Goal: Transaction & Acquisition: Purchase product/service

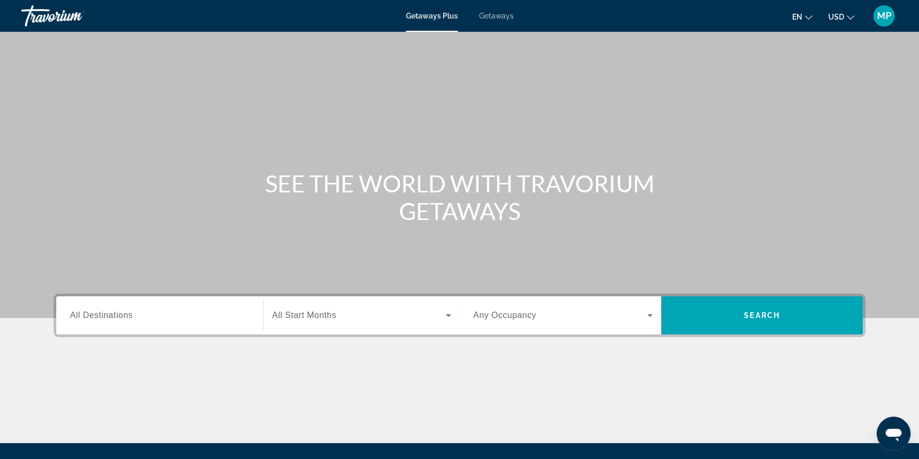
click at [114, 315] on span "All Destinations" at bounding box center [101, 315] width 63 height 9
click at [114, 315] on input "Destination All Destinations" at bounding box center [159, 316] width 179 height 13
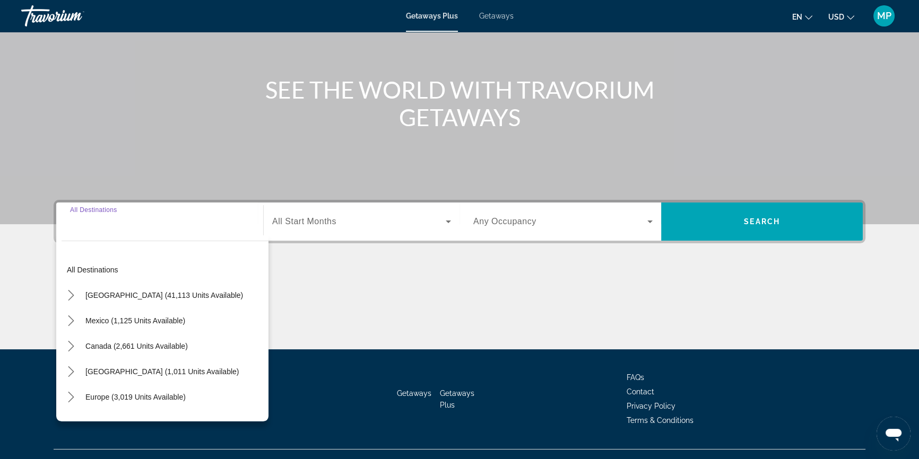
scroll to position [114, 0]
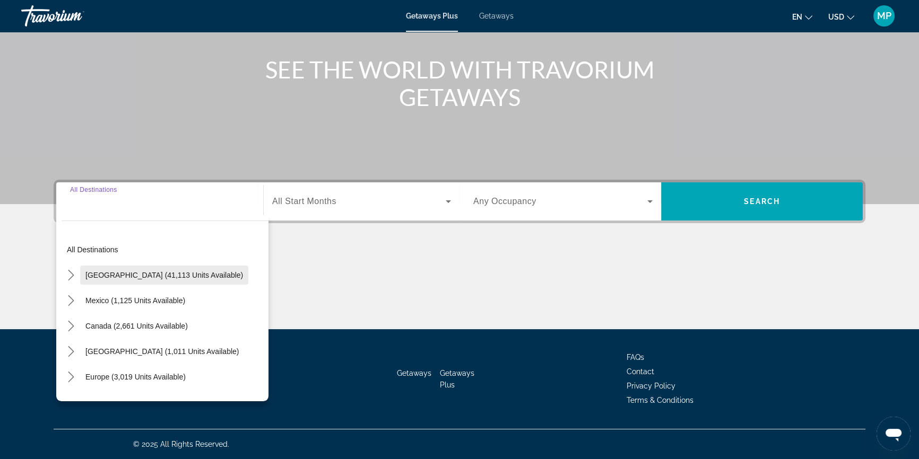
click at [151, 271] on span "[GEOGRAPHIC_DATA] (41,113 units available)" at bounding box center [164, 275] width 158 height 8
type input "**********"
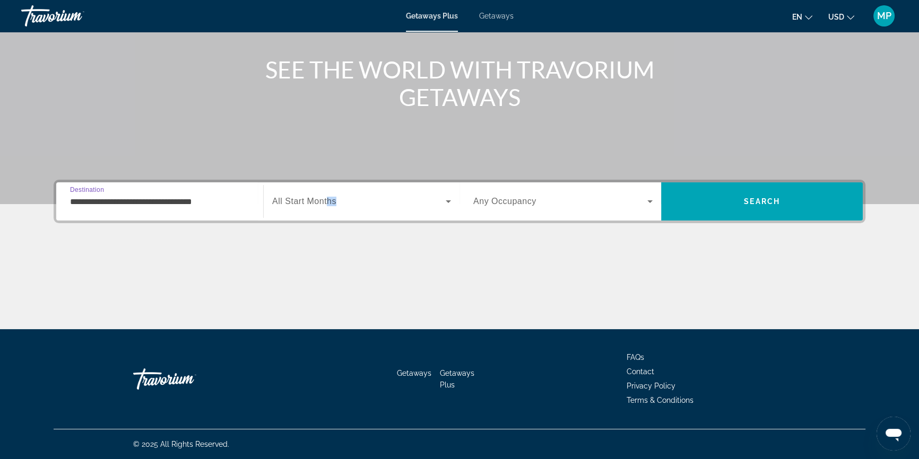
click at [325, 206] on div "Start Month All Start Months" at bounding box center [361, 202] width 179 height 30
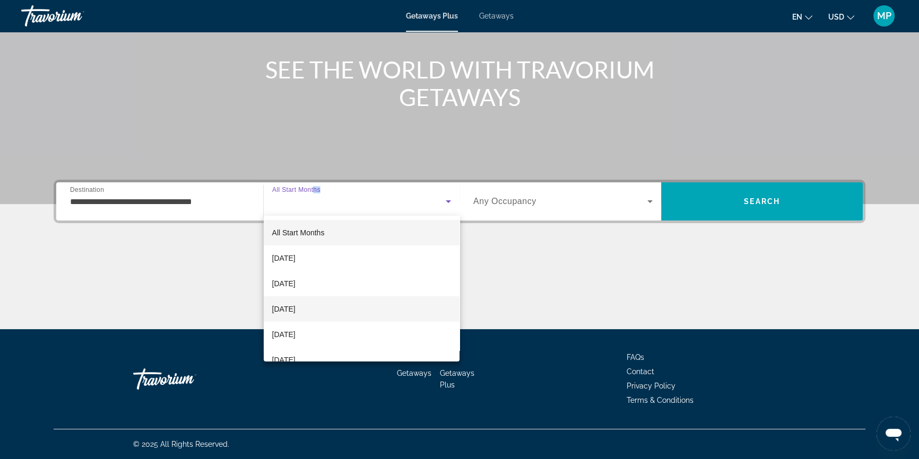
click at [295, 308] on span "[DATE]" at bounding box center [283, 309] width 23 height 13
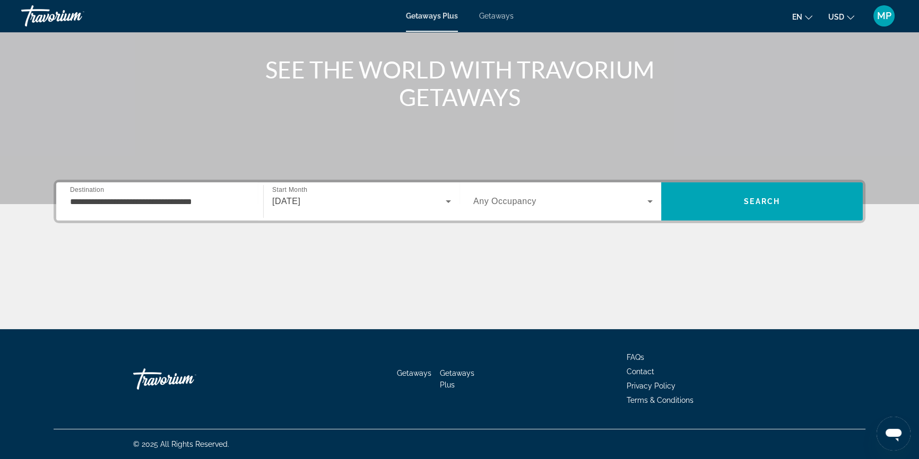
click at [529, 202] on span "Any Occupancy" at bounding box center [504, 201] width 63 height 9
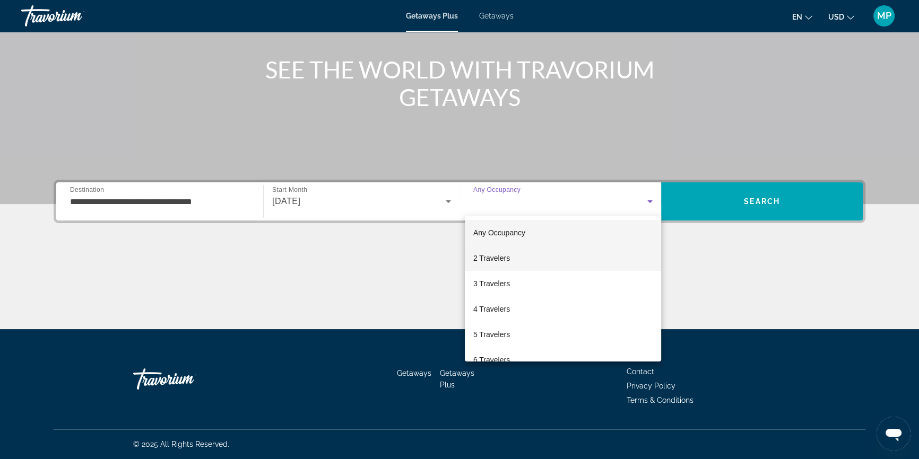
click at [489, 259] on span "2 Travelers" at bounding box center [491, 258] width 37 height 13
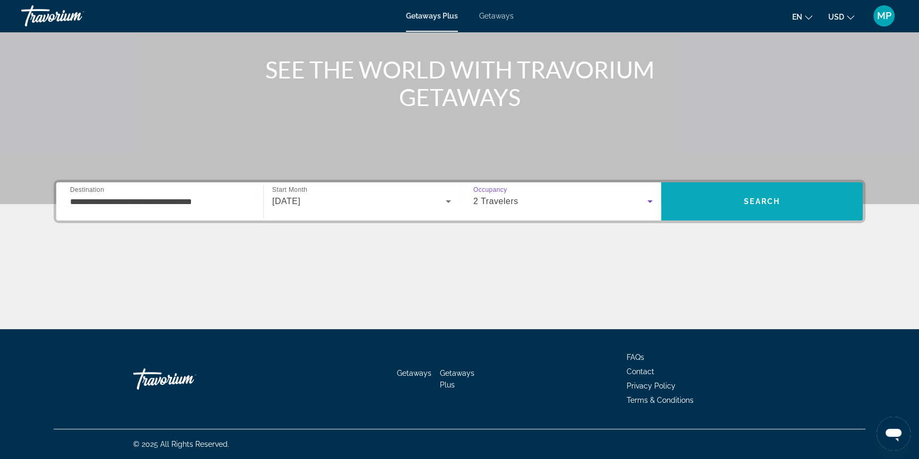
click at [751, 201] on span "Search" at bounding box center [762, 201] width 36 height 8
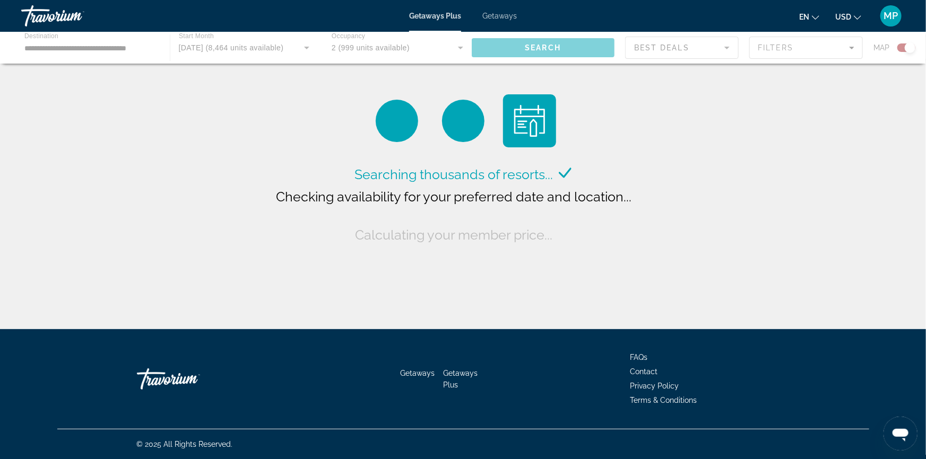
click at [110, 52] on div "Main content" at bounding box center [463, 48] width 926 height 32
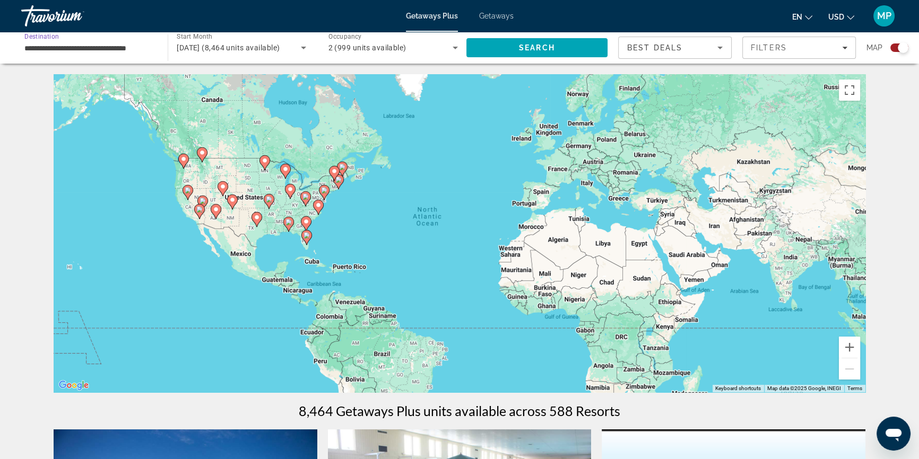
click at [108, 49] on input "**********" at bounding box center [88, 48] width 129 height 13
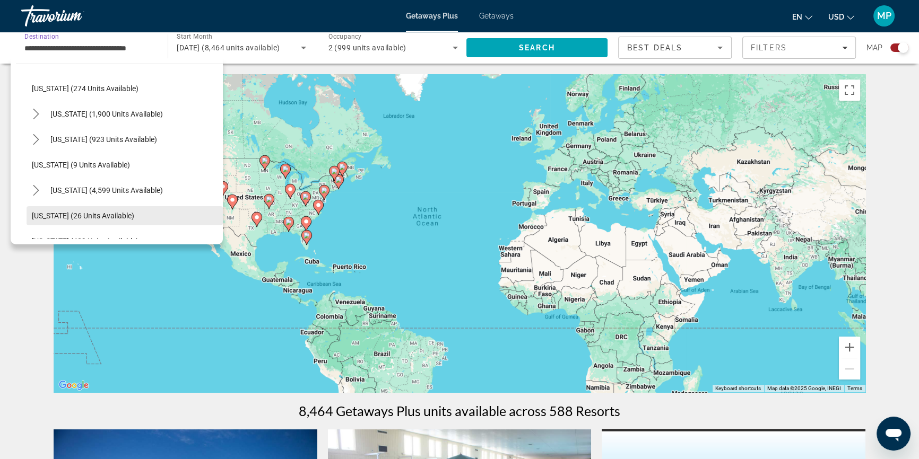
scroll to position [96, 0]
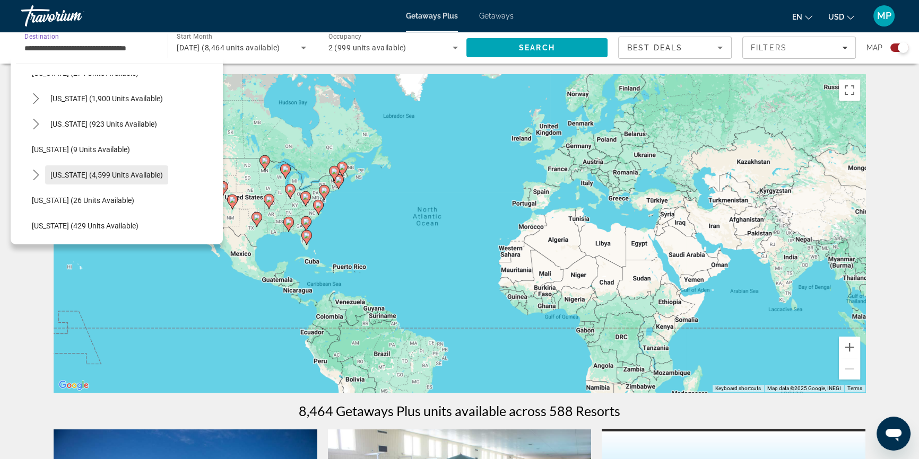
click at [81, 177] on span "[US_STATE] (4,599 units available)" at bounding box center [106, 175] width 112 height 8
type input "**********"
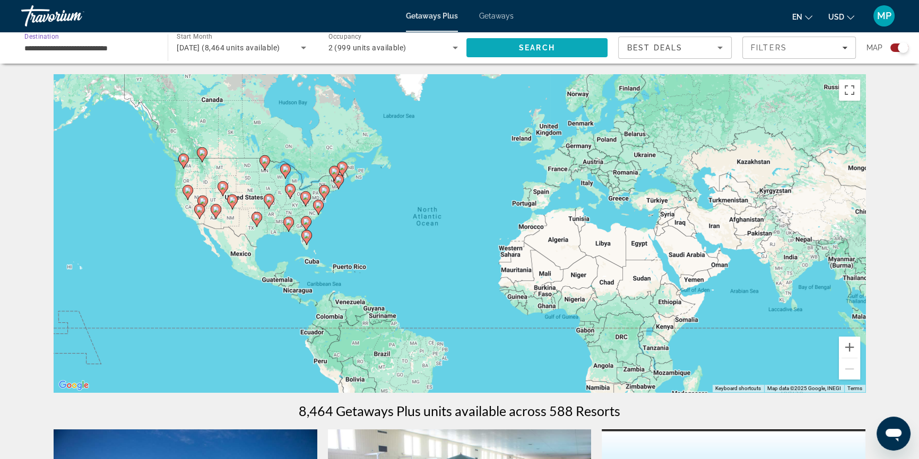
click at [515, 46] on span "Search" at bounding box center [536, 47] width 141 height 25
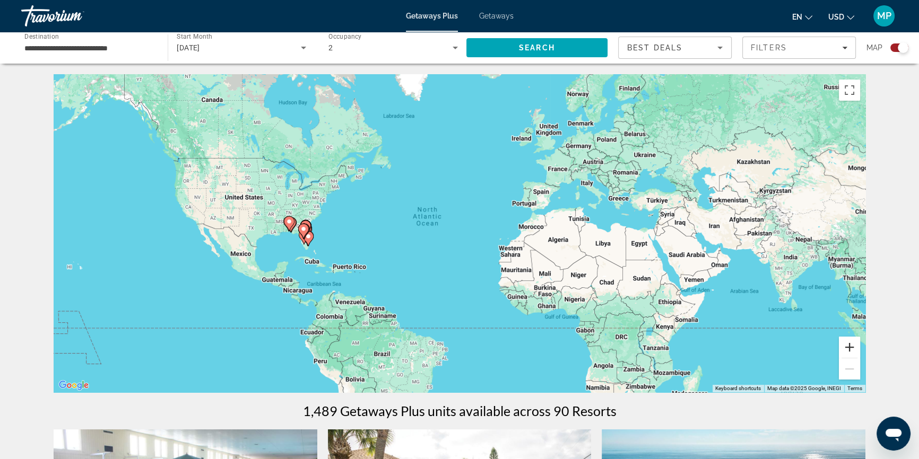
click at [849, 347] on button "Zoom in" at bounding box center [849, 347] width 21 height 21
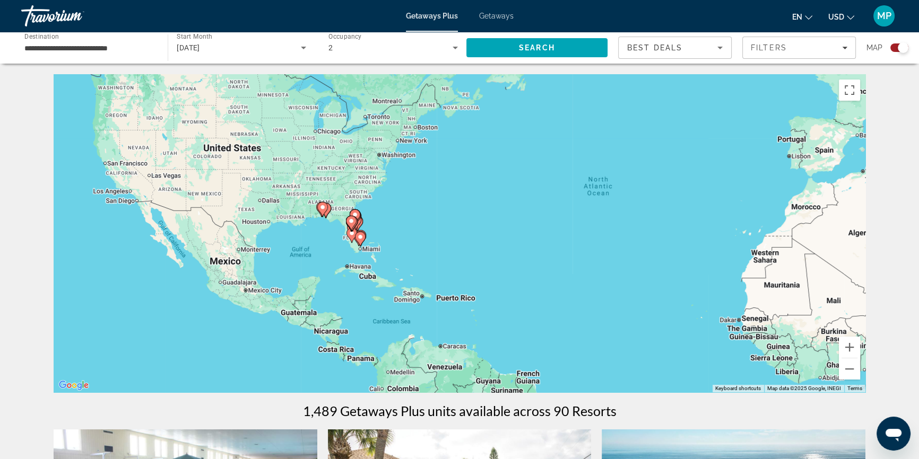
drag, startPoint x: 229, startPoint y: 245, endPoint x: 443, endPoint y: 222, distance: 215.0
click at [443, 222] on div "To activate drag with keyboard, press Alt + Enter. Once in keyboard drag state,…" at bounding box center [460, 233] width 812 height 318
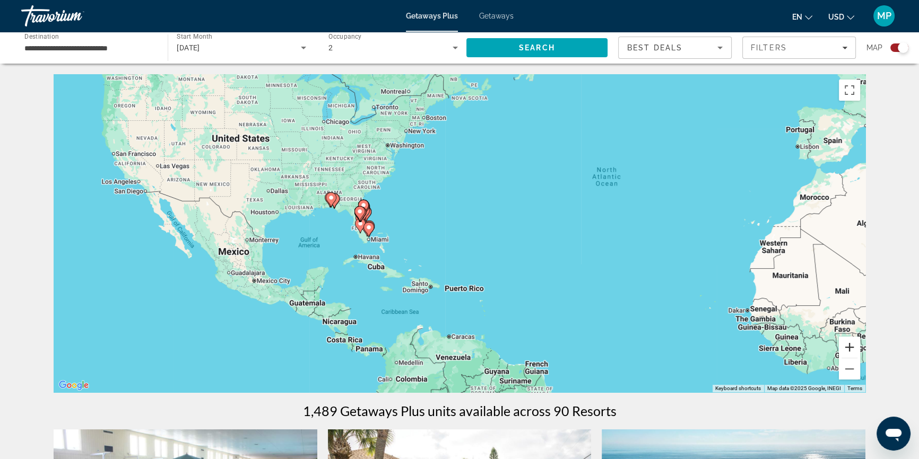
click at [843, 345] on button "Zoom in" at bounding box center [849, 347] width 21 height 21
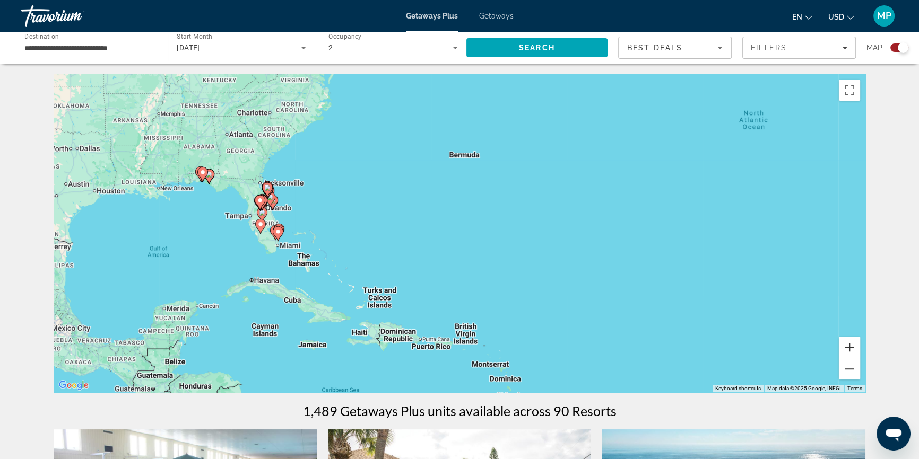
click at [844, 346] on button "Zoom in" at bounding box center [849, 347] width 21 height 21
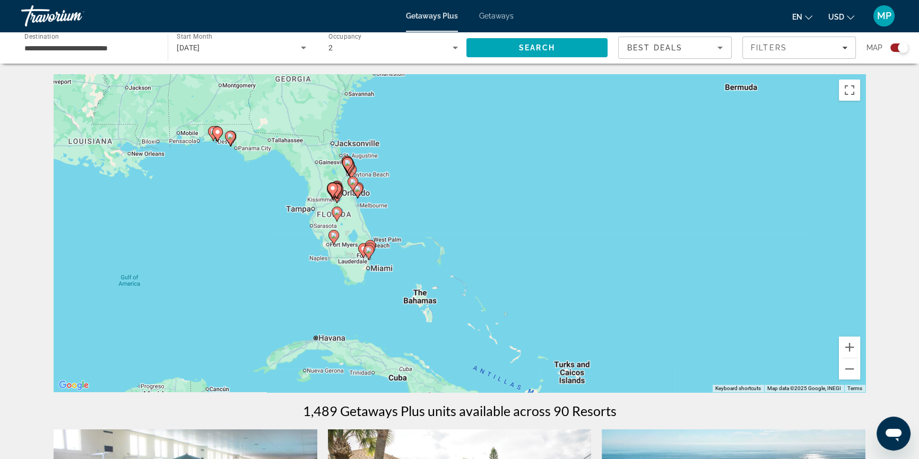
drag, startPoint x: 181, startPoint y: 220, endPoint x: 456, endPoint y: 230, distance: 274.9
click at [456, 230] on div "To activate drag with keyboard, press Alt + Enter. Once in keyboard drag state,…" at bounding box center [460, 233] width 812 height 318
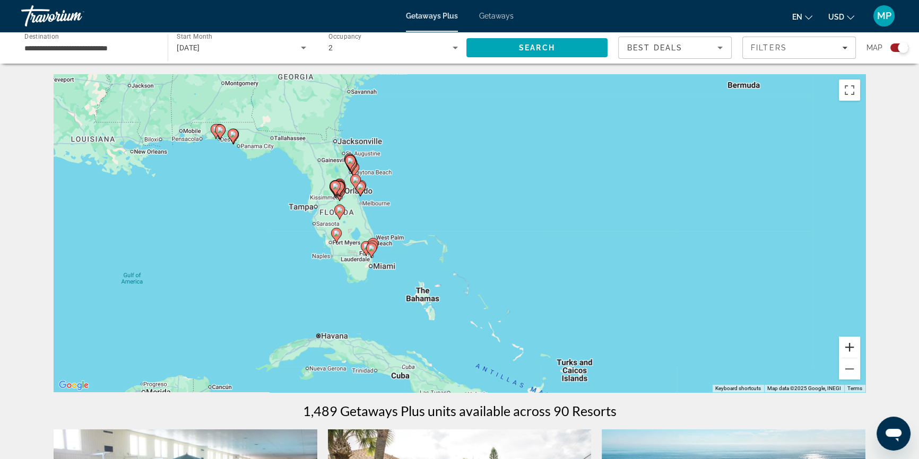
click at [849, 350] on button "Zoom in" at bounding box center [849, 347] width 21 height 21
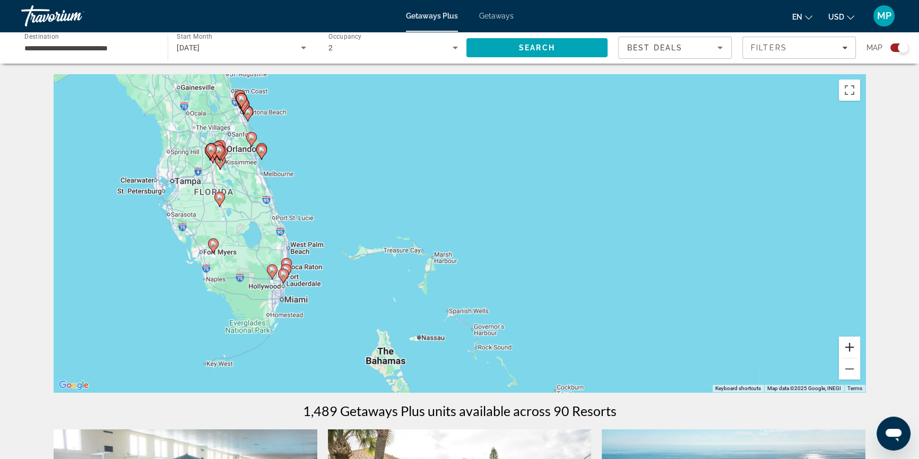
click at [849, 350] on button "Zoom in" at bounding box center [849, 347] width 21 height 21
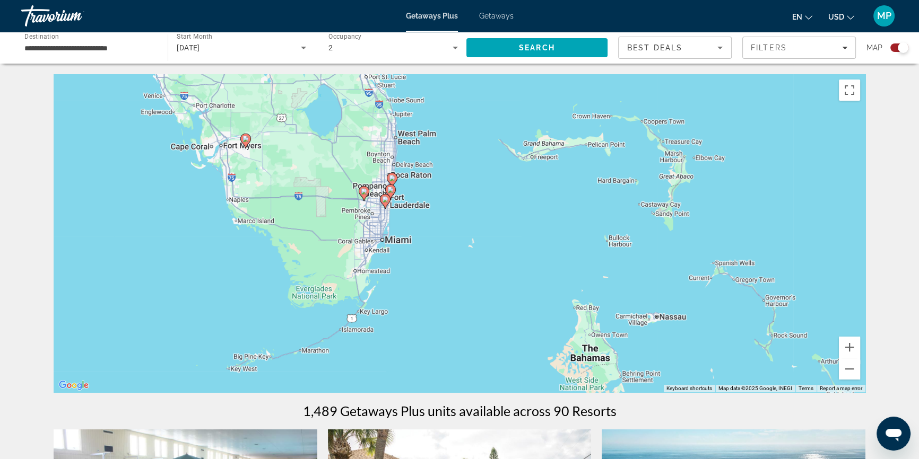
drag, startPoint x: 223, startPoint y: 228, endPoint x: 500, endPoint y: 103, distance: 303.4
click at [500, 103] on div "To activate drag with keyboard, press Alt + Enter. Once in keyboard drag state,…" at bounding box center [460, 233] width 812 height 318
click at [849, 346] on button "Zoom in" at bounding box center [849, 347] width 21 height 21
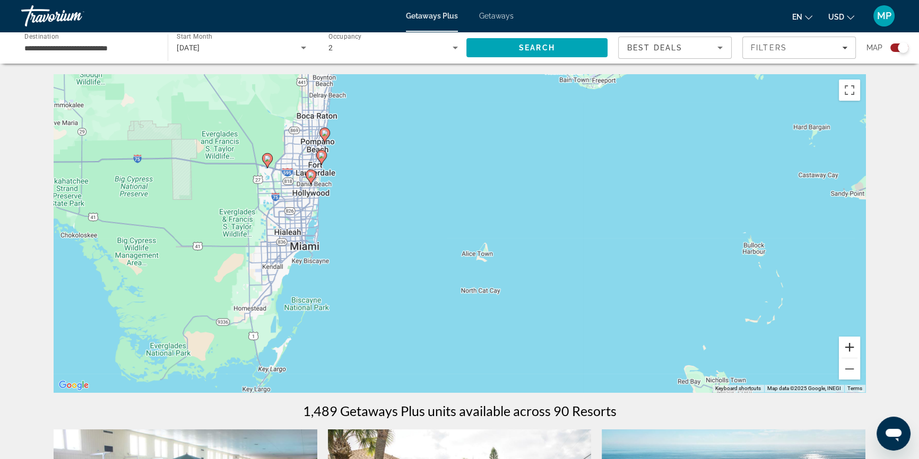
click at [849, 346] on button "Zoom in" at bounding box center [849, 347] width 21 height 21
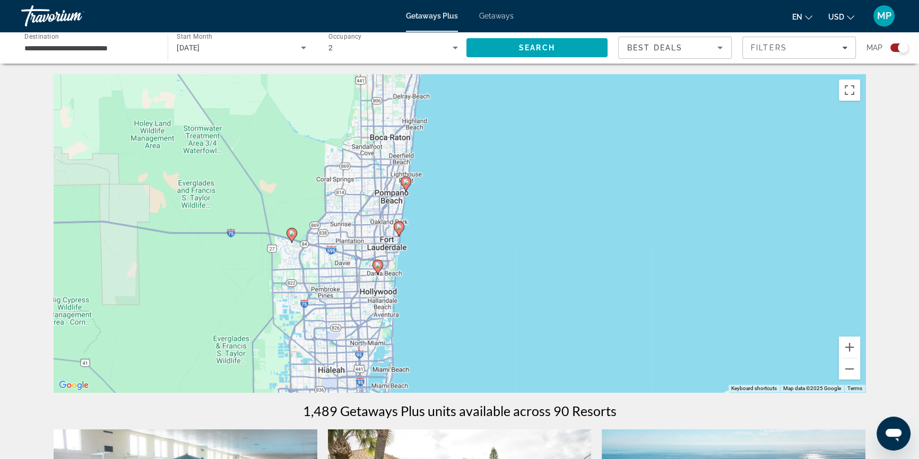
drag, startPoint x: 272, startPoint y: 149, endPoint x: 487, endPoint y: 289, distance: 257.6
click at [487, 289] on div "To activate drag with keyboard, press Alt + Enter. Once in keyboard drag state,…" at bounding box center [460, 233] width 812 height 318
click at [499, 18] on span "Getaways" at bounding box center [496, 16] width 34 height 8
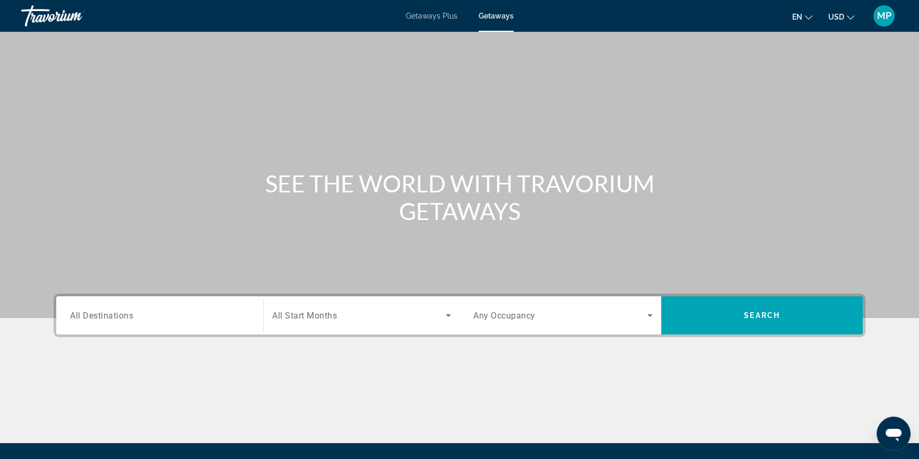
click at [125, 315] on span "All Destinations" at bounding box center [101, 315] width 63 height 10
click at [125, 315] on input "Destination All Destinations" at bounding box center [159, 316] width 179 height 13
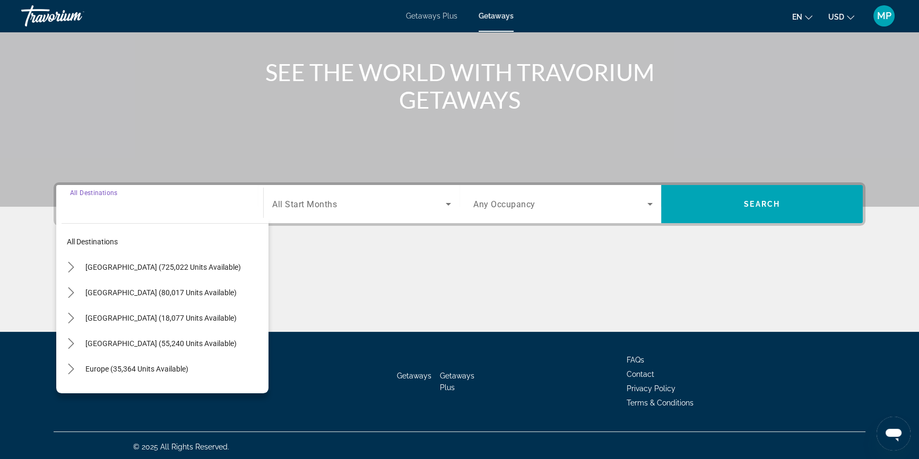
scroll to position [114, 0]
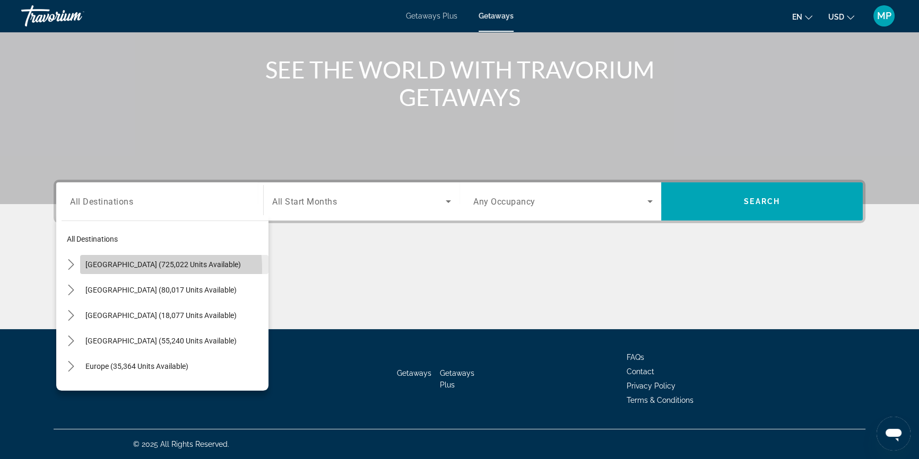
click at [134, 268] on span "Select destination: United States (725,022 units available)" at bounding box center [174, 264] width 188 height 25
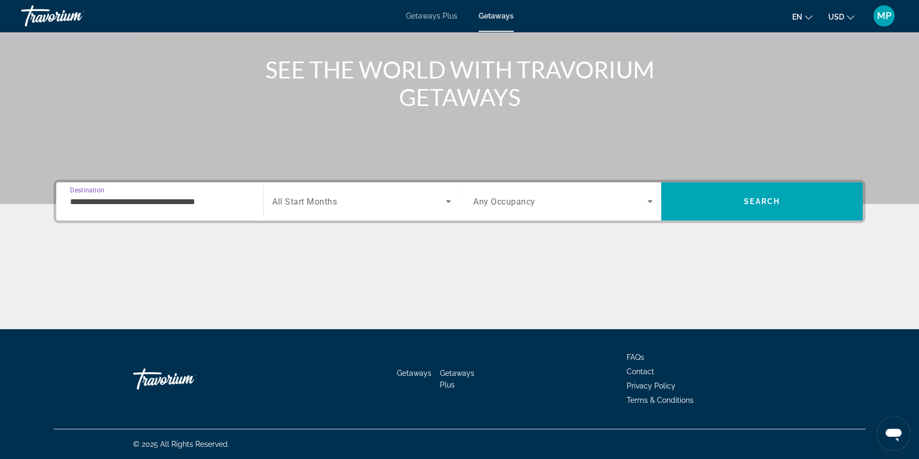
click at [209, 201] on input "**********" at bounding box center [159, 202] width 179 height 13
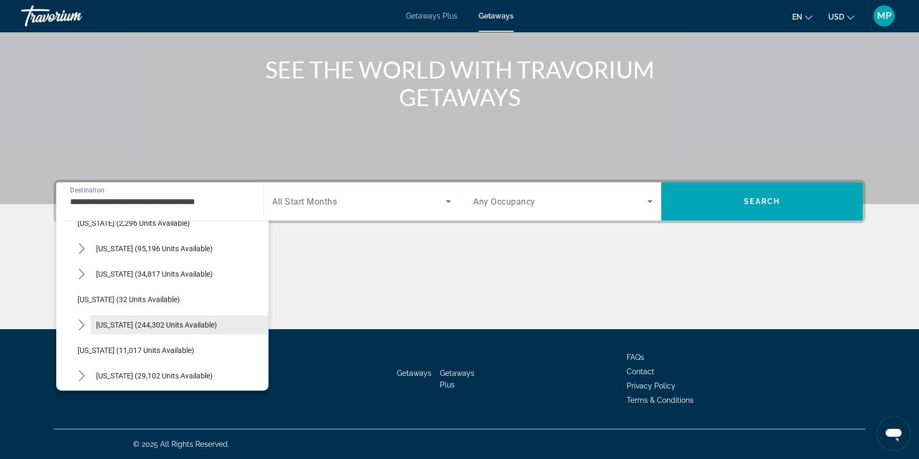
scroll to position [96, 0]
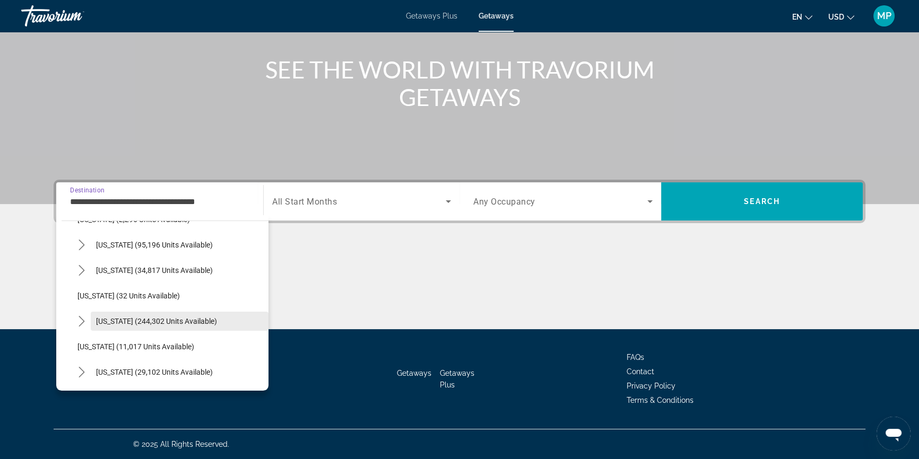
click at [132, 323] on span "[US_STATE] (244,302 units available)" at bounding box center [156, 321] width 121 height 8
type input "**********"
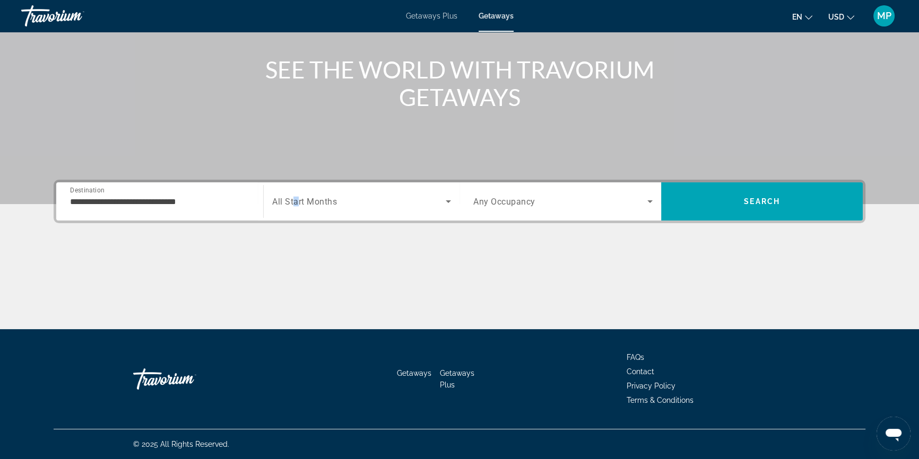
click at [295, 202] on span "All Start Months" at bounding box center [304, 202] width 65 height 10
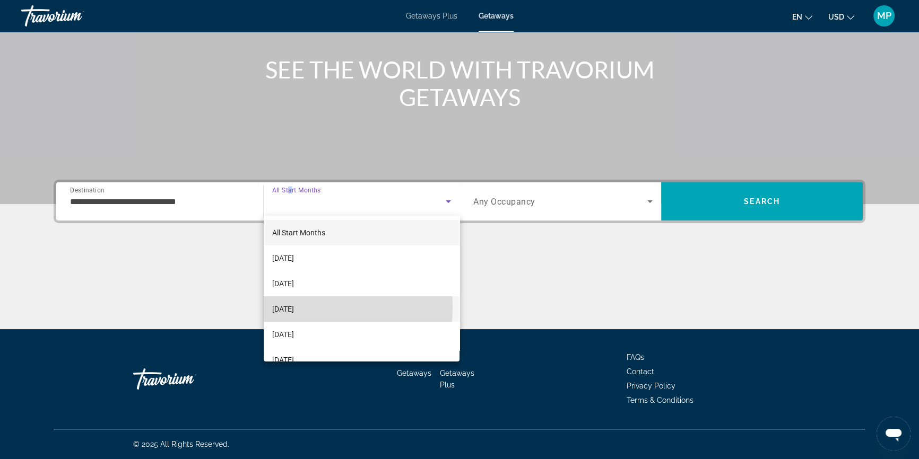
click at [294, 307] on span "[DATE]" at bounding box center [283, 309] width 22 height 13
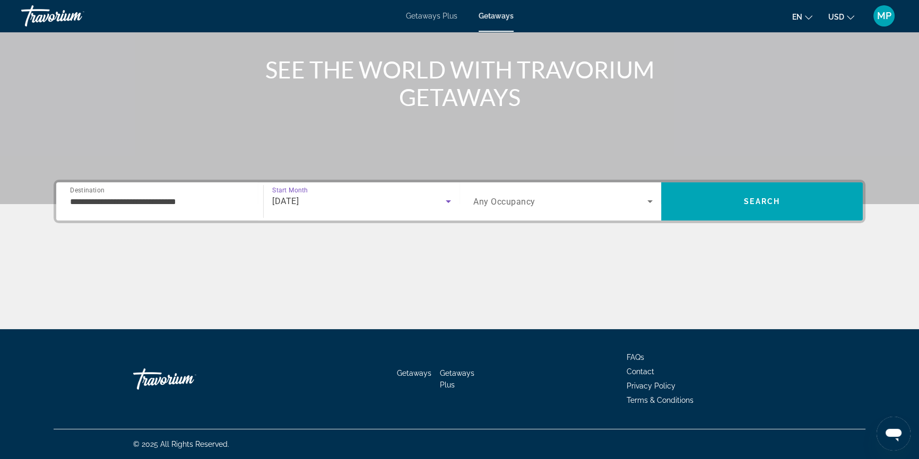
click at [522, 197] on span "Any Occupancy" at bounding box center [504, 202] width 62 height 10
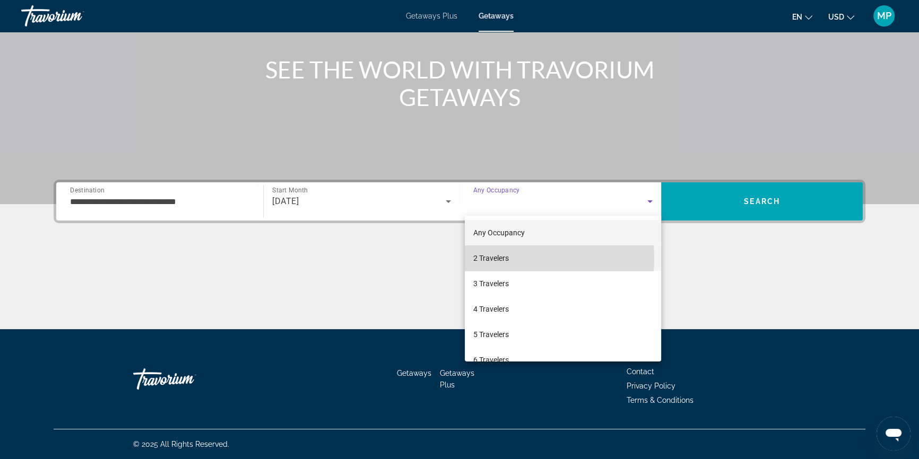
click at [491, 257] on span "2 Travelers" at bounding box center [491, 258] width 36 height 13
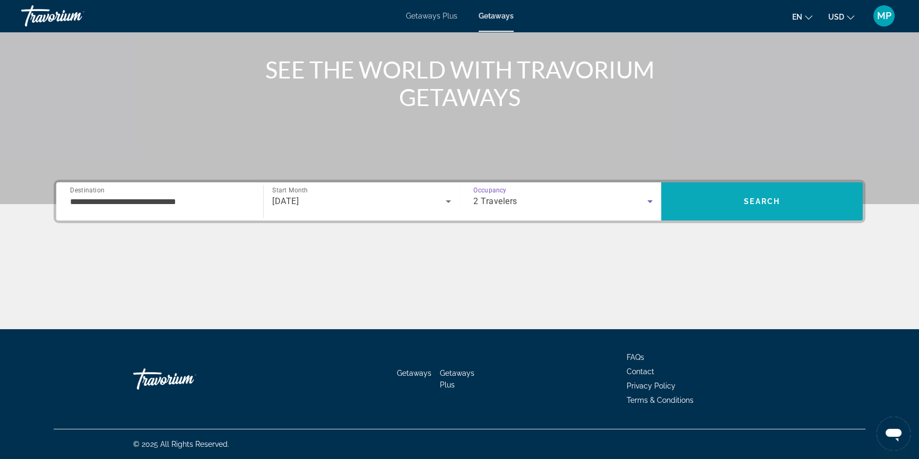
click at [692, 202] on span "Search" at bounding box center [762, 201] width 202 height 25
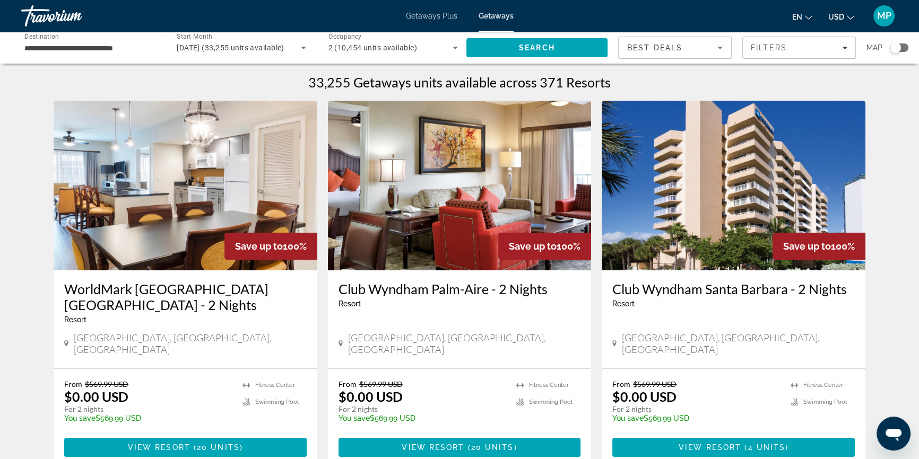
click at [897, 46] on div "Search widget" at bounding box center [895, 47] width 11 height 11
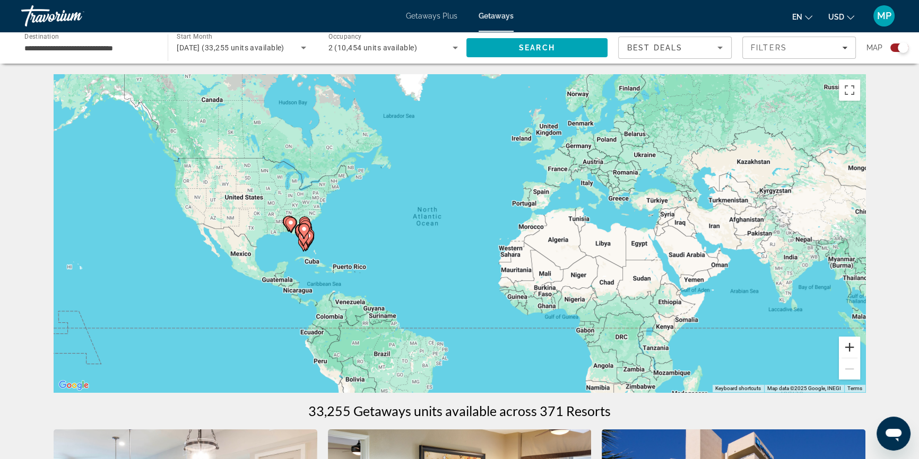
click at [849, 348] on button "Zoom in" at bounding box center [849, 347] width 21 height 21
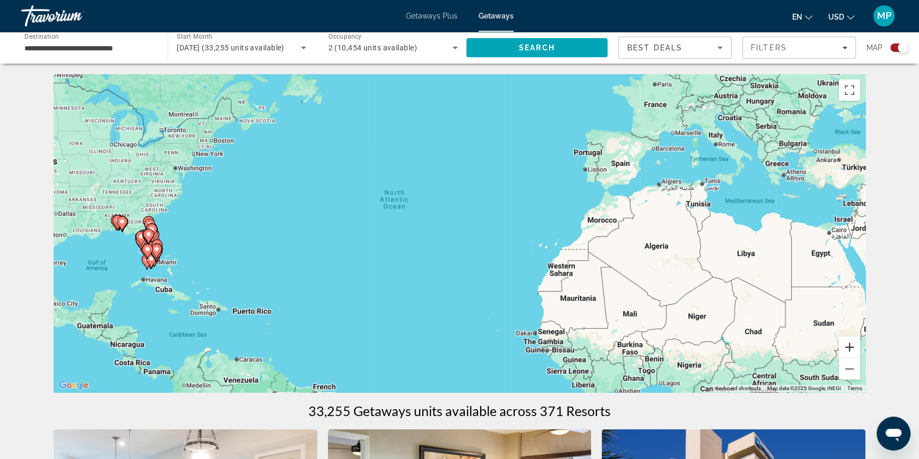
click at [849, 347] on button "Zoom in" at bounding box center [849, 347] width 21 height 21
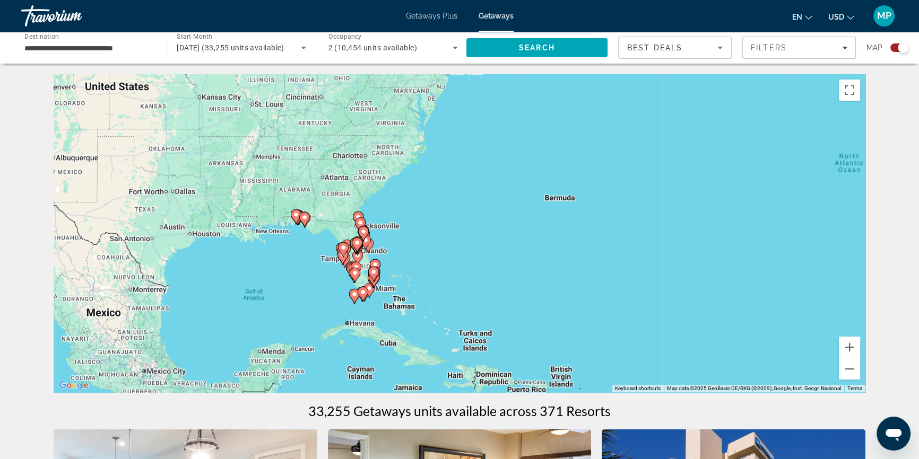
drag, startPoint x: 189, startPoint y: 241, endPoint x: 711, endPoint y: 239, distance: 521.4
click at [711, 239] on div "To activate drag with keyboard, press Alt + Enter. Once in keyboard drag state,…" at bounding box center [460, 233] width 812 height 318
click at [847, 344] on button "Zoom in" at bounding box center [849, 347] width 21 height 21
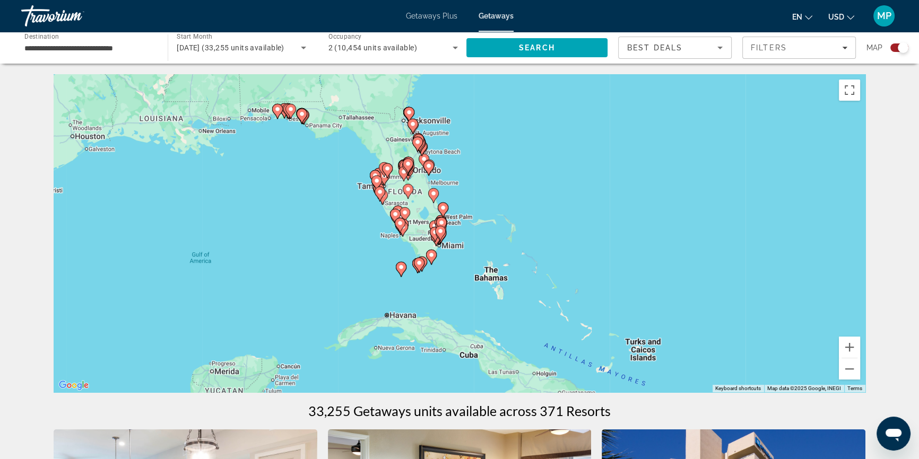
drag, startPoint x: 351, startPoint y: 300, endPoint x: 501, endPoint y: 202, distance: 180.1
click at [501, 202] on div "To activate drag with keyboard, press Alt + Enter. Once in keyboard drag state,…" at bounding box center [460, 233] width 812 height 318
click at [850, 347] on button "Zoom in" at bounding box center [849, 347] width 21 height 21
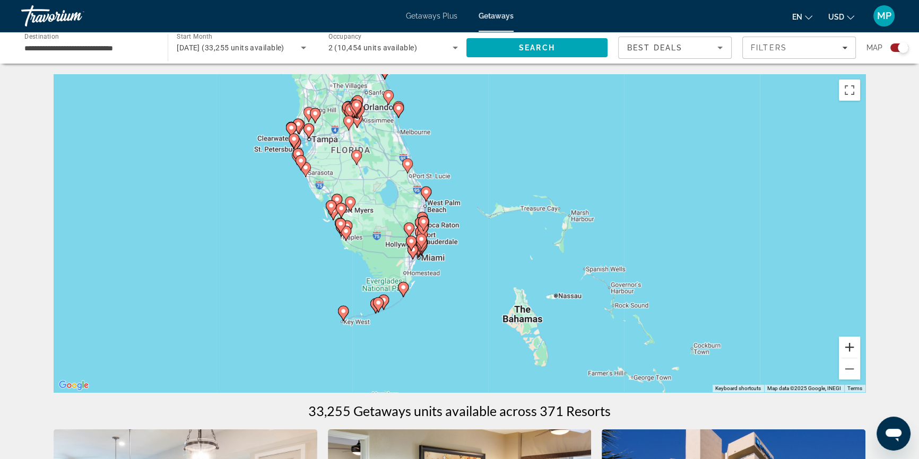
click at [850, 347] on button "Zoom in" at bounding box center [849, 347] width 21 height 21
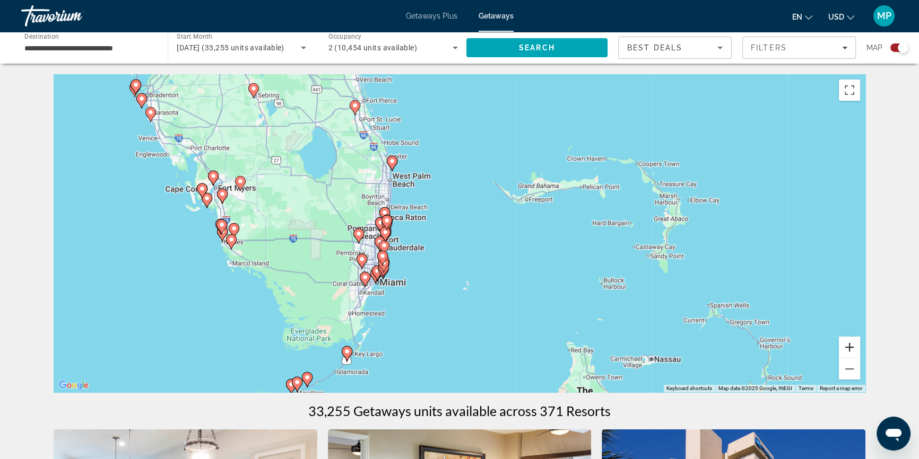
click at [851, 347] on button "Zoom in" at bounding box center [849, 347] width 21 height 21
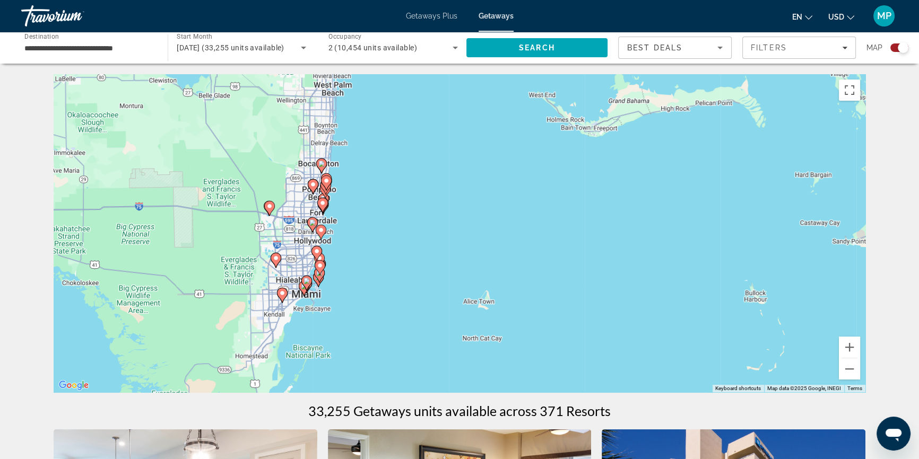
drag, startPoint x: 359, startPoint y: 246, endPoint x: 371, endPoint y: 208, distance: 39.8
click at [371, 208] on div "To activate drag with keyboard, press Alt + Enter. Once in keyboard drag state,…" at bounding box center [460, 233] width 812 height 318
click at [848, 345] on button "Zoom in" at bounding box center [849, 347] width 21 height 21
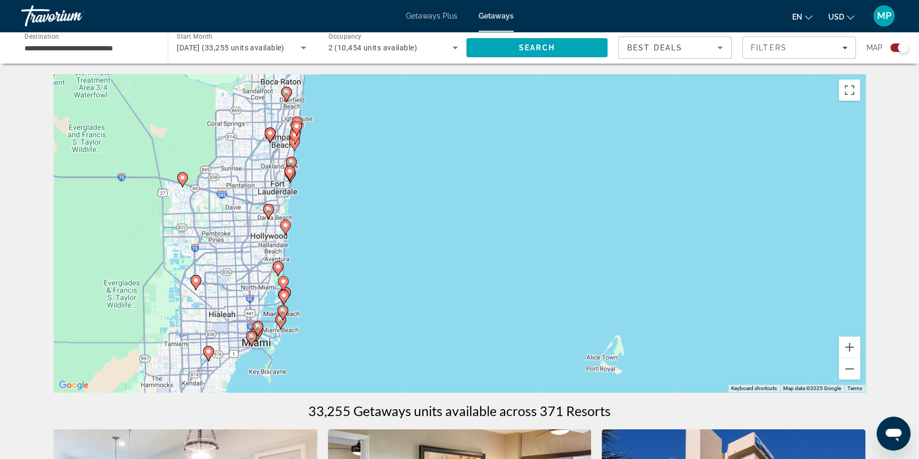
drag, startPoint x: 271, startPoint y: 168, endPoint x: 374, endPoint y: 152, distance: 104.7
click at [374, 152] on div "To activate drag with keyboard, press Alt + Enter. Once in keyboard drag state,…" at bounding box center [460, 233] width 812 height 318
click at [845, 349] on button "Zoom in" at bounding box center [849, 347] width 21 height 21
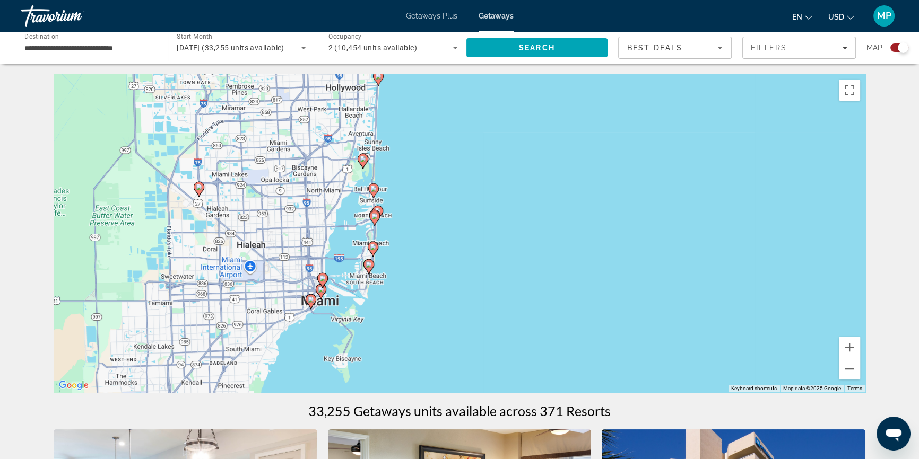
drag, startPoint x: 352, startPoint y: 273, endPoint x: 617, endPoint y: 120, distance: 306.1
click at [617, 120] on div "To activate drag with keyboard, press Alt + Enter. Once in keyboard drag state,…" at bounding box center [460, 233] width 812 height 318
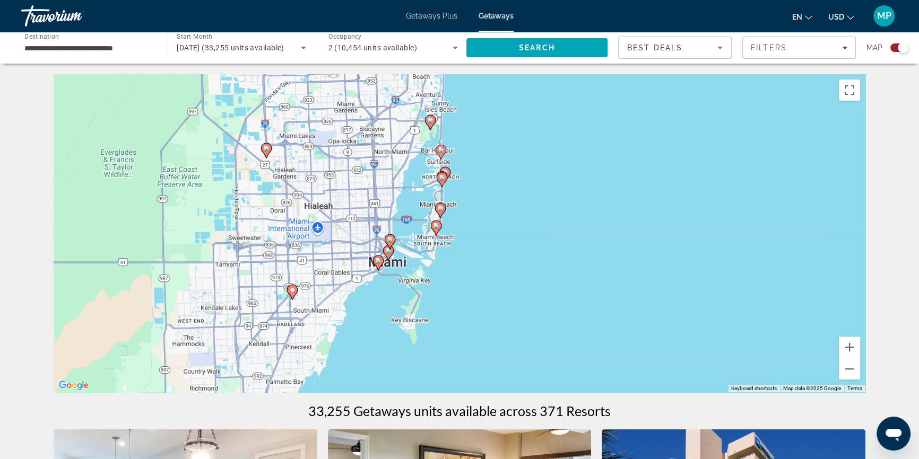
drag, startPoint x: 468, startPoint y: 300, endPoint x: 541, endPoint y: 259, distance: 82.6
click at [541, 259] on div "To activate drag with keyboard, press Alt + Enter. Once in keyboard drag state,…" at bounding box center [460, 233] width 812 height 318
click at [849, 351] on button "Zoom in" at bounding box center [849, 347] width 21 height 21
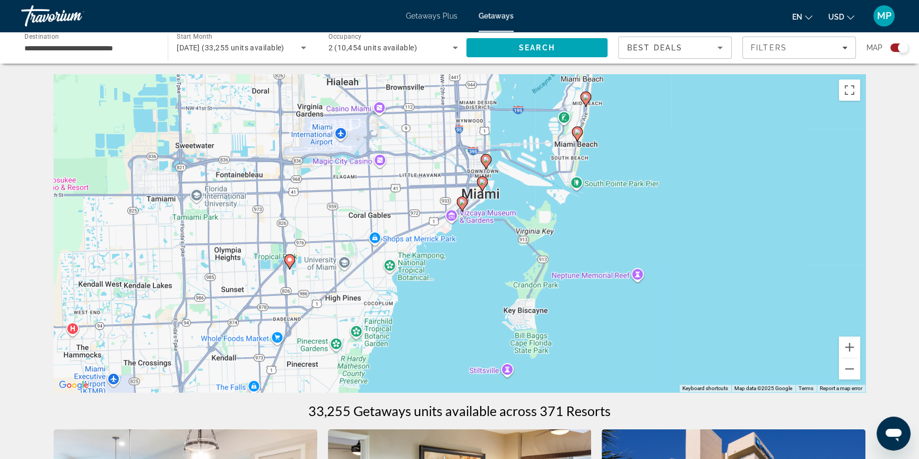
drag, startPoint x: 519, startPoint y: 334, endPoint x: 687, endPoint y: 237, distance: 194.2
click at [687, 237] on div "To activate drag with keyboard, press Alt + Enter. Once in keyboard drag state,…" at bounding box center [460, 233] width 812 height 318
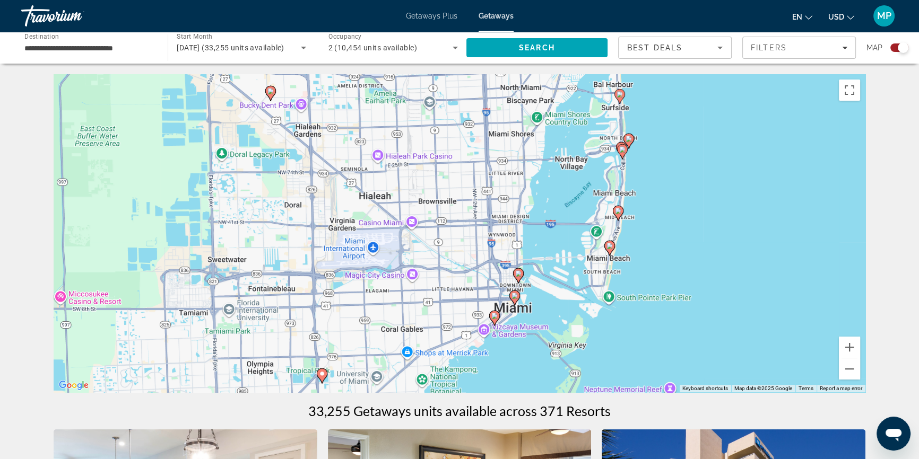
drag, startPoint x: 286, startPoint y: 127, endPoint x: 319, endPoint y: 244, distance: 121.6
click at [319, 244] on div "To activate drag with keyboard, press Alt + Enter. Once in keyboard drag state,…" at bounding box center [460, 233] width 812 height 318
click at [519, 274] on image "Main content" at bounding box center [518, 274] width 6 height 6
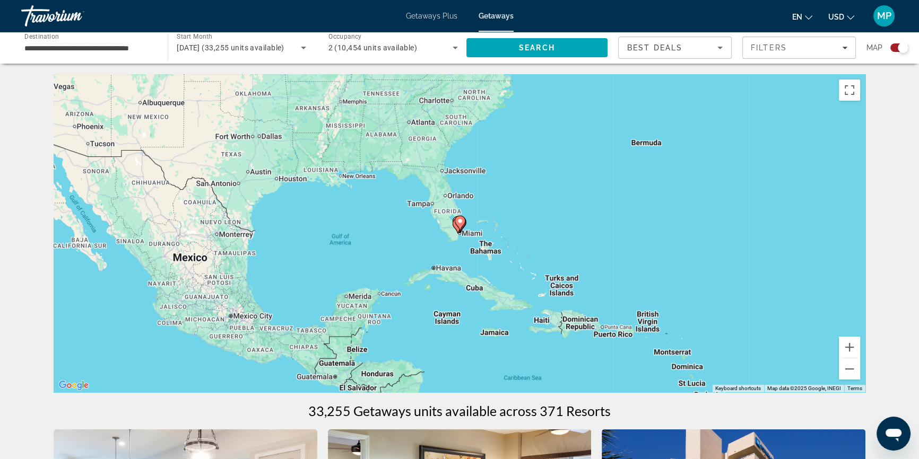
click at [457, 218] on image "Main content" at bounding box center [460, 221] width 6 height 6
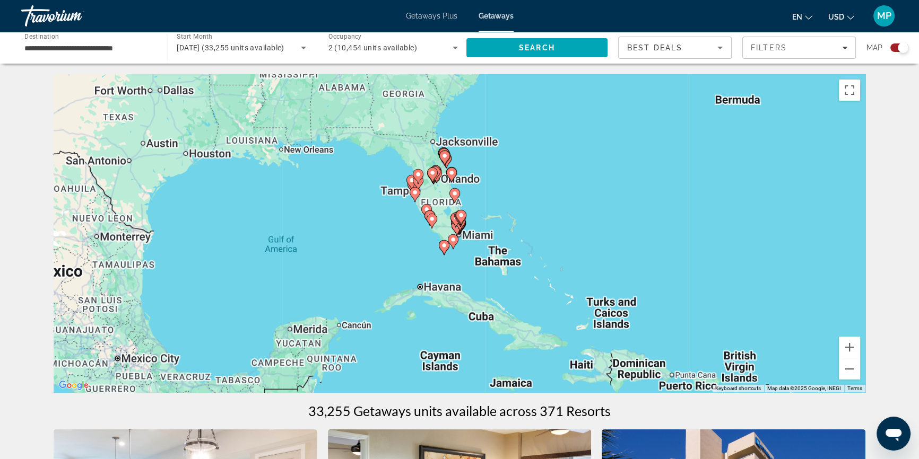
click at [457, 218] on gmp-advanced-marker "Main content" at bounding box center [461, 218] width 11 height 16
type input "**********"
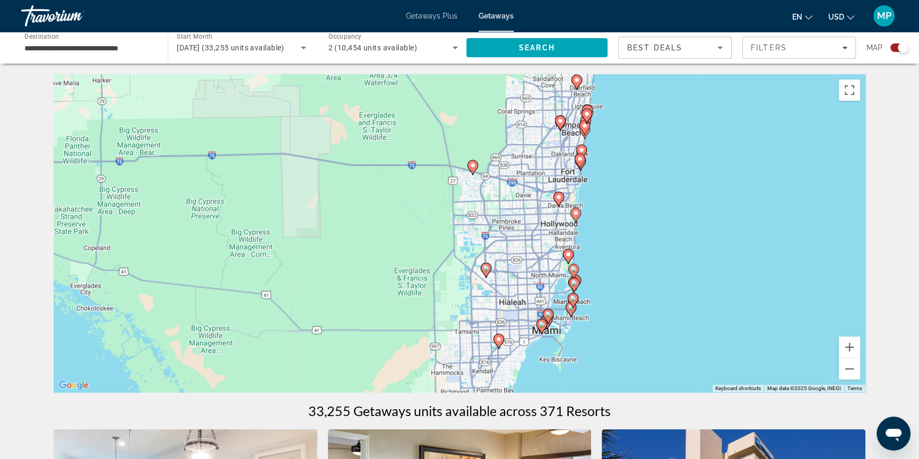
drag, startPoint x: 502, startPoint y: 321, endPoint x: 623, endPoint y: 221, distance: 157.1
click at [623, 221] on div "To activate drag with keyboard, press Alt + Enter. Once in keyboard drag state,…" at bounding box center [460, 233] width 812 height 318
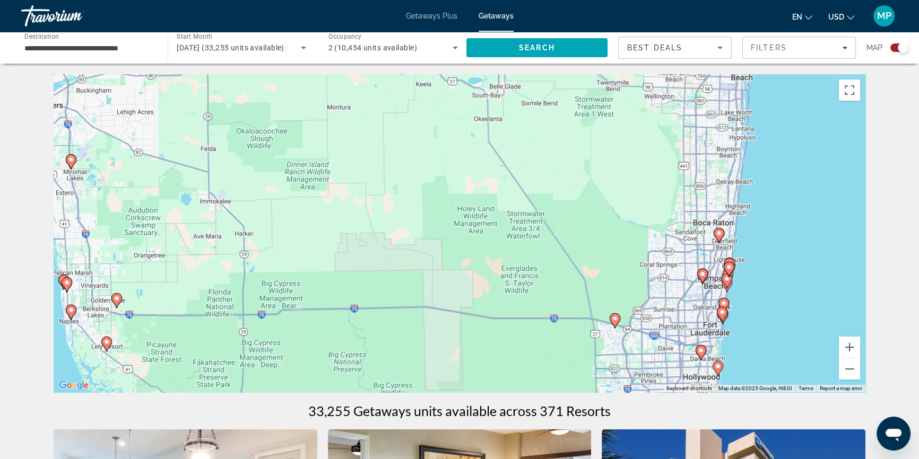
drag, startPoint x: 374, startPoint y: 182, endPoint x: 516, endPoint y: 337, distance: 209.9
click at [516, 337] on div "To activate drag with keyboard, press Alt + Enter. Once in keyboard drag state,…" at bounding box center [460, 233] width 812 height 318
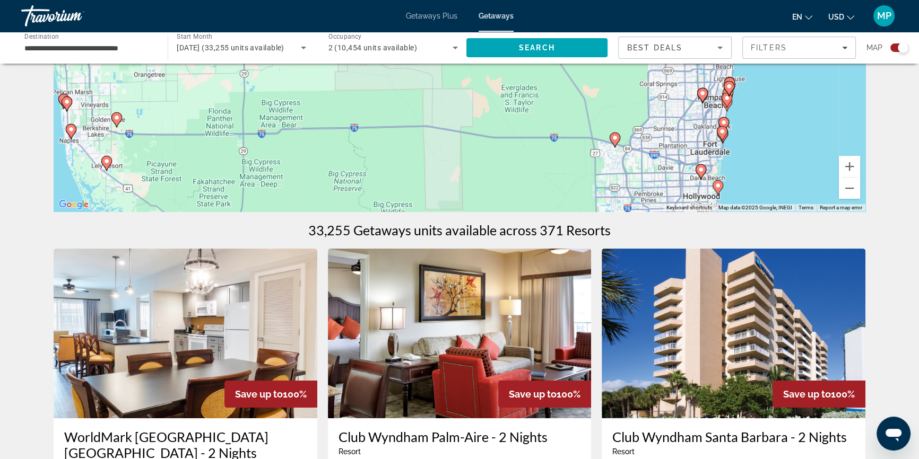
scroll to position [193, 0]
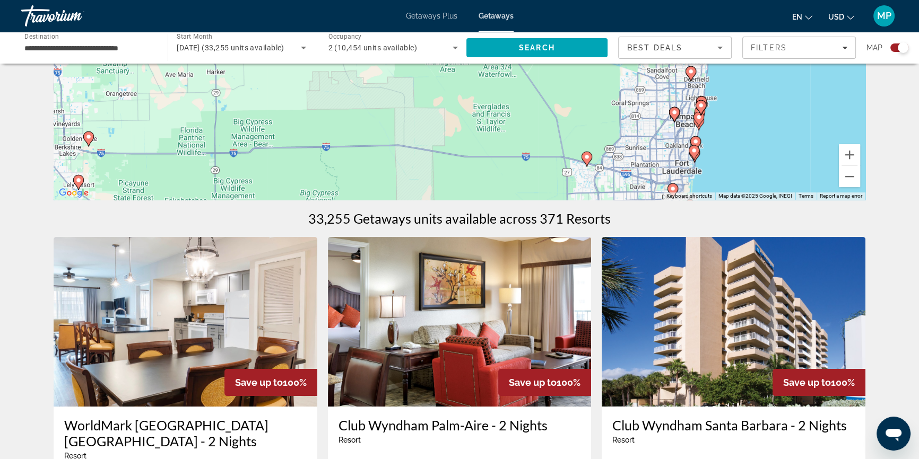
drag, startPoint x: 495, startPoint y: 164, endPoint x: 494, endPoint y: 179, distance: 14.9
click at [472, 183] on div "To activate drag with keyboard, press Alt + Enter. Once in keyboard drag state,…" at bounding box center [460, 41] width 812 height 318
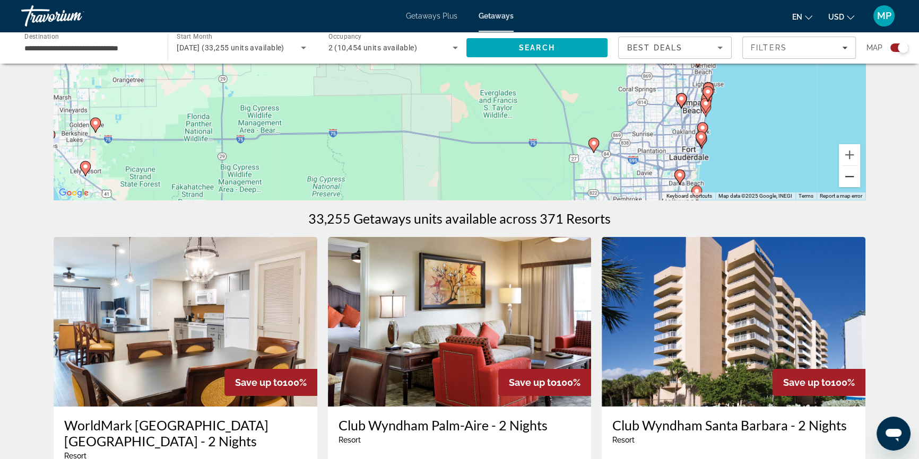
click at [848, 178] on button "Zoom out" at bounding box center [849, 176] width 21 height 21
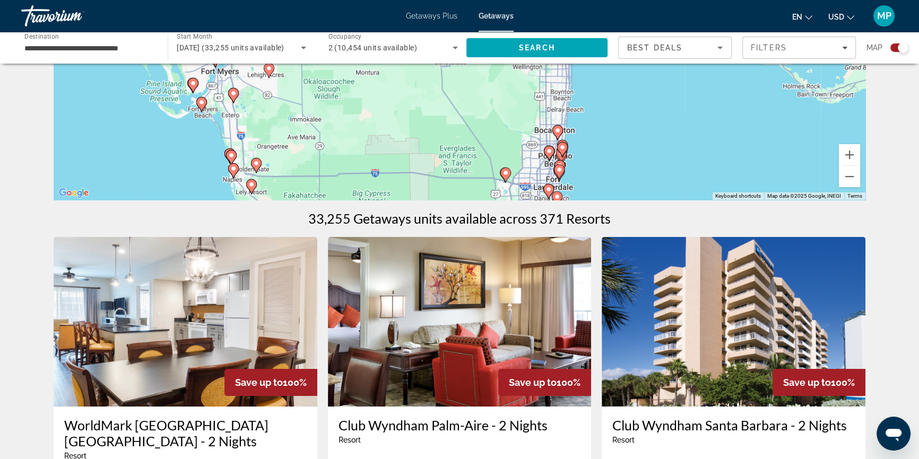
drag, startPoint x: 443, startPoint y: 106, endPoint x: 421, endPoint y: 192, distance: 89.4
click at [421, 192] on div "To activate drag with keyboard, press Alt + Enter. Once in keyboard drag state,…" at bounding box center [460, 41] width 812 height 318
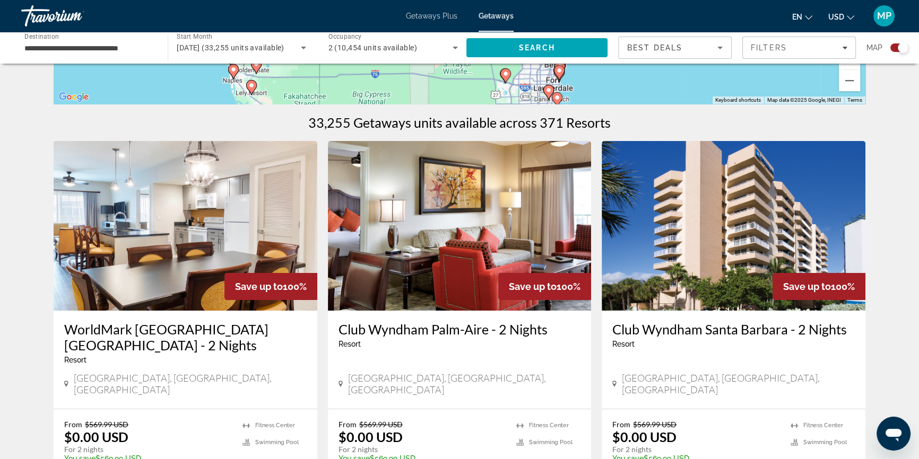
scroll to position [289, 0]
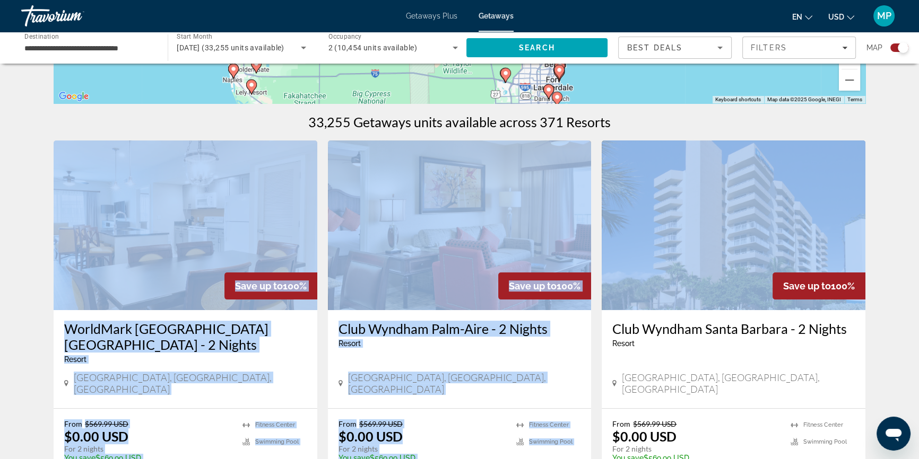
drag, startPoint x: 638, startPoint y: 121, endPoint x: 625, endPoint y: 170, distance: 50.4
drag, startPoint x: 643, startPoint y: 85, endPoint x: 644, endPoint y: 77, distance: 7.5
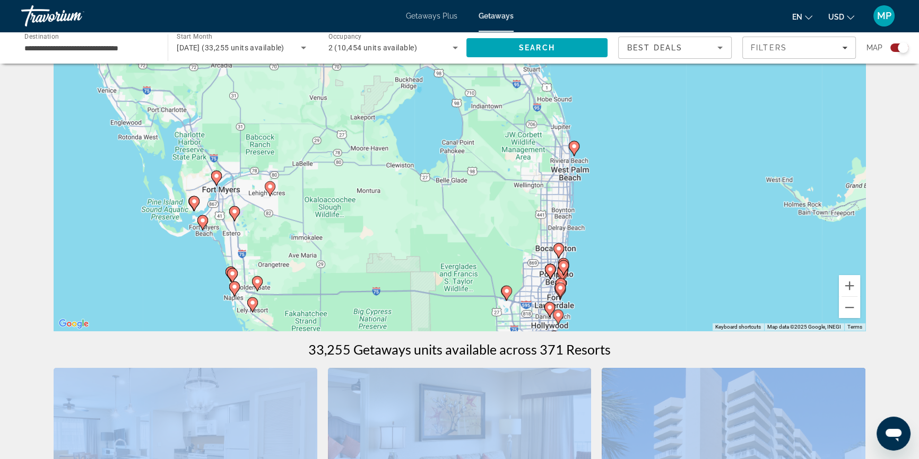
scroll to position [59, 0]
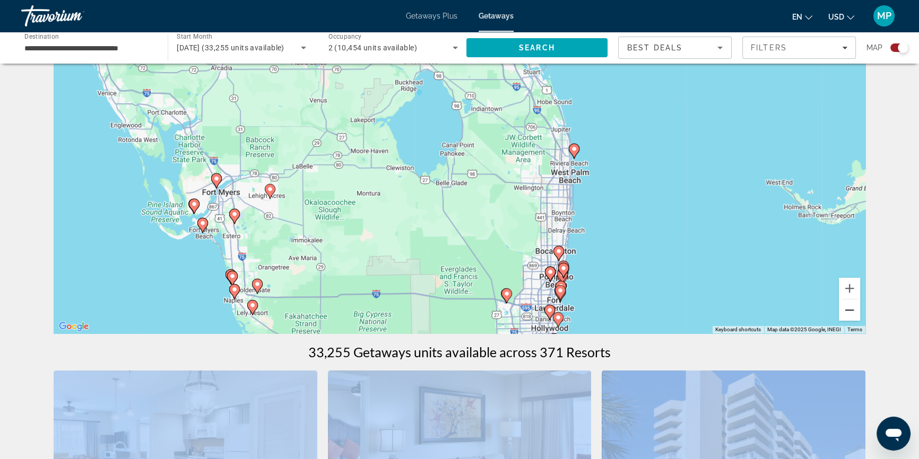
click at [850, 313] on button "Zoom out" at bounding box center [849, 310] width 21 height 21
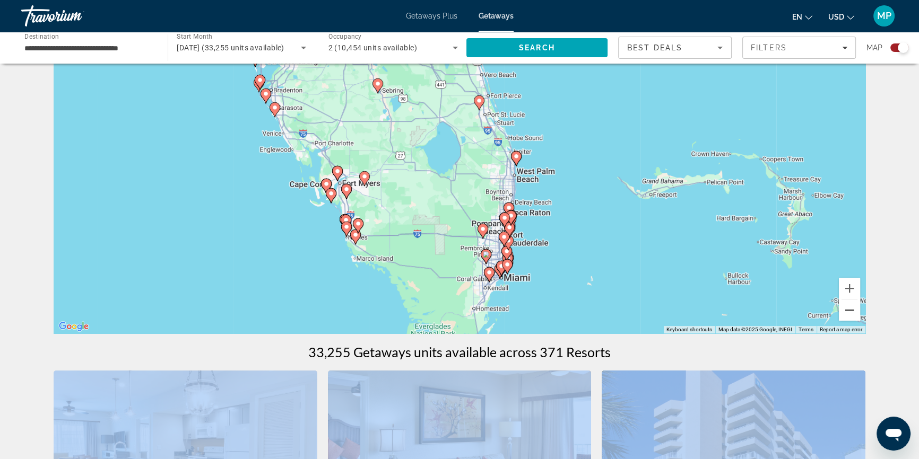
click at [850, 313] on button "Zoom out" at bounding box center [849, 310] width 21 height 21
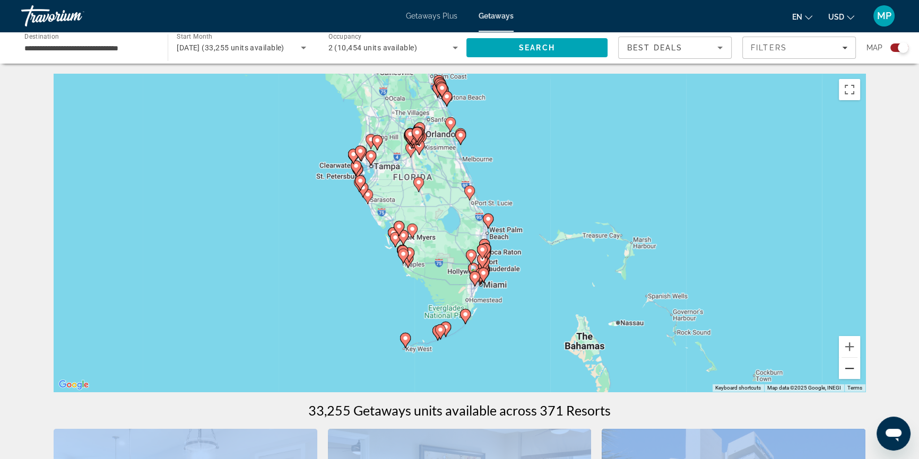
scroll to position [0, 0]
click at [473, 273] on icon "Main content" at bounding box center [475, 280] width 10 height 14
click at [473, 273] on div "To activate drag with keyboard, press Alt + Enter. Once in keyboard drag state,…" at bounding box center [460, 233] width 812 height 318
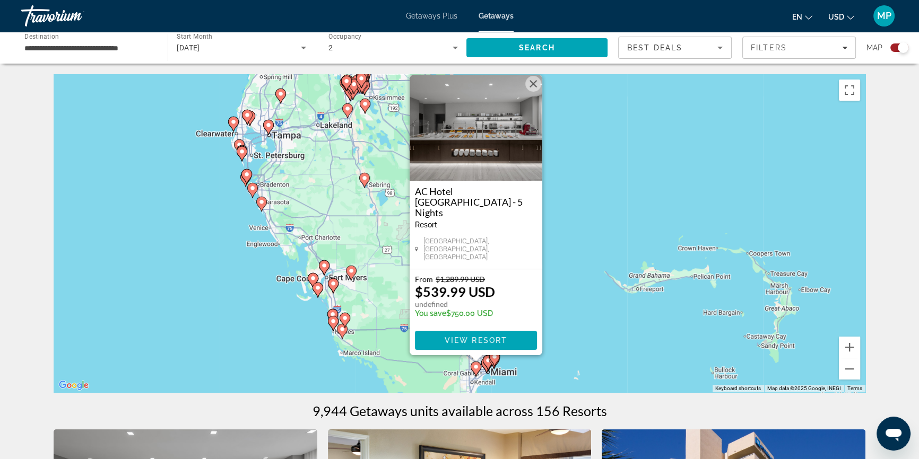
click at [631, 318] on div "To activate drag with keyboard, press Alt + Enter. Once in keyboard drag state,…" at bounding box center [460, 233] width 812 height 318
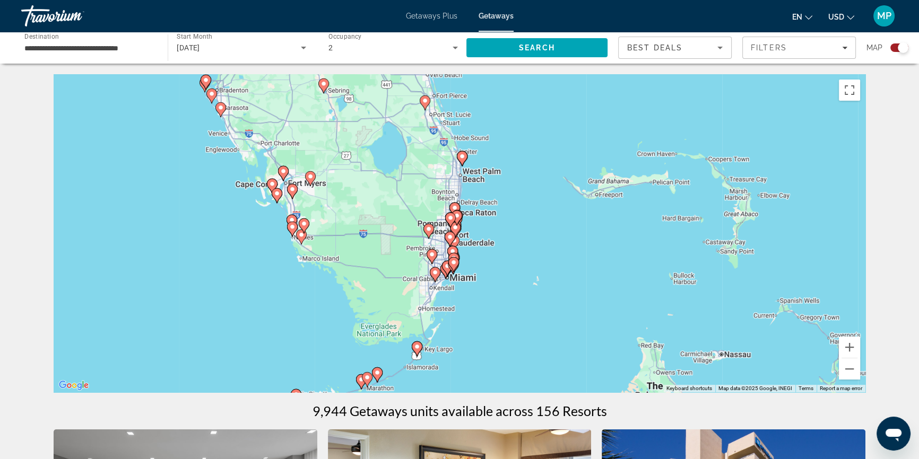
drag, startPoint x: 441, startPoint y: 353, endPoint x: 396, endPoint y: 248, distance: 113.8
click at [396, 248] on div "To activate drag with keyboard, press Alt + Enter. Once in keyboard drag state,…" at bounding box center [460, 233] width 812 height 318
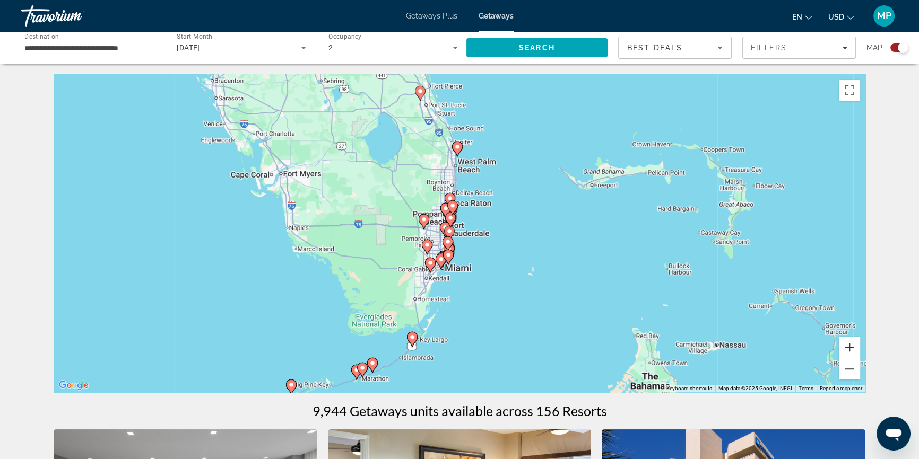
click at [847, 350] on button "Zoom in" at bounding box center [849, 347] width 21 height 21
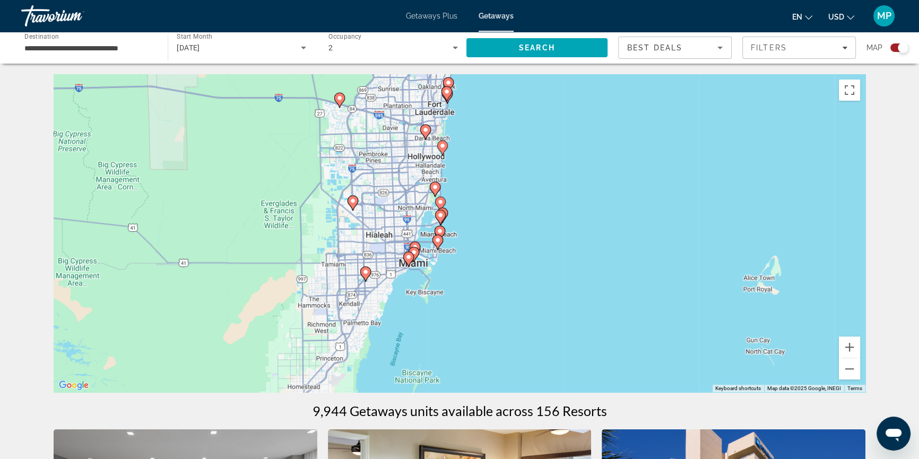
drag, startPoint x: 496, startPoint y: 352, endPoint x: 519, endPoint y: 240, distance: 114.3
click at [519, 240] on div "To activate drag with keyboard, press Alt + Enter. Once in keyboard drag state,…" at bounding box center [460, 233] width 812 height 318
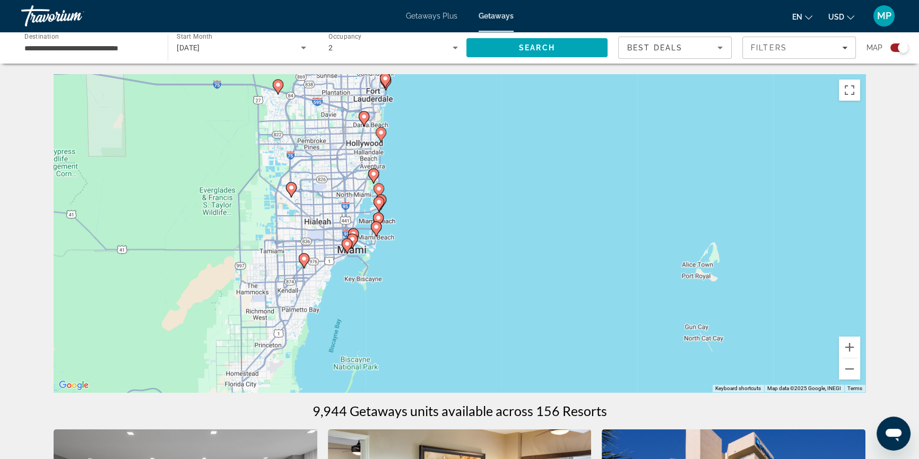
drag, startPoint x: 507, startPoint y: 294, endPoint x: 441, endPoint y: 306, distance: 66.7
click at [441, 306] on div "To activate drag with keyboard, press Alt + Enter. Once in keyboard drag state,…" at bounding box center [460, 233] width 812 height 318
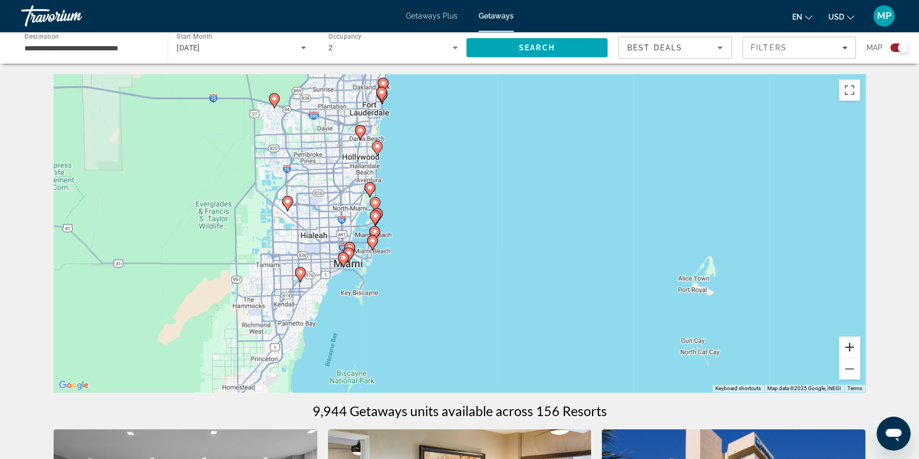
click at [847, 349] on button "Zoom in" at bounding box center [849, 347] width 21 height 21
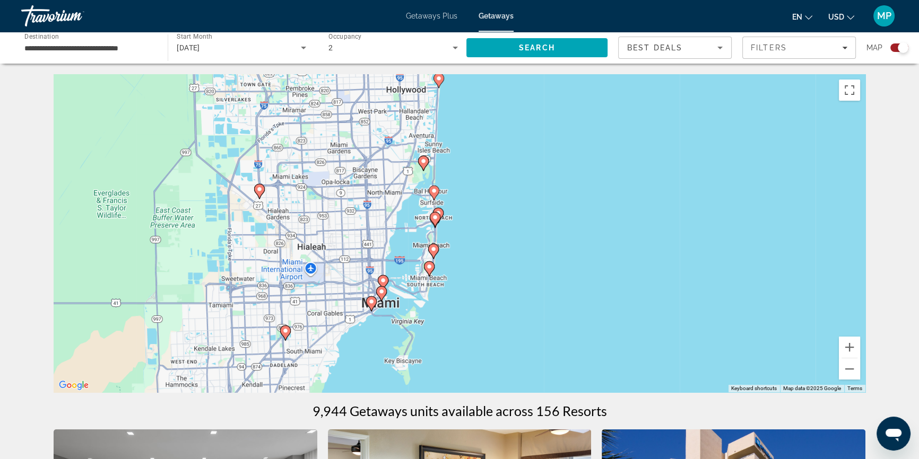
drag, startPoint x: 474, startPoint y: 302, endPoint x: 615, endPoint y: 309, distance: 141.3
click at [615, 310] on div "To activate drag with keyboard, press Alt + Enter. Once in keyboard drag state,…" at bounding box center [460, 233] width 812 height 318
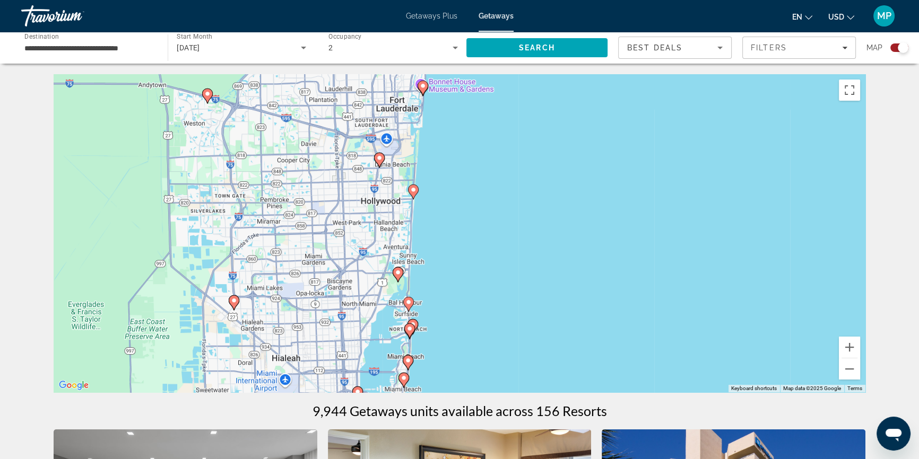
drag, startPoint x: 341, startPoint y: 201, endPoint x: 318, endPoint y: 318, distance: 119.8
click at [318, 318] on div "To activate drag with keyboard, press Alt + Enter. Once in keyboard drag state,…" at bounding box center [460, 233] width 812 height 318
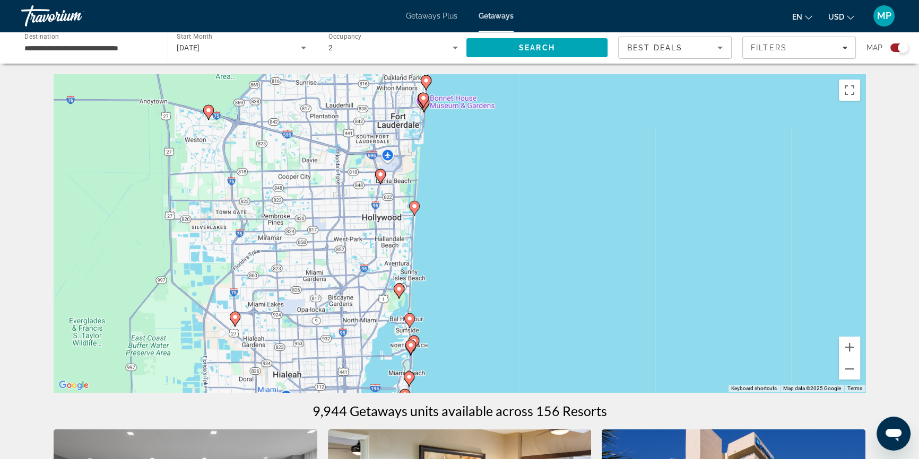
drag, startPoint x: 252, startPoint y: 144, endPoint x: 265, endPoint y: 127, distance: 21.2
click at [263, 129] on div "To activate drag with keyboard, press Alt + Enter. Once in keyboard drag state,…" at bounding box center [460, 233] width 812 height 318
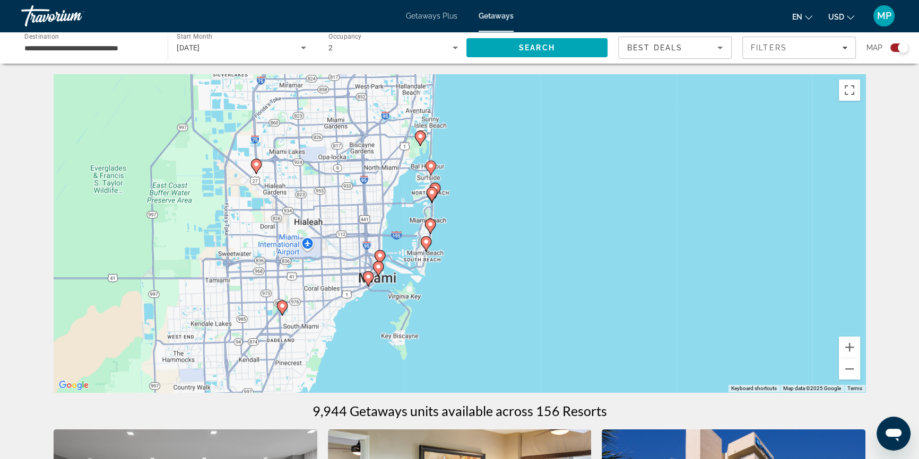
drag, startPoint x: 346, startPoint y: 271, endPoint x: 359, endPoint y: 197, distance: 74.9
click at [359, 197] on div "To activate drag with keyboard, press Alt + Enter. Once in keyboard drag state,…" at bounding box center [460, 233] width 812 height 318
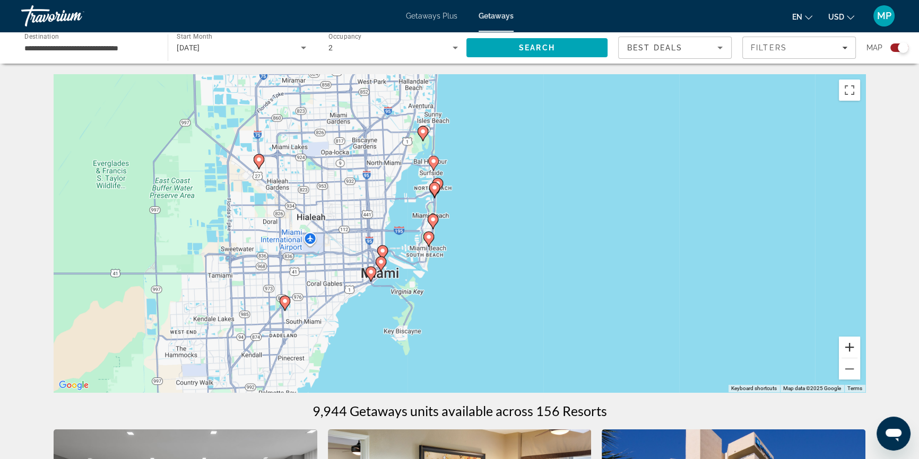
click at [851, 351] on button "Zoom in" at bounding box center [849, 347] width 21 height 21
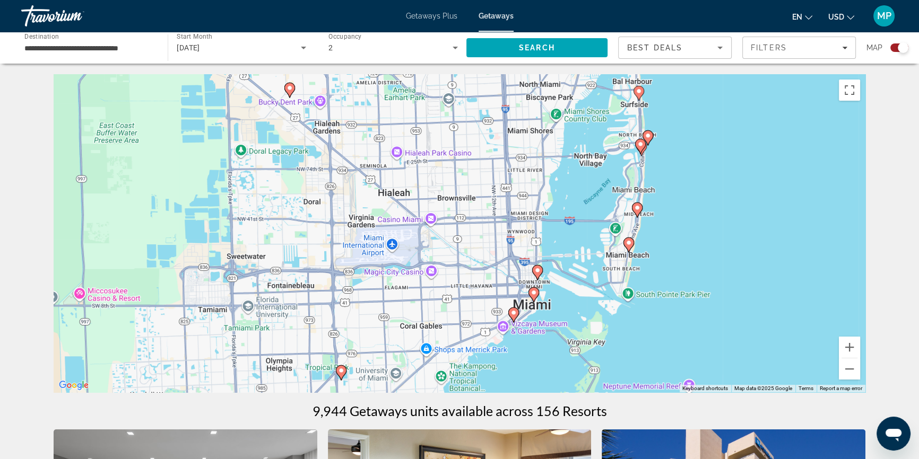
drag, startPoint x: 493, startPoint y: 306, endPoint x: 721, endPoint y: 298, distance: 228.8
click at [721, 298] on div "To activate drag with keyboard, press Alt + Enter. Once in keyboard drag state,…" at bounding box center [460, 233] width 812 height 318
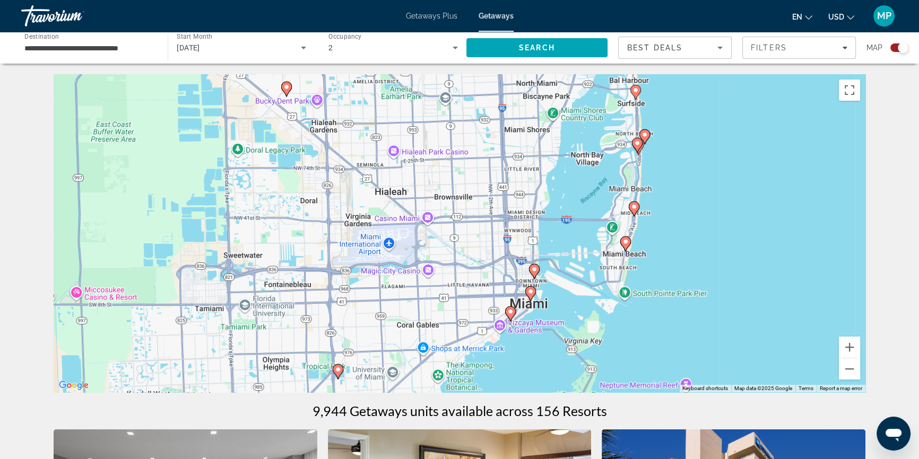
click at [534, 270] on image "Main content" at bounding box center [534, 269] width 6 height 6
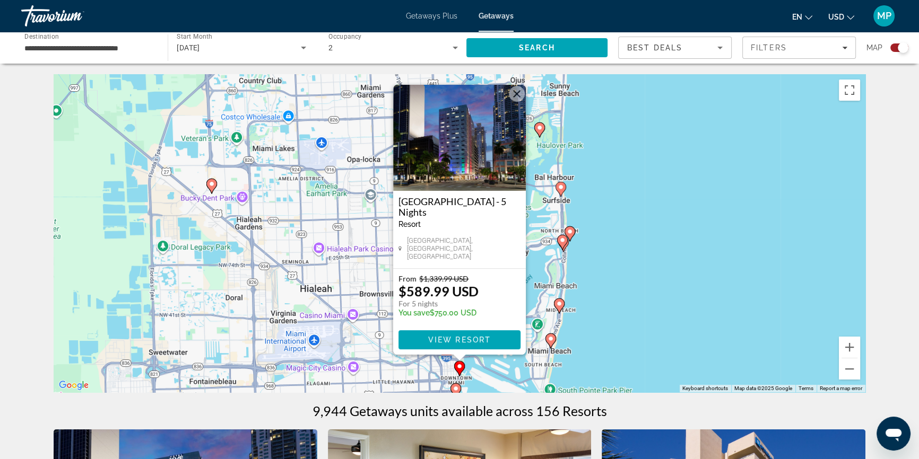
click at [634, 345] on div "To activate drag with keyboard, press Alt + Enter. Once in keyboard drag state,…" at bounding box center [460, 233] width 812 height 318
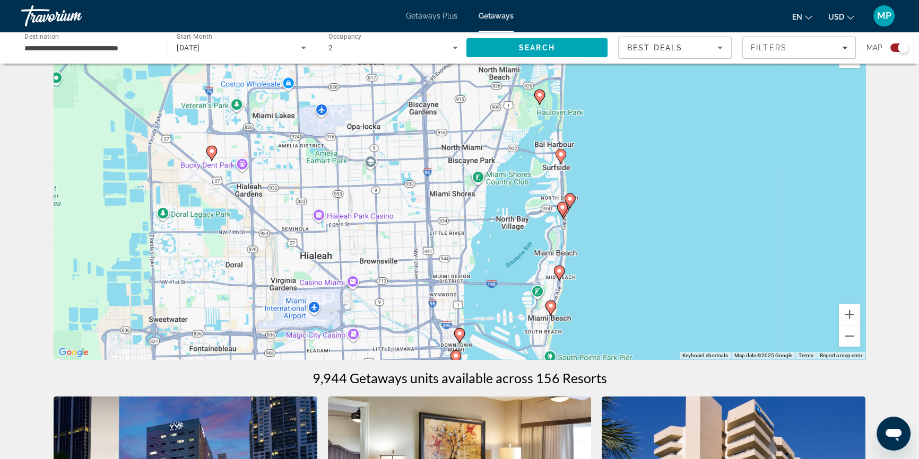
scroll to position [48, 0]
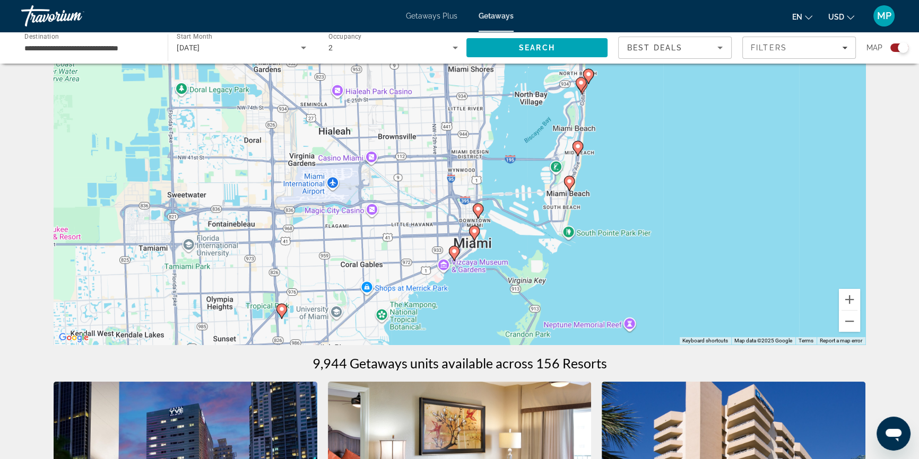
drag, startPoint x: 492, startPoint y: 298, endPoint x: 509, endPoint y: 190, distance: 108.5
click at [510, 187] on div "To activate drag with keyboard, press Alt + Enter. Once in keyboard drag state,…" at bounding box center [460, 186] width 812 height 318
click at [472, 229] on image "Main content" at bounding box center [474, 229] width 6 height 6
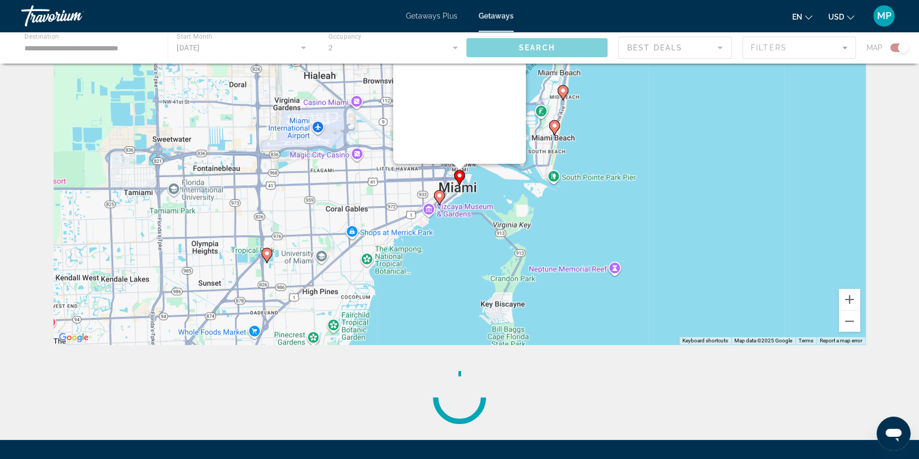
scroll to position [0, 0]
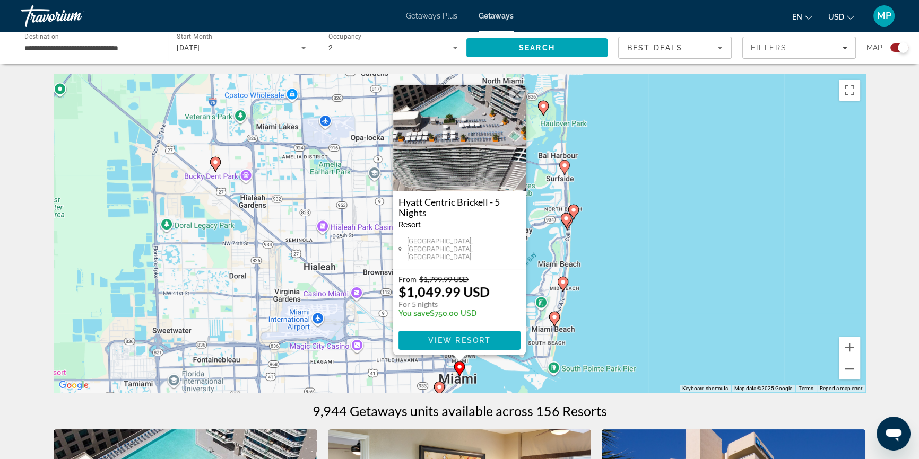
click at [641, 306] on div "To activate drag with keyboard, press Alt + Enter. Once in keyboard drag state,…" at bounding box center [460, 233] width 812 height 318
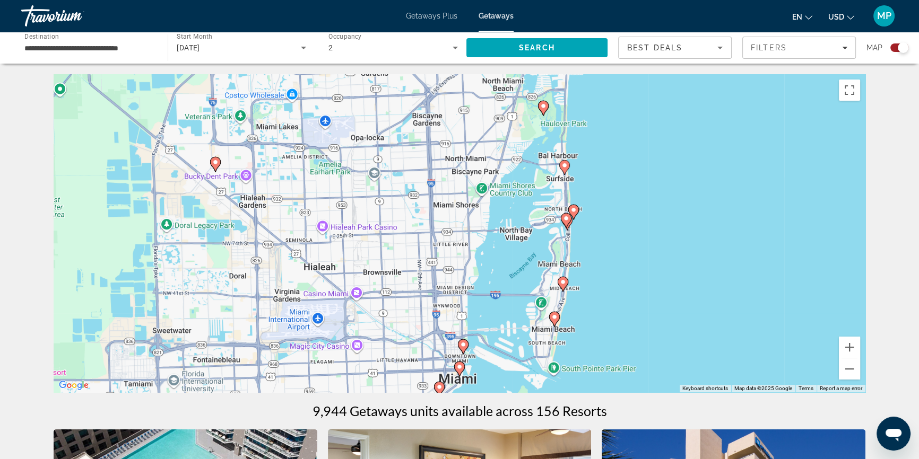
click at [438, 385] on image "Main content" at bounding box center [439, 387] width 6 height 6
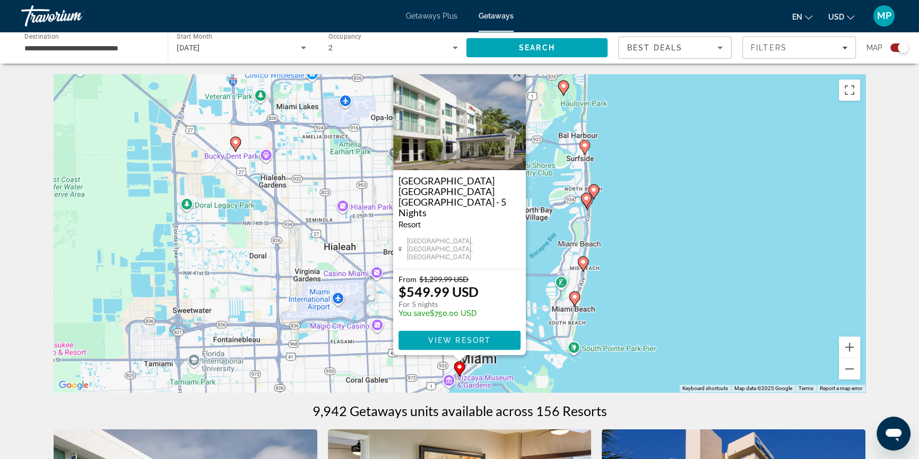
click at [694, 294] on div "To activate drag with keyboard, press Alt + Enter. Once in keyboard drag state,…" at bounding box center [460, 233] width 812 height 318
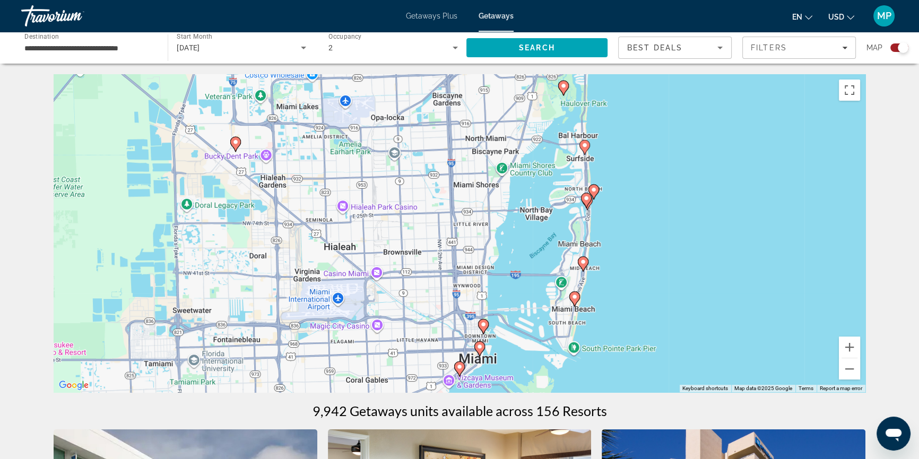
click at [233, 143] on image "Main content" at bounding box center [235, 142] width 6 height 6
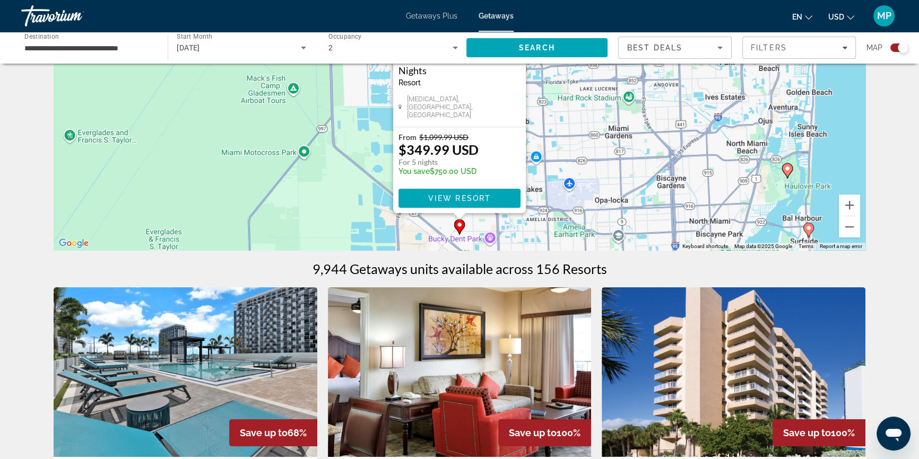
scroll to position [144, 0]
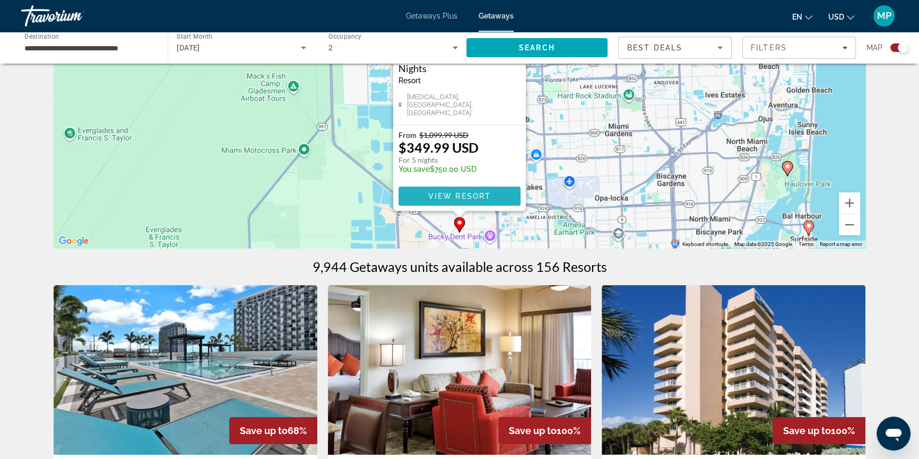
click at [466, 196] on span "View Resort" at bounding box center [459, 196] width 63 height 8
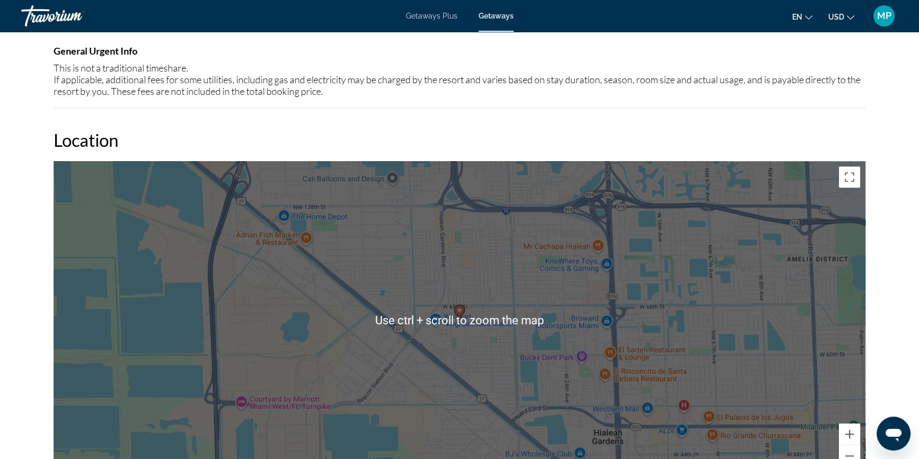
scroll to position [1253, 0]
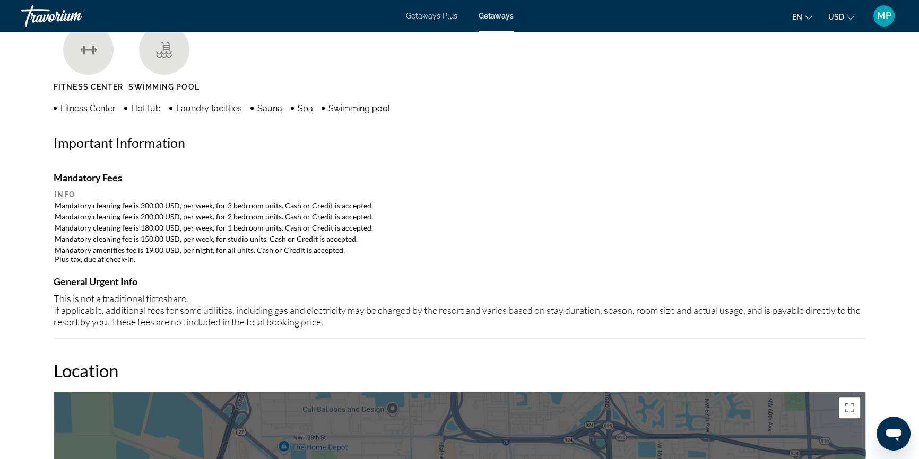
scroll to position [752, 0]
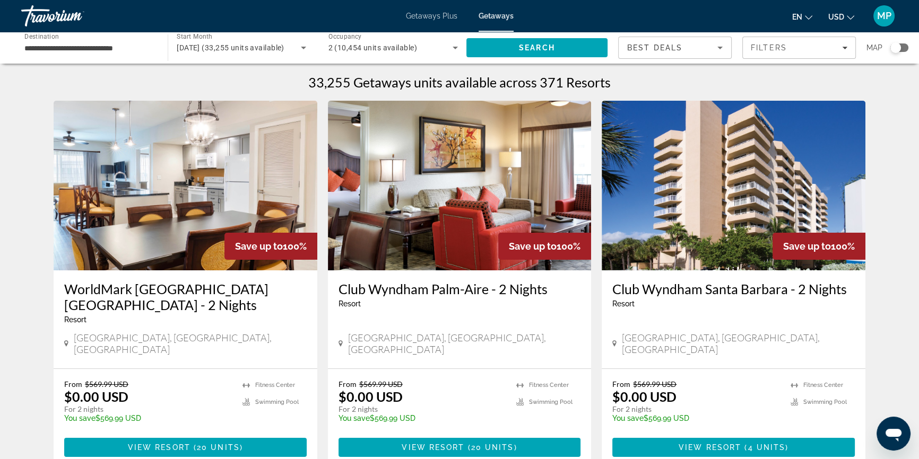
click at [895, 49] on div "Search widget" at bounding box center [895, 47] width 11 height 11
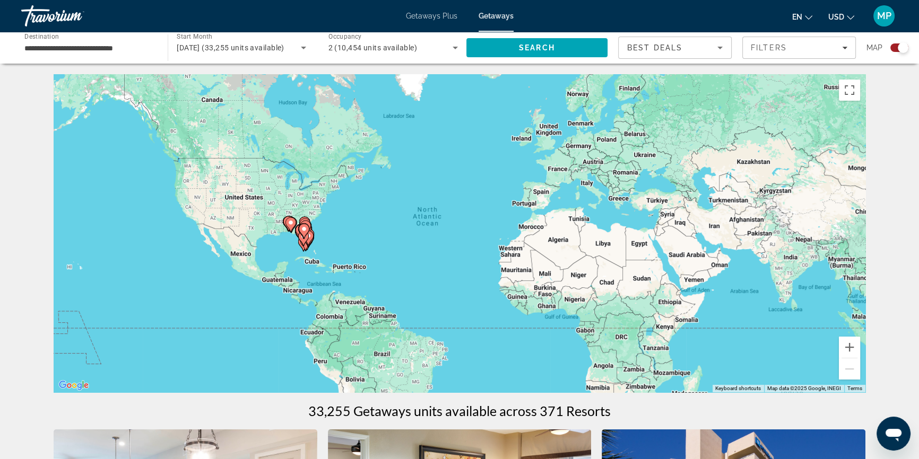
click at [309, 243] on gmp-advanced-marker "Main content" at bounding box center [308, 238] width 11 height 16
click at [309, 243] on div "To activate drag with keyboard, press Alt + Enter. Once in keyboard drag state,…" at bounding box center [460, 233] width 812 height 318
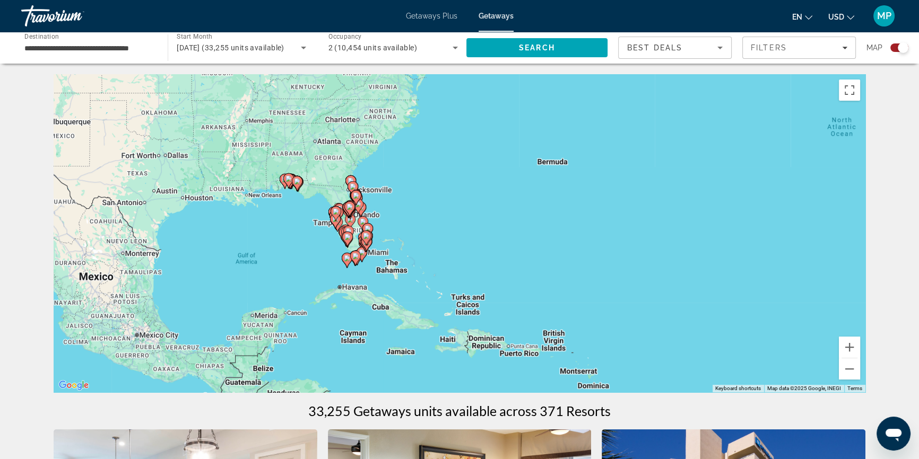
click at [360, 256] on icon "Main content" at bounding box center [356, 258] width 10 height 14
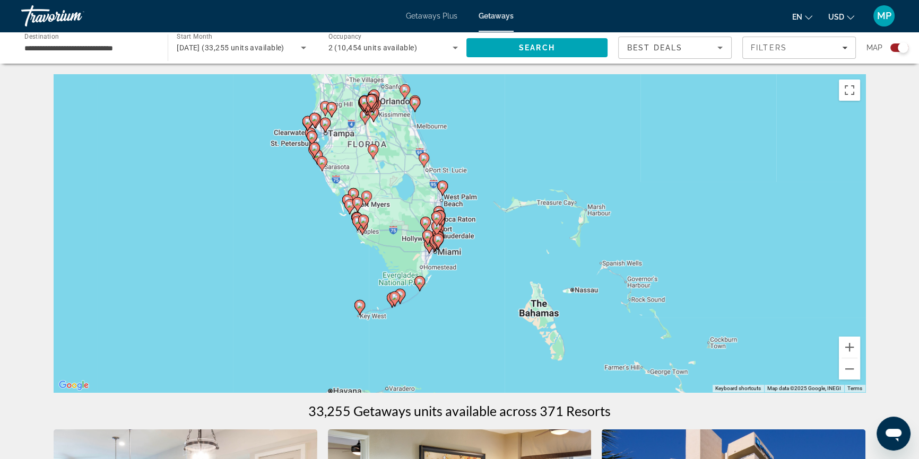
drag, startPoint x: 522, startPoint y: 219, endPoint x: 457, endPoint y: 293, distance: 98.5
click at [457, 293] on div "To activate drag with keyboard, press Alt + Enter. Once in keyboard drag state,…" at bounding box center [460, 233] width 812 height 318
click at [440, 240] on image "Main content" at bounding box center [438, 239] width 6 height 6
type input "**********"
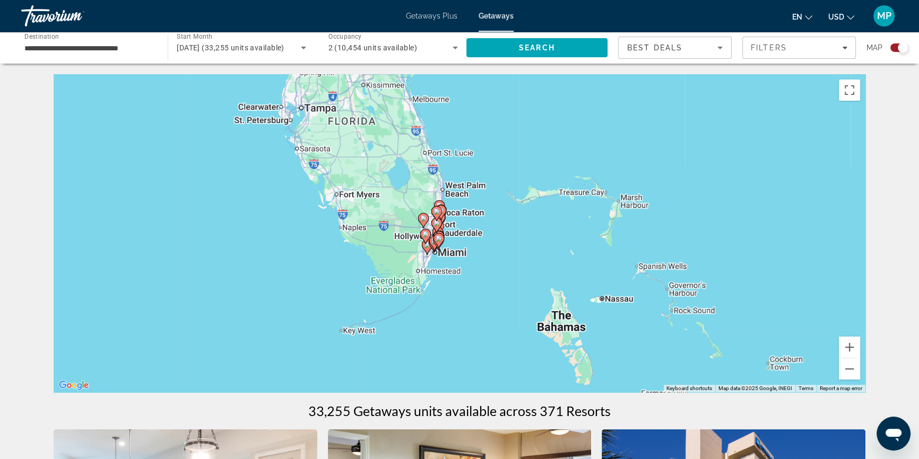
click at [440, 240] on image "Main content" at bounding box center [438, 239] width 6 height 6
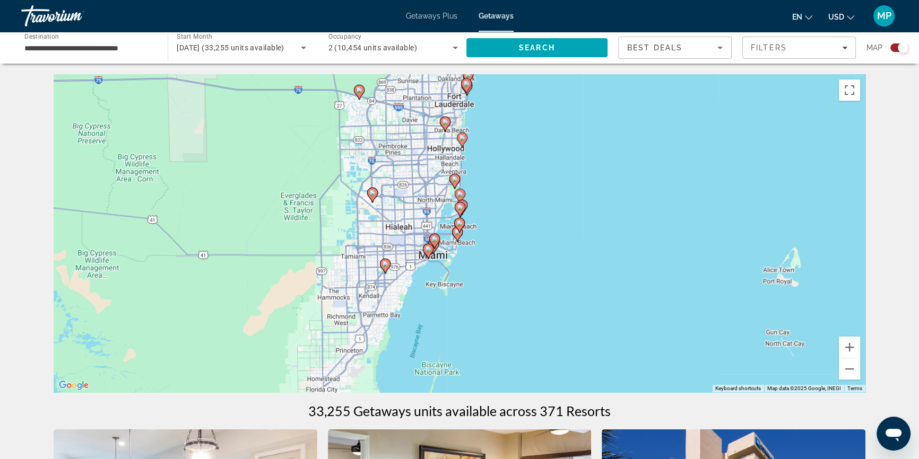
click at [435, 245] on icon "Main content" at bounding box center [435, 241] width 10 height 14
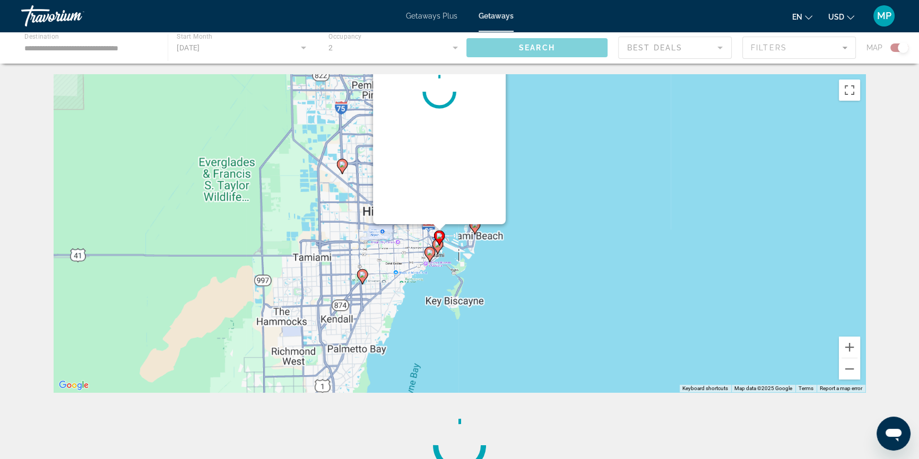
click at [436, 245] on gmp-advanced-marker "Main content" at bounding box center [439, 238] width 11 height 16
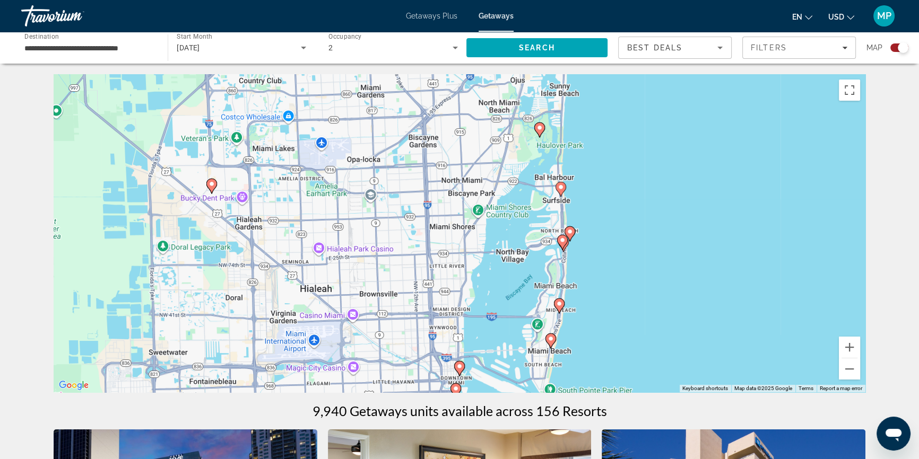
click at [540, 129] on image "Main content" at bounding box center [539, 128] width 6 height 6
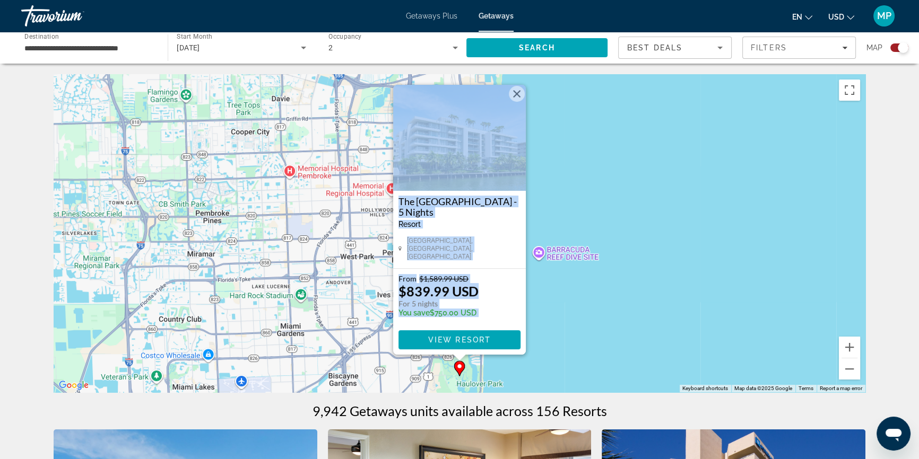
click at [519, 100] on button "Close" at bounding box center [517, 94] width 16 height 16
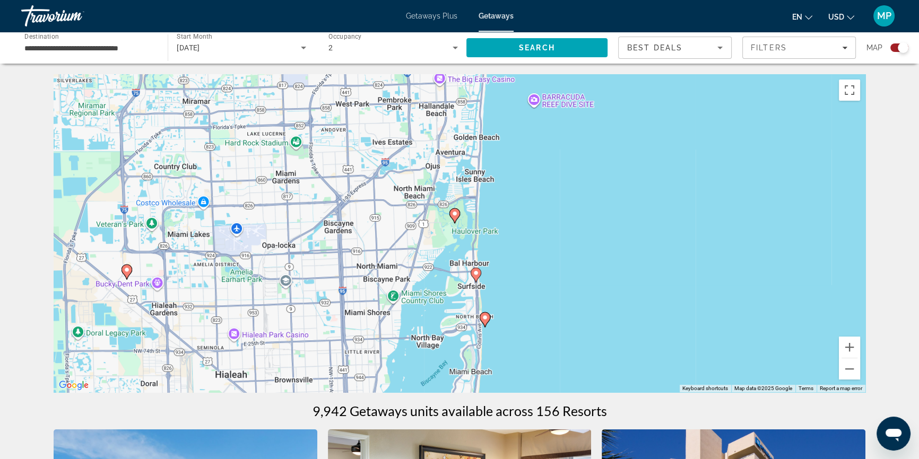
drag, startPoint x: 561, startPoint y: 308, endPoint x: 554, endPoint y: 174, distance: 133.8
click at [554, 174] on div "To activate drag with keyboard, press Alt + Enter. Once in keyboard drag state,…" at bounding box center [460, 233] width 812 height 318
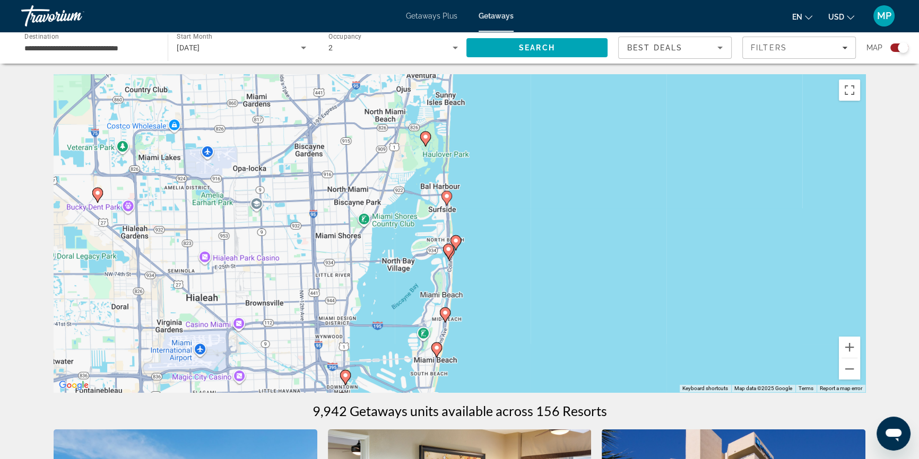
drag, startPoint x: 588, startPoint y: 271, endPoint x: 559, endPoint y: 190, distance: 85.1
click at [559, 190] on div "To activate drag with keyboard, press Alt + Enter. Once in keyboard drag state,…" at bounding box center [460, 233] width 812 height 318
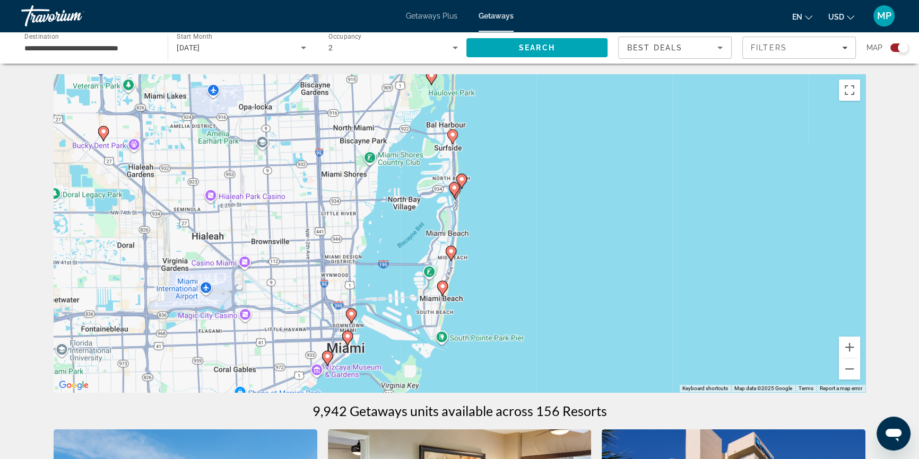
drag, startPoint x: 589, startPoint y: 238, endPoint x: 590, endPoint y: 196, distance: 42.4
click at [590, 196] on div "To activate drag with keyboard, press Alt + Enter. Once in keyboard drag state,…" at bounding box center [460, 233] width 812 height 318
click at [443, 286] on image "Main content" at bounding box center [442, 286] width 6 height 6
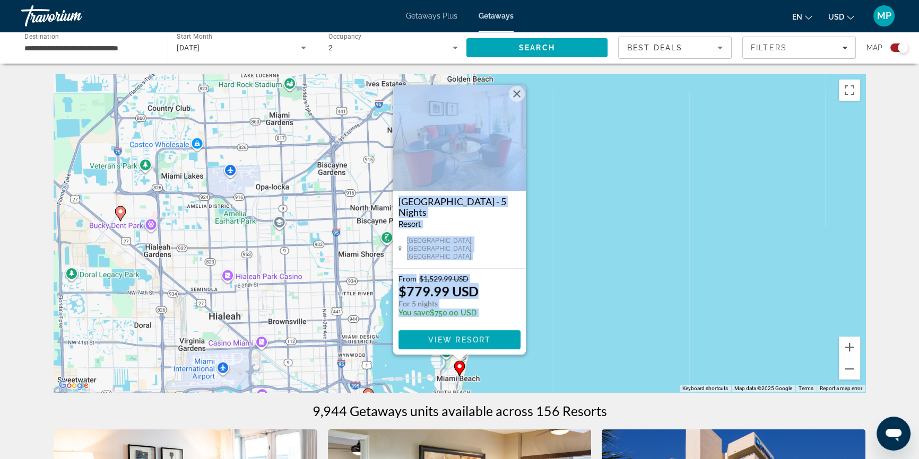
click at [599, 299] on div "To activate drag with keyboard, press Alt + Enter. Once in keyboard drag state,…" at bounding box center [460, 233] width 812 height 318
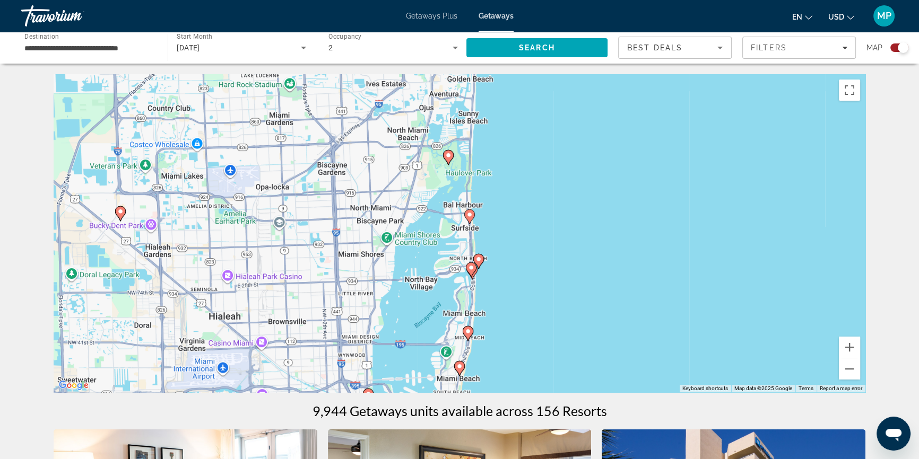
click at [467, 330] on image "Main content" at bounding box center [468, 331] width 6 height 6
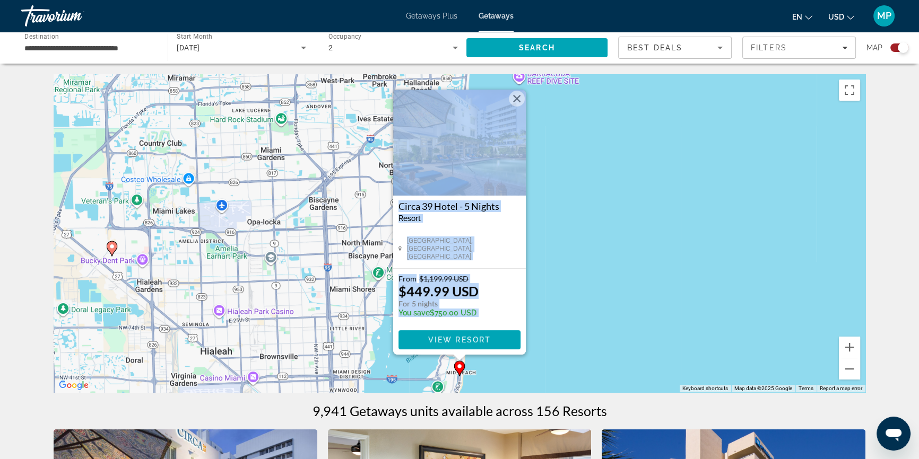
click at [565, 313] on div "To activate drag with keyboard, press Alt + Enter. Once in keyboard drag state,…" at bounding box center [460, 233] width 812 height 318
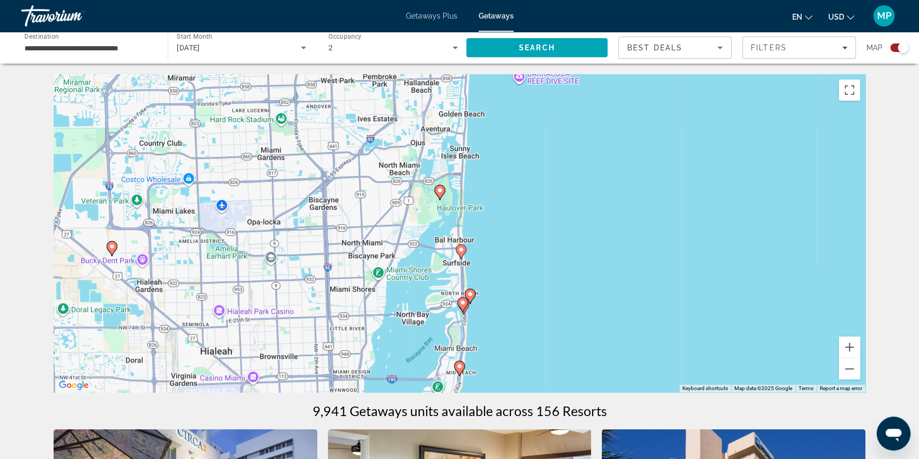
click at [462, 304] on image "Main content" at bounding box center [462, 303] width 6 height 6
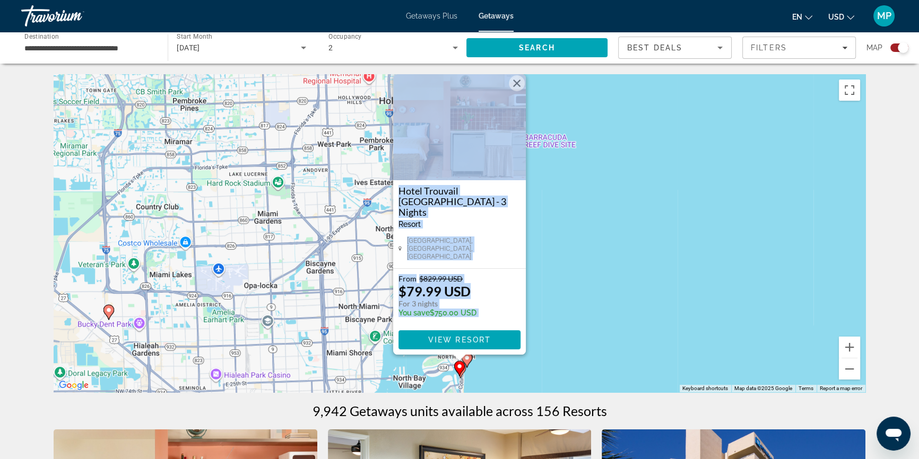
click at [647, 268] on div "To activate drag with keyboard, press Alt + Enter. Once in keyboard drag state,…" at bounding box center [460, 233] width 812 height 318
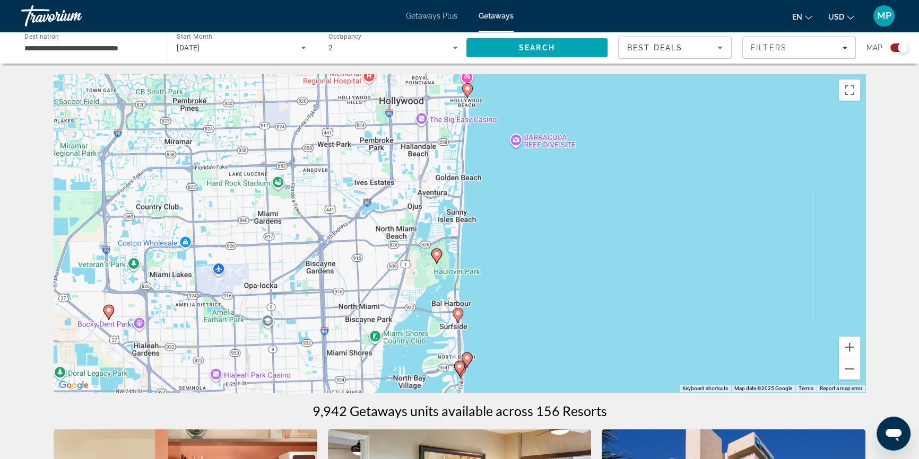
click at [456, 310] on image "Main content" at bounding box center [458, 313] width 6 height 6
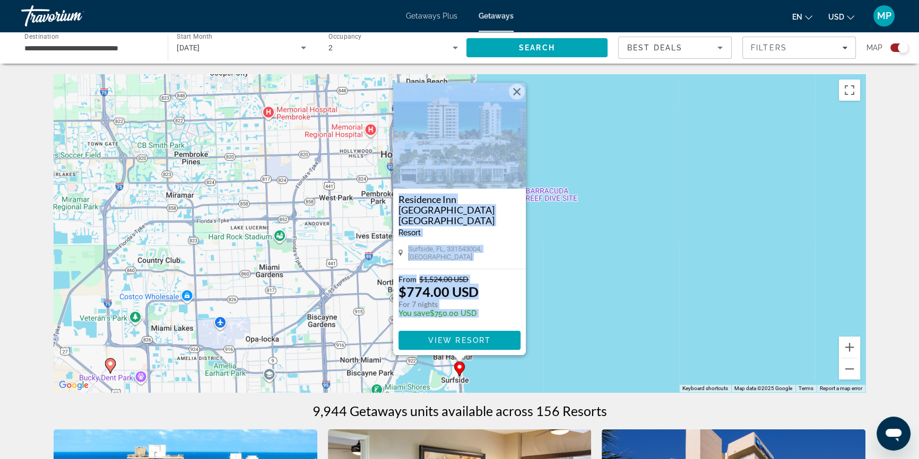
click at [566, 288] on div "To activate drag with keyboard, press Alt + Enter. Once in keyboard drag state,…" at bounding box center [460, 233] width 812 height 318
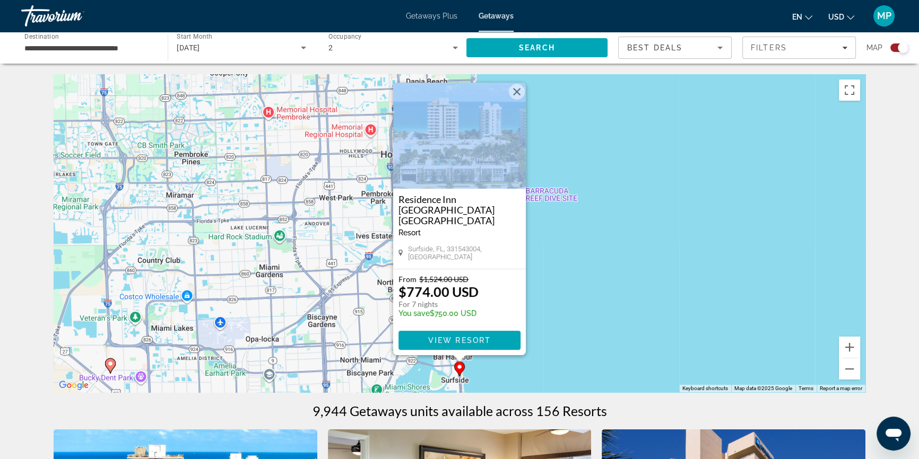
drag, startPoint x: 576, startPoint y: 279, endPoint x: 578, endPoint y: 273, distance: 6.7
click at [578, 277] on div "To activate drag with keyboard, press Alt + Enter. Once in keyboard drag state,…" at bounding box center [460, 233] width 812 height 318
click at [517, 100] on button "Close" at bounding box center [517, 92] width 16 height 16
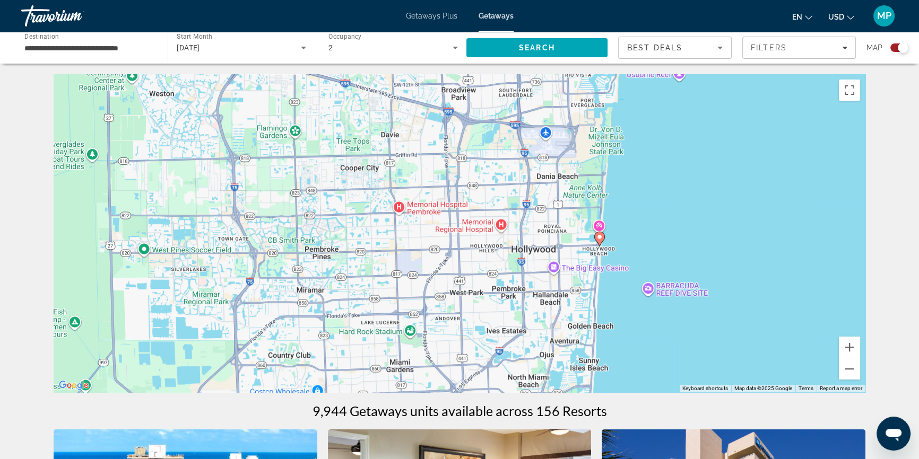
drag, startPoint x: 220, startPoint y: 213, endPoint x: 350, endPoint y: 302, distance: 157.4
click at [350, 304] on div "To activate drag with keyboard, press Alt + Enter. Once in keyboard drag state,…" at bounding box center [460, 233] width 812 height 318
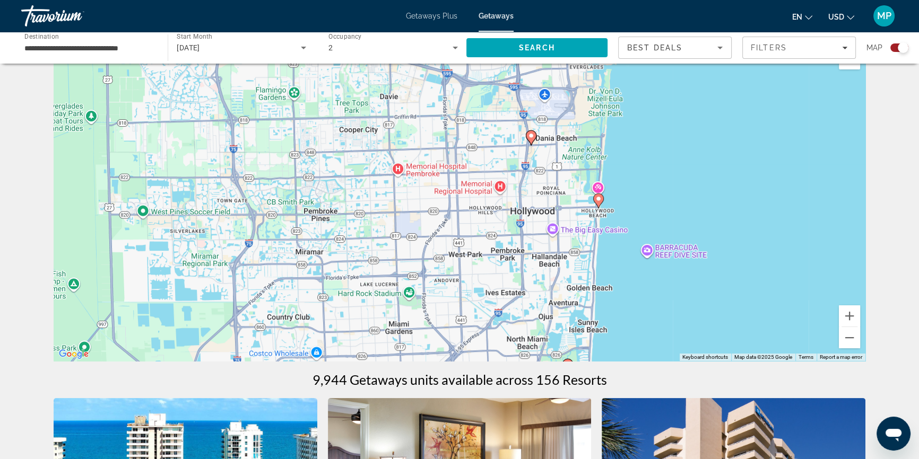
scroll to position [48, 0]
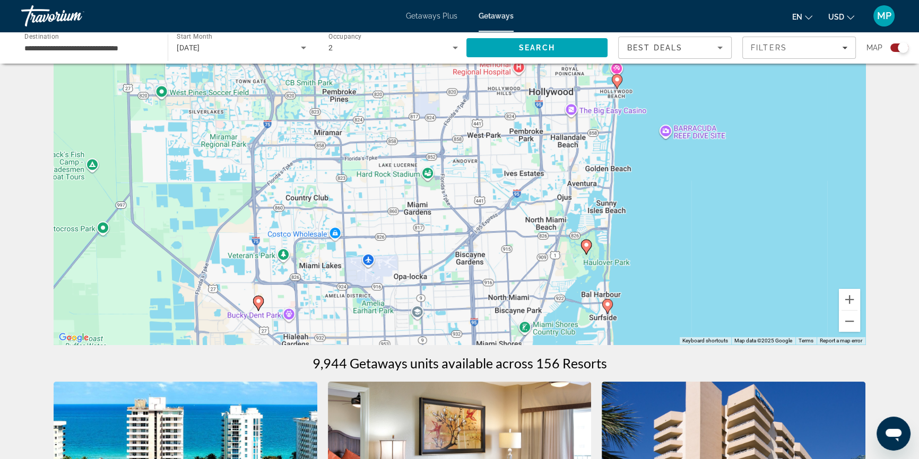
drag, startPoint x: 385, startPoint y: 154, endPoint x: 402, endPoint y: 51, distance: 103.7
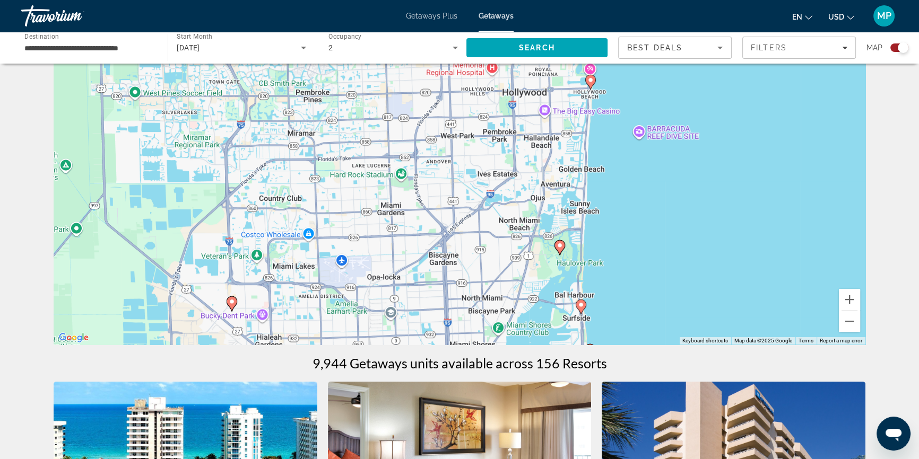
drag, startPoint x: 388, startPoint y: 208, endPoint x: 362, endPoint y: 220, distance: 28.2
click at [362, 223] on div "To activate drag with keyboard, press Alt + Enter. Once in keyboard drag state,…" at bounding box center [460, 186] width 812 height 318
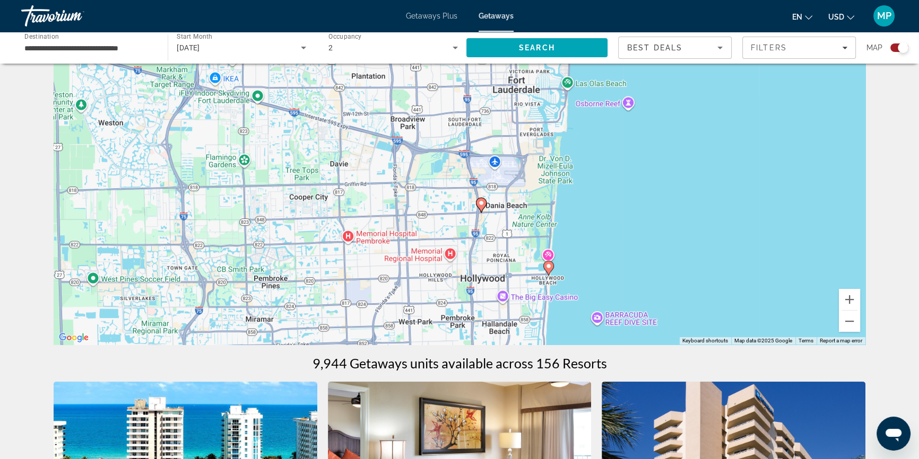
drag, startPoint x: 437, startPoint y: 104, endPoint x: 420, endPoint y: 212, distance: 108.6
click at [396, 279] on div "To activate drag with keyboard, press Alt + Enter. Once in keyboard drag state,…" at bounding box center [460, 186] width 812 height 318
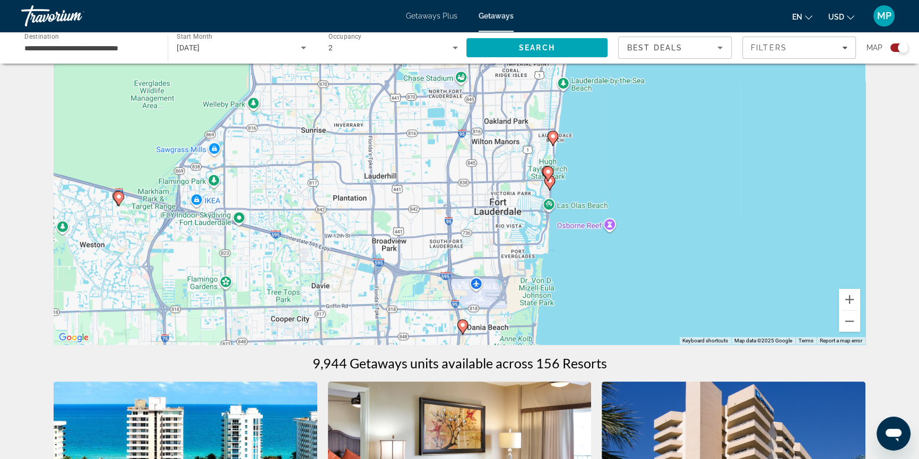
drag, startPoint x: 435, startPoint y: 111, endPoint x: 416, endPoint y: 234, distance: 124.5
click at [416, 234] on div "To activate drag with keyboard, press Alt + Enter. Once in keyboard drag state,…" at bounding box center [460, 186] width 812 height 318
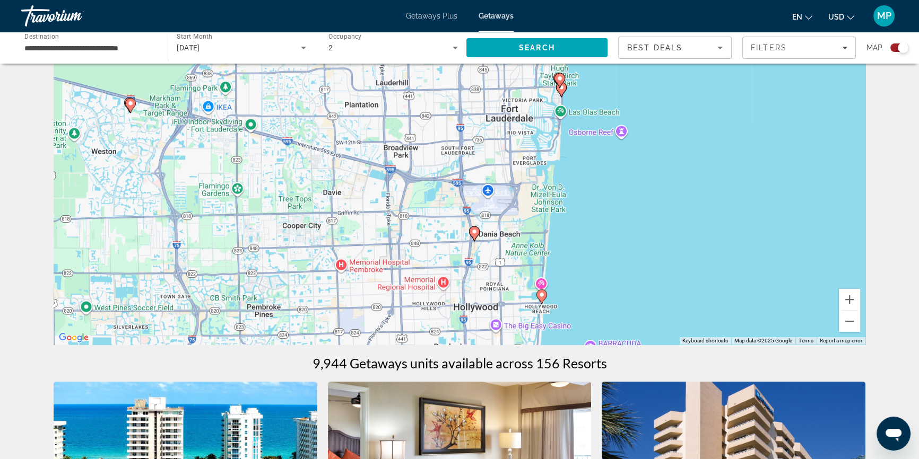
drag, startPoint x: 431, startPoint y: 256, endPoint x: 458, endPoint y: 96, distance: 162.4
click at [458, 96] on div "To activate drag with keyboard, press Alt + Enter. Once in keyboard drag state,…" at bounding box center [460, 186] width 812 height 318
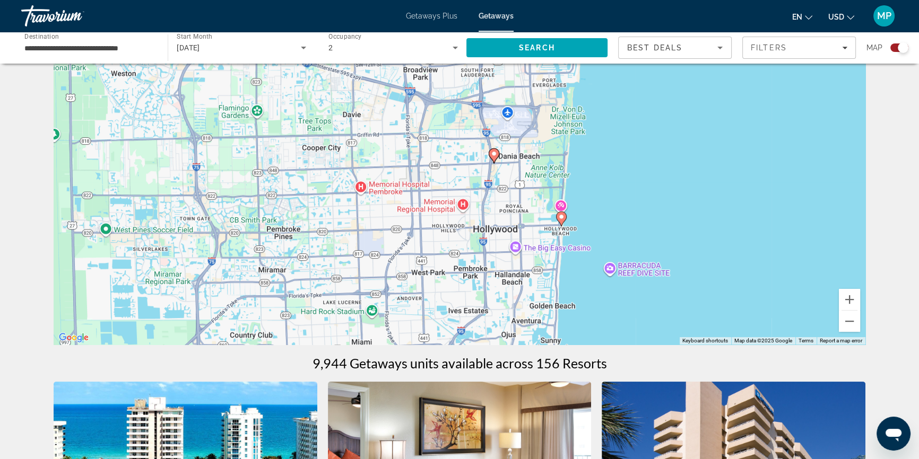
click at [495, 154] on image "Main content" at bounding box center [494, 154] width 6 height 6
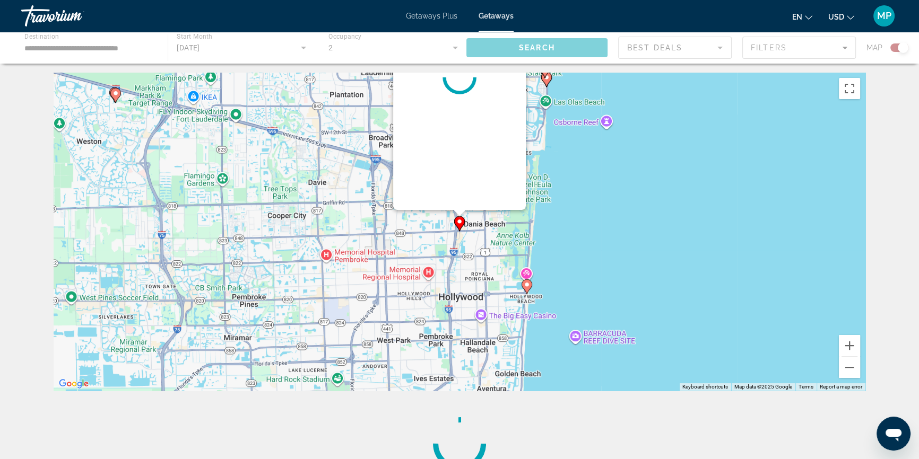
scroll to position [0, 0]
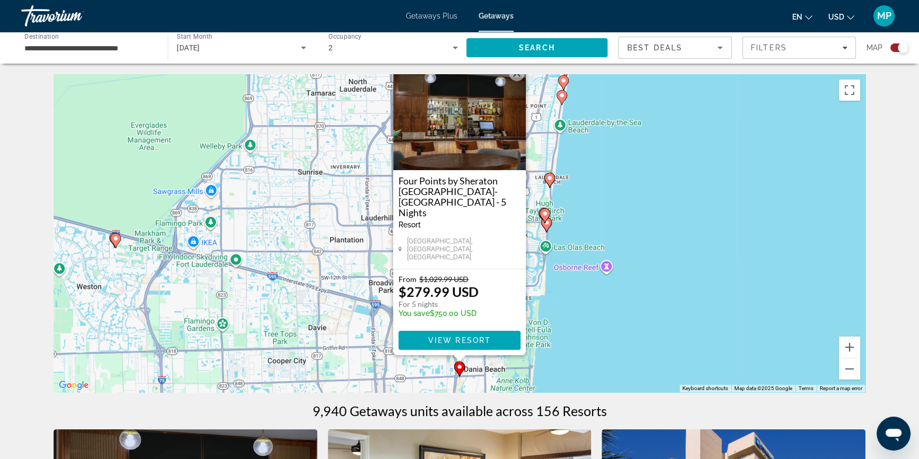
click at [548, 223] on gmp-advanced-marker "Main content" at bounding box center [544, 216] width 11 height 16
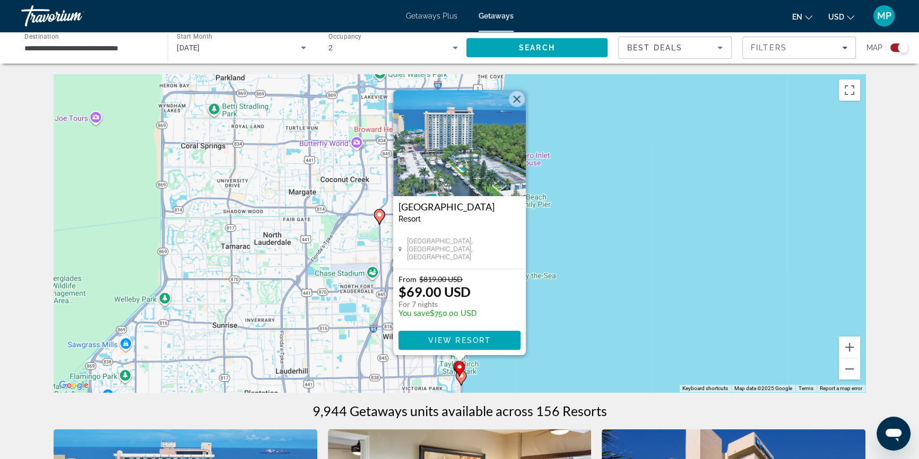
click at [557, 214] on div "To navigate, press the arrow keys. To activate drag with keyboard, press Alt + …" at bounding box center [460, 233] width 812 height 318
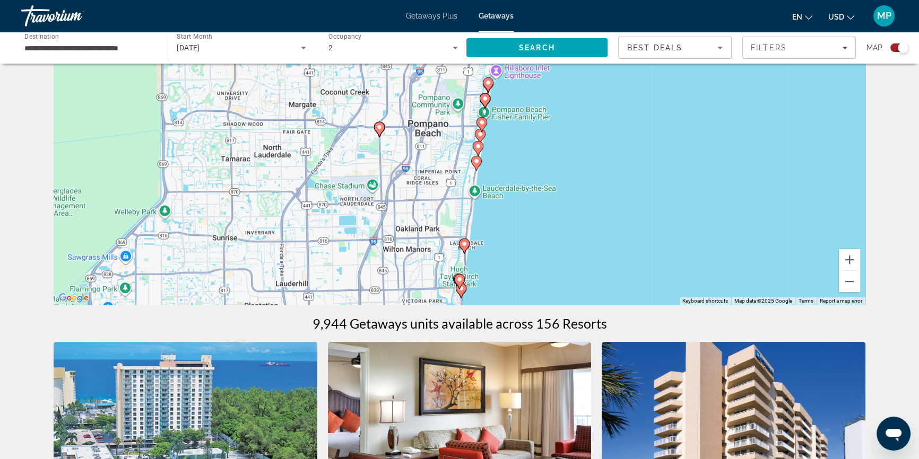
scroll to position [96, 0]
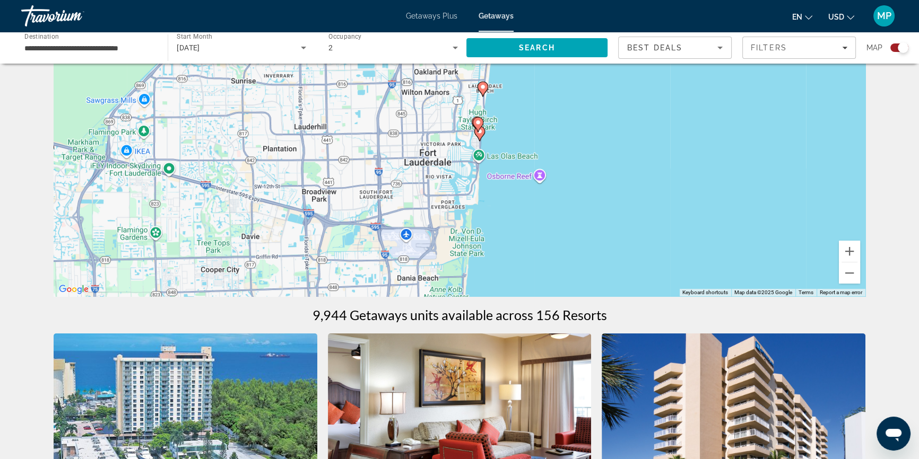
drag, startPoint x: 508, startPoint y: 219, endPoint x: 520, endPoint y: 111, distance: 107.8
click at [520, 111] on div "To activate drag with keyboard, press Alt + Enter. Once in keyboard drag state,…" at bounding box center [460, 137] width 812 height 318
click at [476, 117] on icon "Main content" at bounding box center [478, 124] width 10 height 14
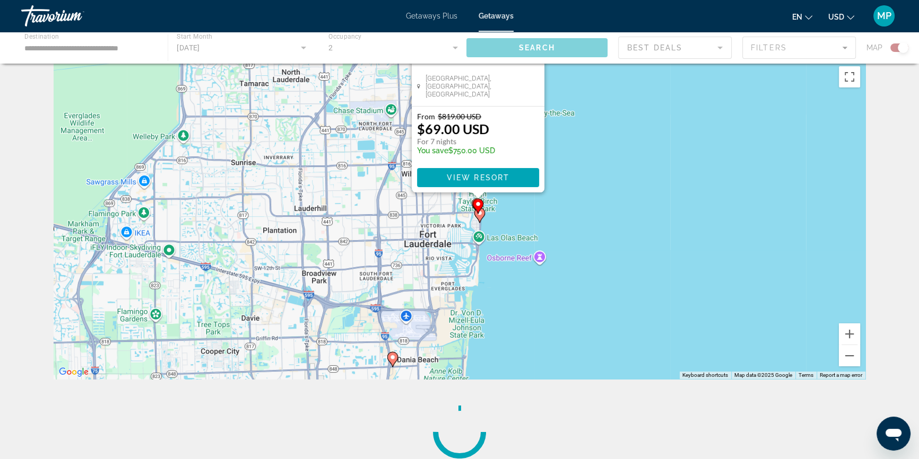
scroll to position [0, 0]
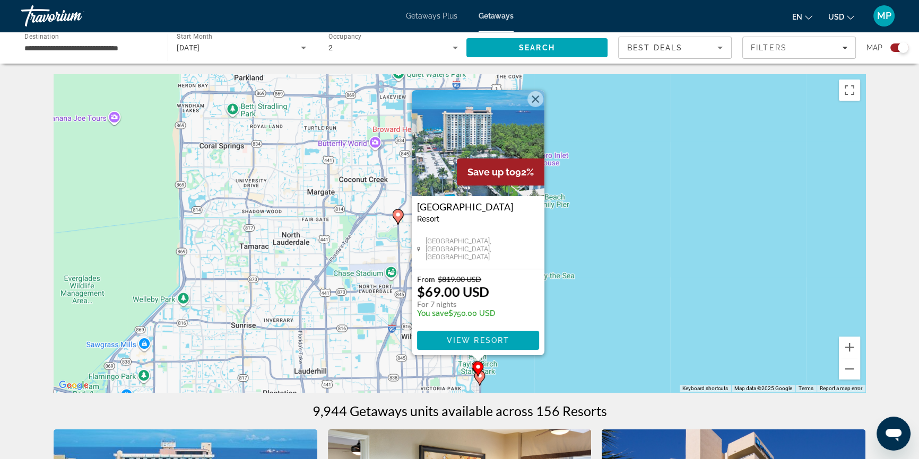
click at [536, 101] on button "Close" at bounding box center [535, 99] width 16 height 16
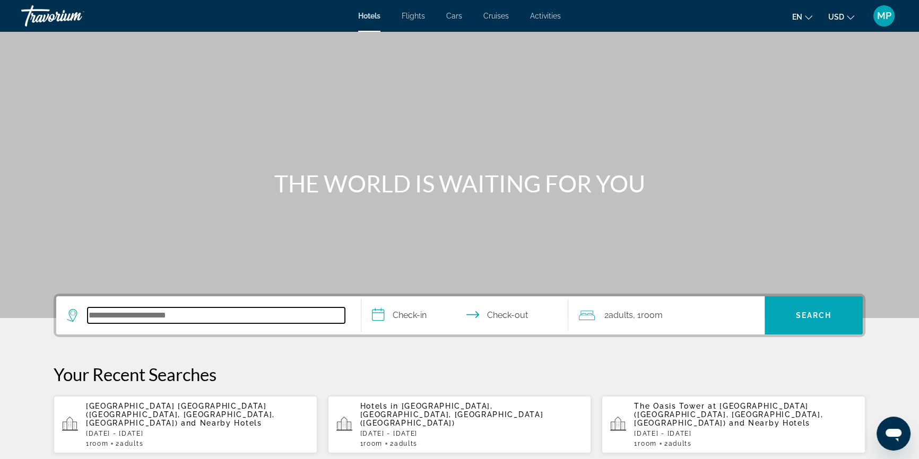
click at [143, 319] on input "Search hotel destination" at bounding box center [216, 316] width 257 height 16
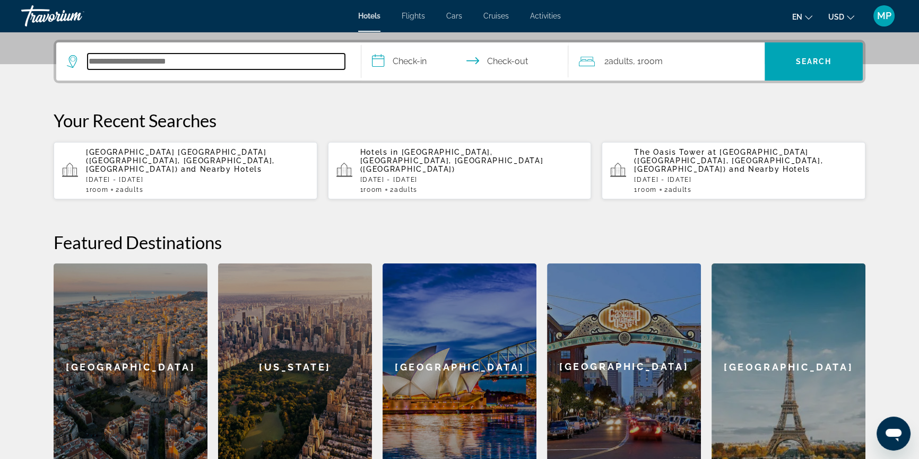
scroll to position [259, 0]
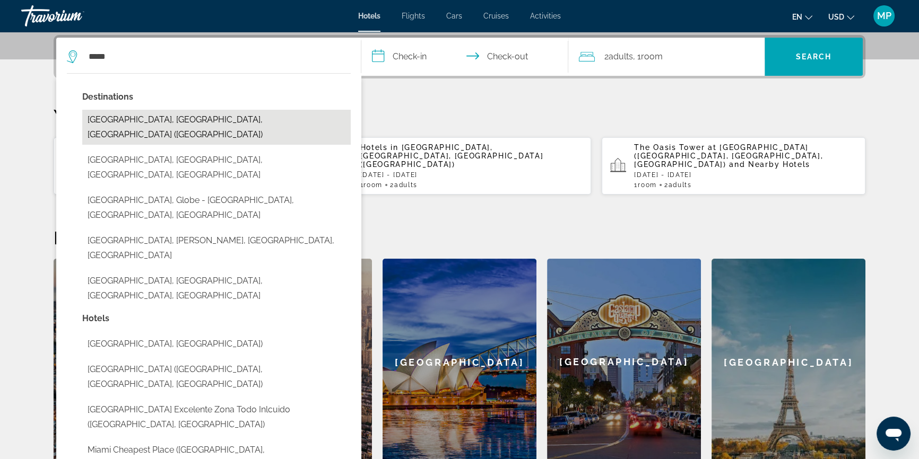
click at [139, 122] on button "Miami, FL, United States (MIA)" at bounding box center [216, 127] width 268 height 35
type input "**********"
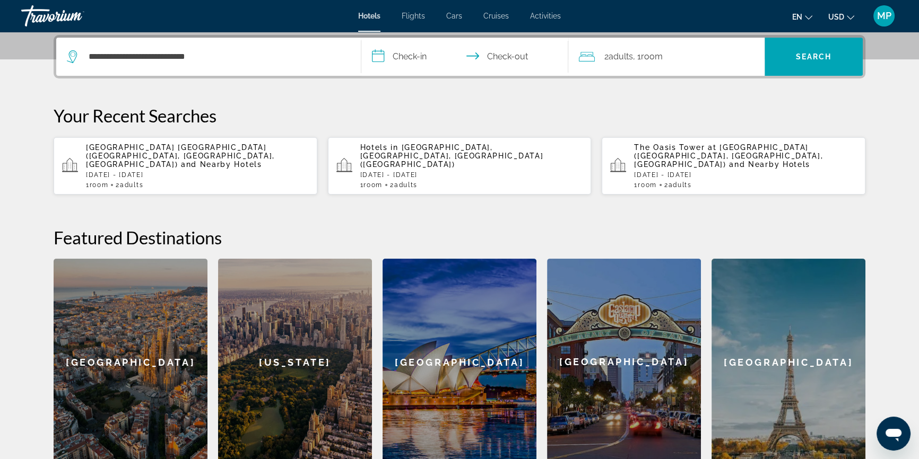
click at [402, 58] on input "**********" at bounding box center [466, 58] width 211 height 41
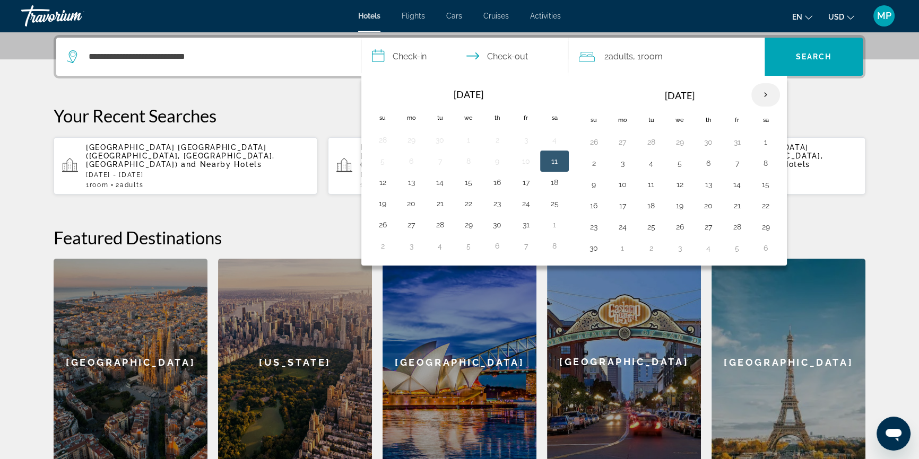
click at [761, 95] on th "Next month" at bounding box center [765, 94] width 29 height 23
click at [732, 184] on button "19" at bounding box center [736, 184] width 17 height 15
click at [595, 209] on button "21" at bounding box center [593, 205] width 17 height 15
type input "**********"
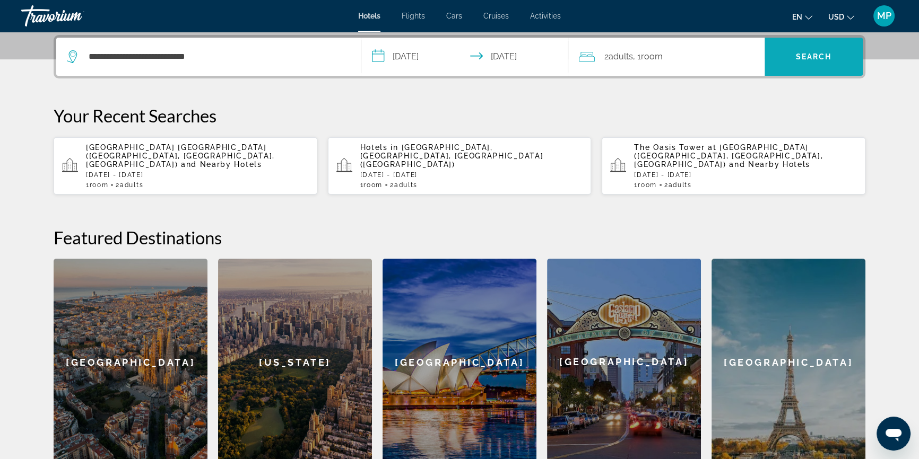
click at [813, 62] on span "Search" at bounding box center [813, 56] width 98 height 25
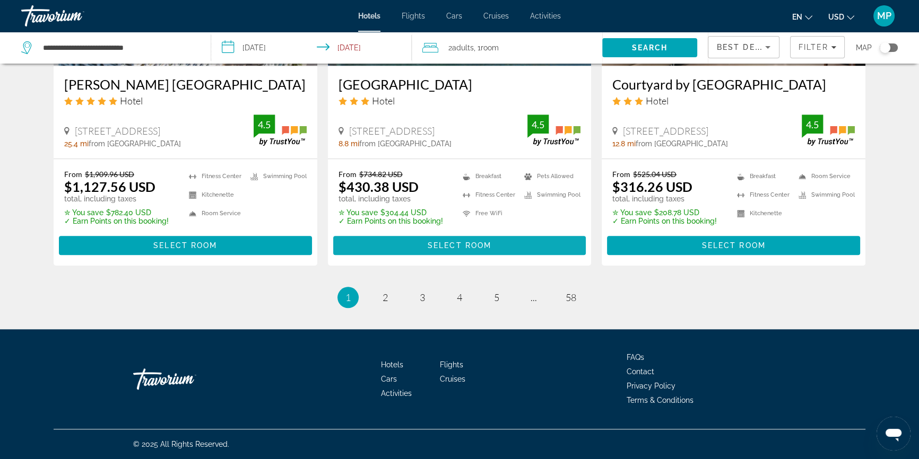
scroll to position [1427, 0]
click at [391, 298] on link "page 2" at bounding box center [385, 298] width 19 height 19
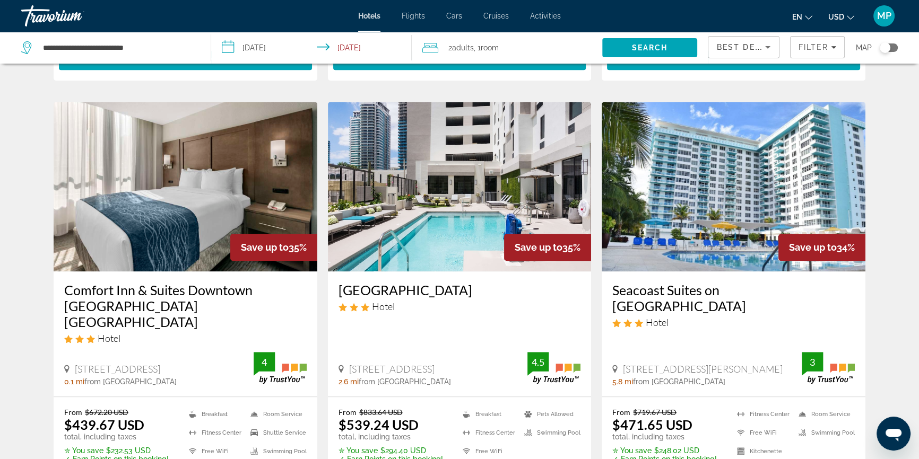
scroll to position [1398, 0]
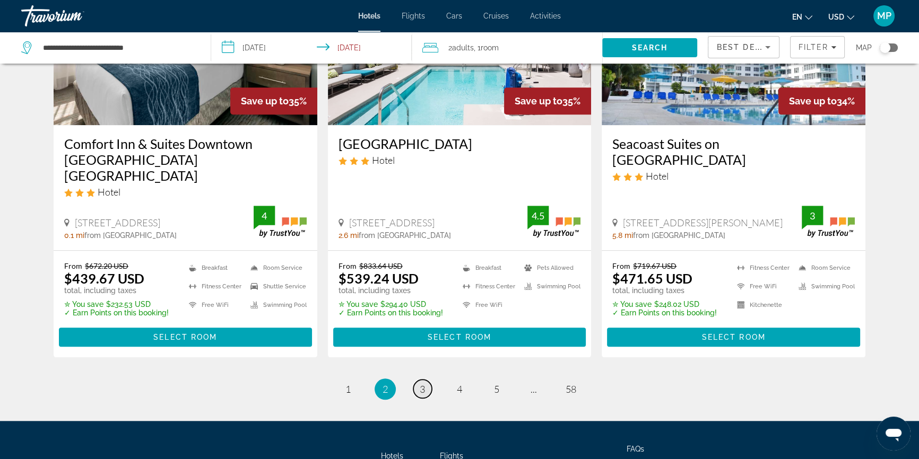
click at [425, 380] on link "page 3" at bounding box center [422, 389] width 19 height 19
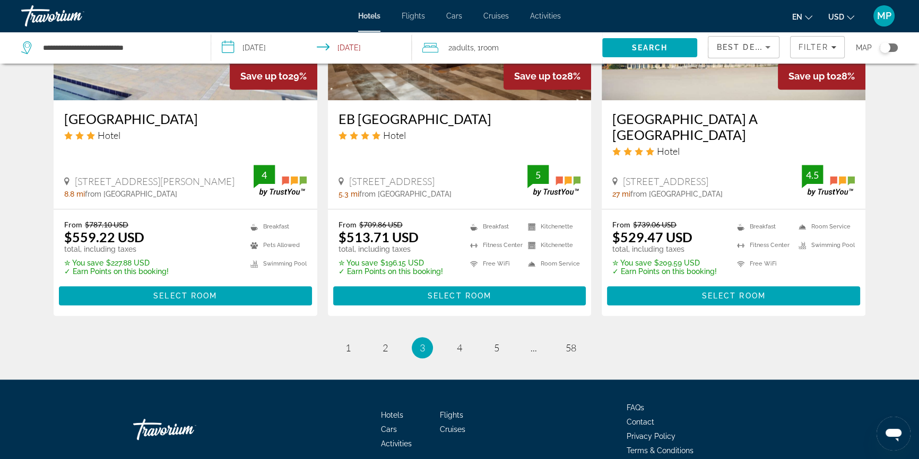
scroll to position [1398, 0]
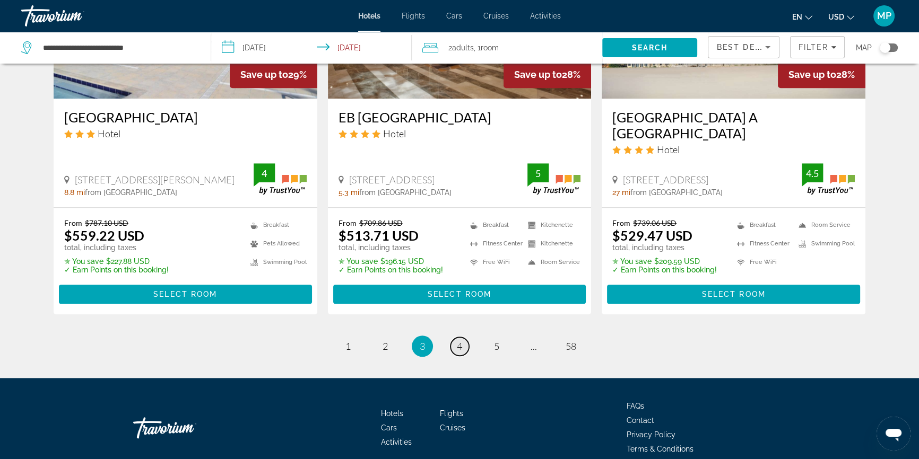
click at [460, 341] on span "4" at bounding box center [459, 347] width 5 height 12
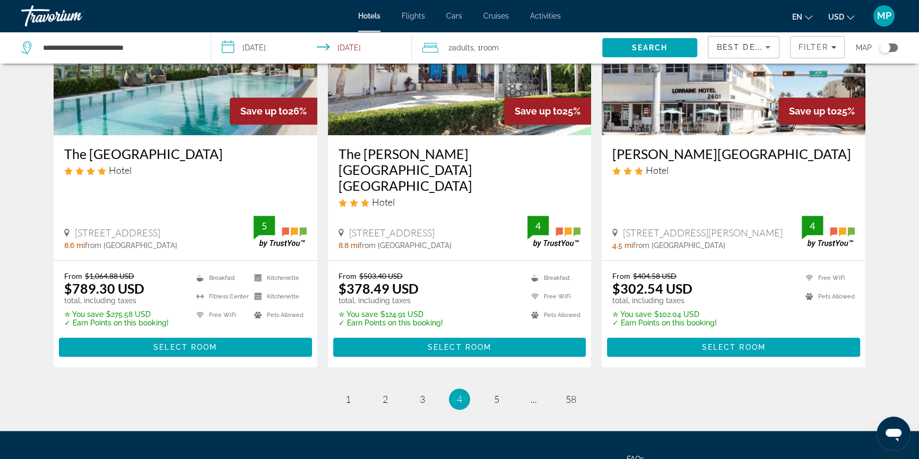
scroll to position [1398, 0]
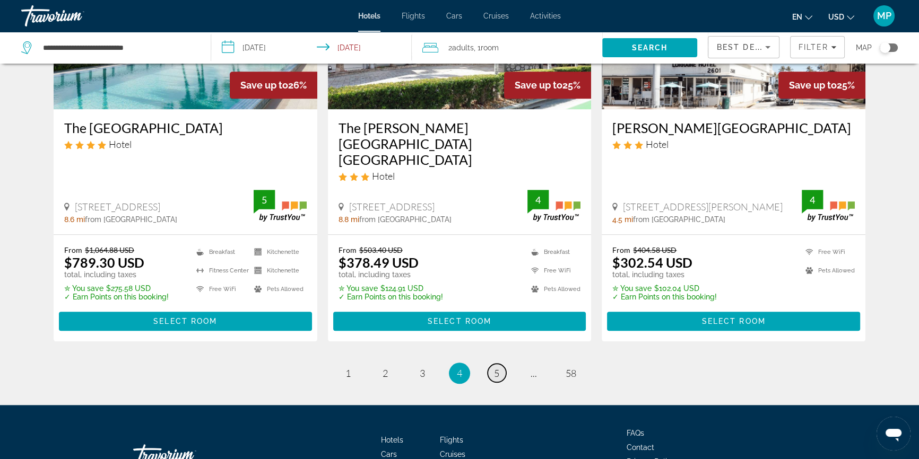
click at [498, 368] on span "5" at bounding box center [496, 374] width 5 height 12
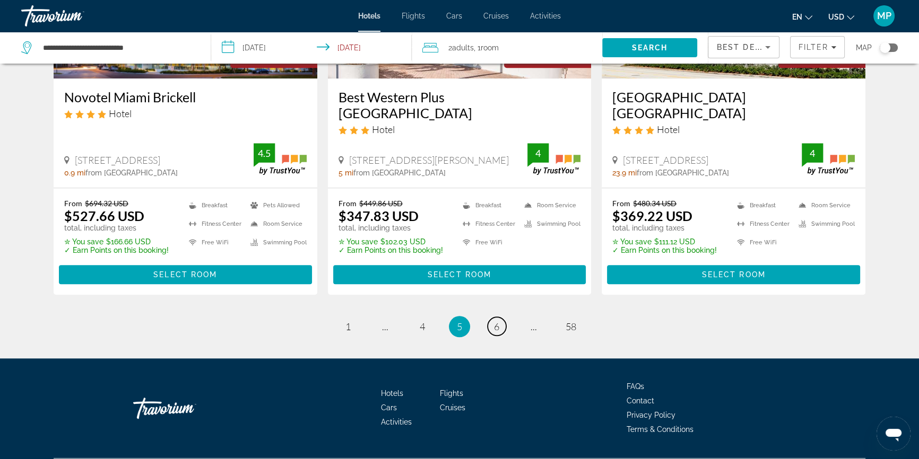
scroll to position [1426, 0]
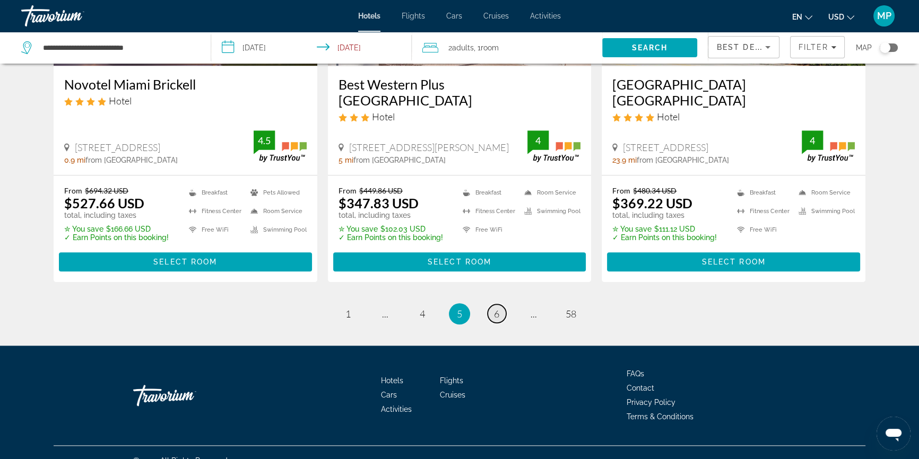
click at [499, 304] on link "page 6" at bounding box center [496, 313] width 19 height 19
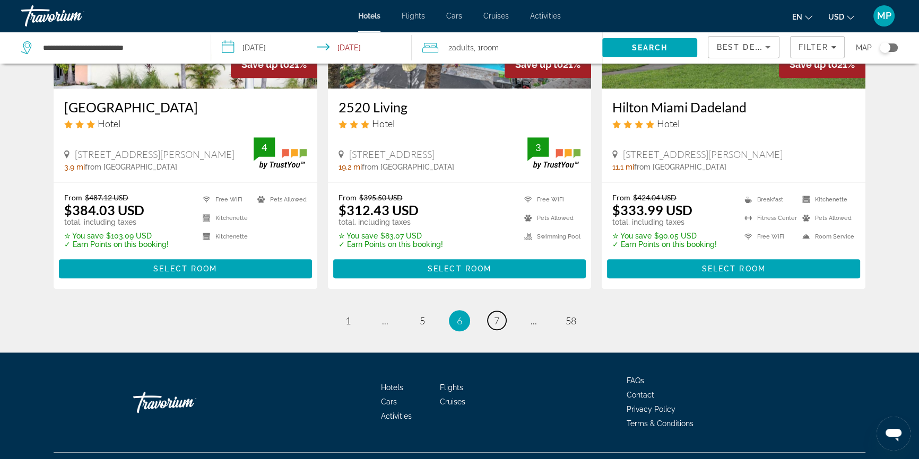
scroll to position [1394, 0]
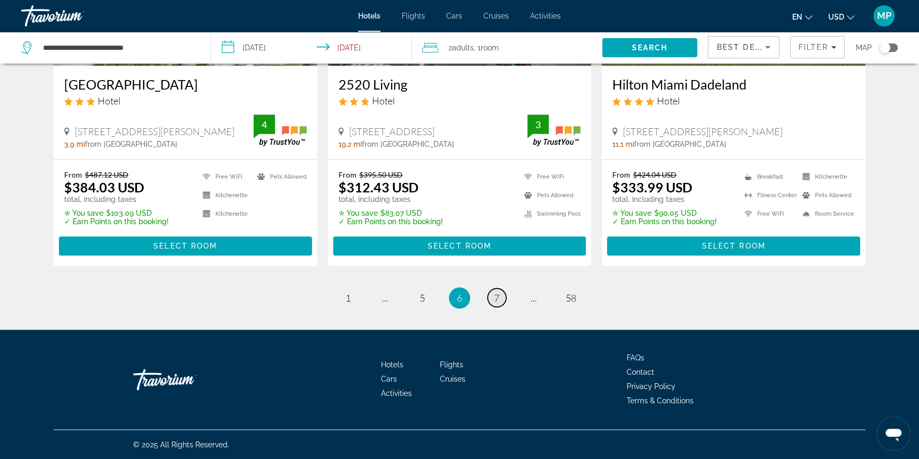
click at [499, 298] on span "7" at bounding box center [496, 298] width 5 height 12
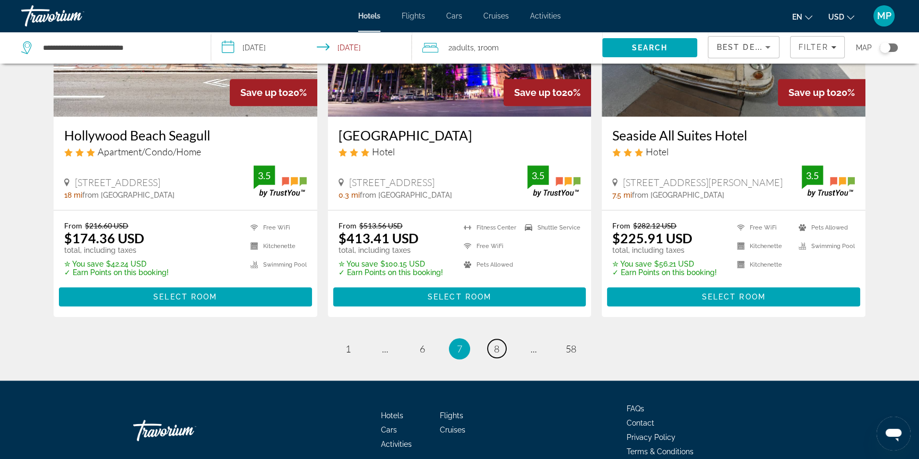
scroll to position [1426, 0]
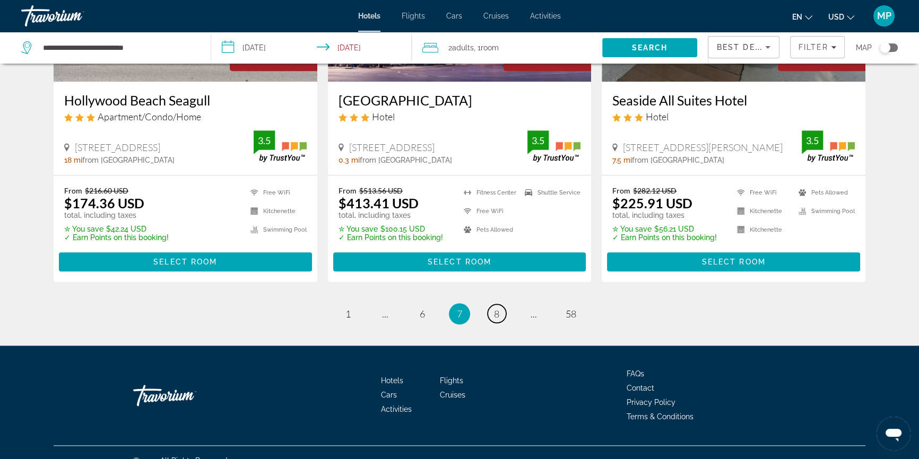
click at [494, 308] on span "8" at bounding box center [496, 314] width 5 height 12
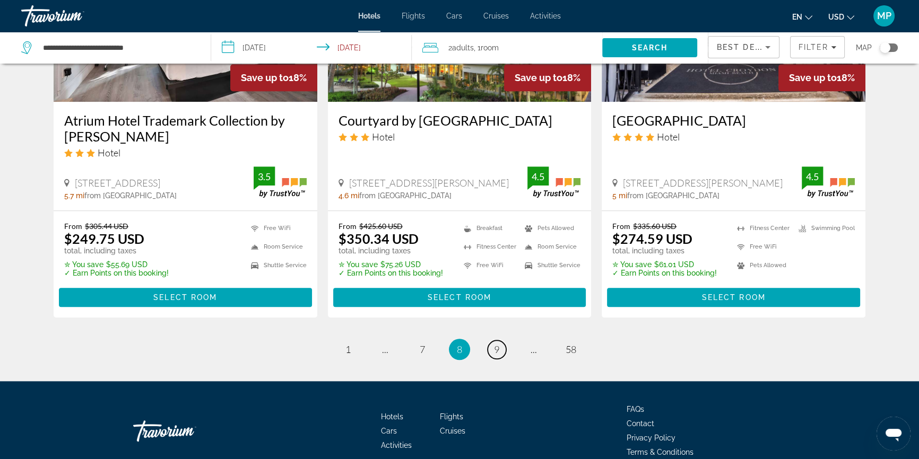
scroll to position [1431, 0]
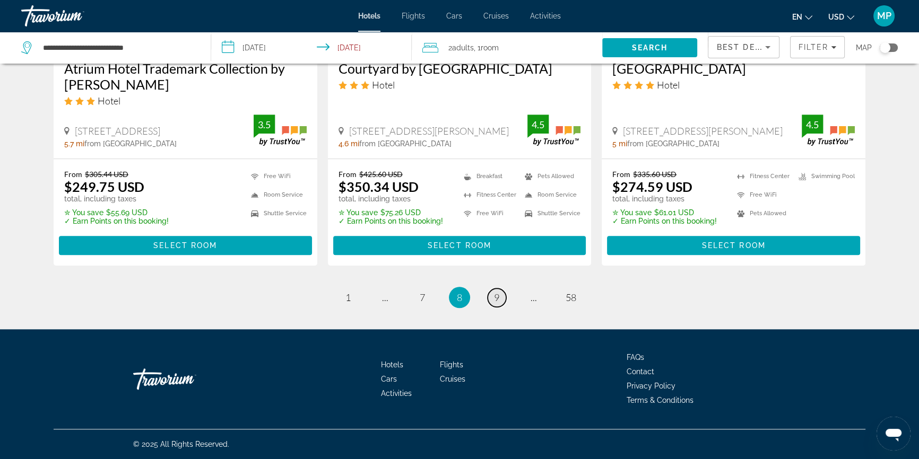
click at [493, 296] on link "page 9" at bounding box center [496, 298] width 19 height 19
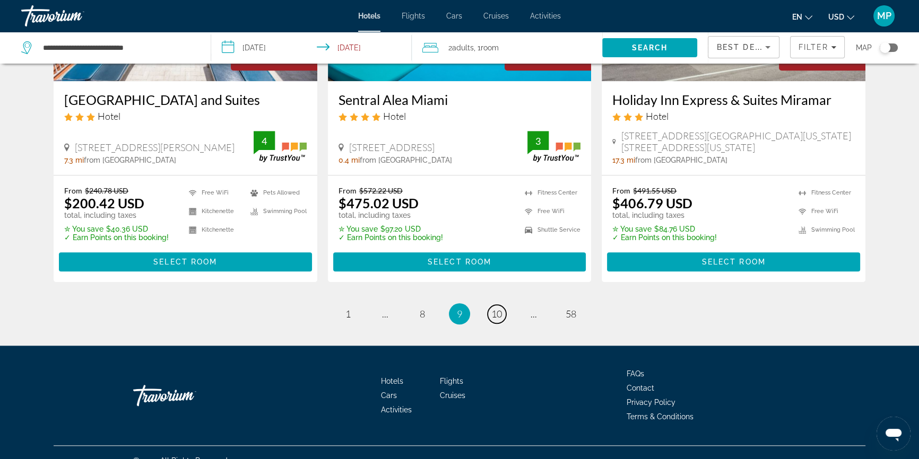
scroll to position [1427, 0]
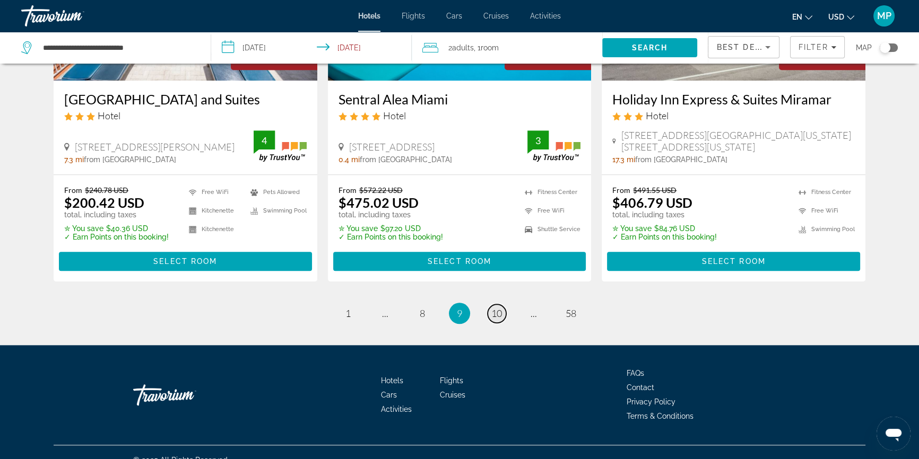
click at [500, 308] on span "10" at bounding box center [496, 314] width 11 height 12
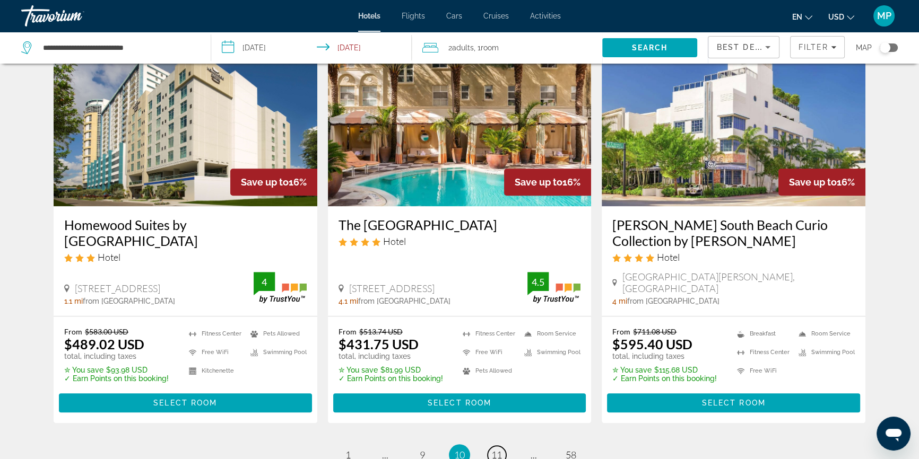
scroll to position [1443, 0]
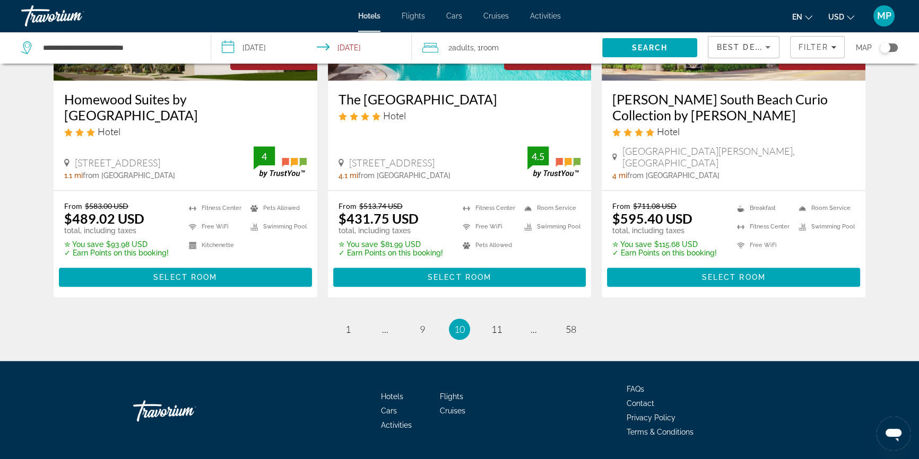
click at [506, 319] on li "page 11" at bounding box center [496, 329] width 21 height 21
click at [496, 324] on span "11" at bounding box center [496, 330] width 11 height 12
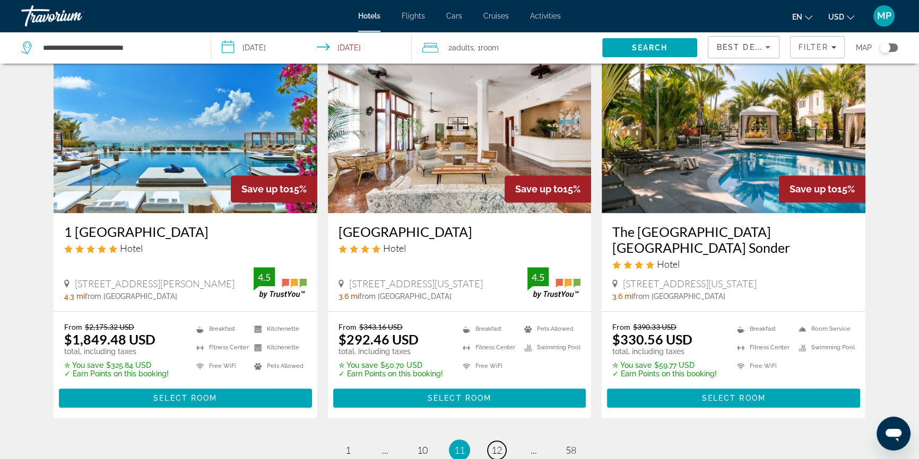
scroll to position [1394, 0]
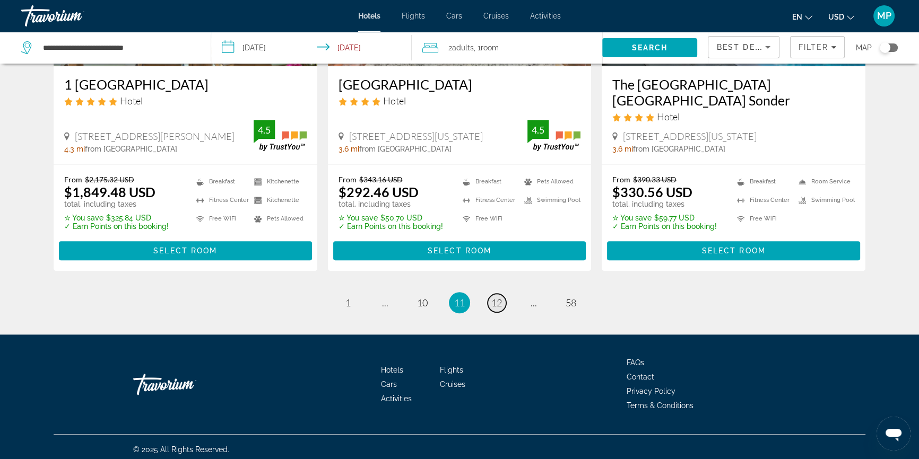
click at [494, 300] on span "12" at bounding box center [496, 303] width 11 height 12
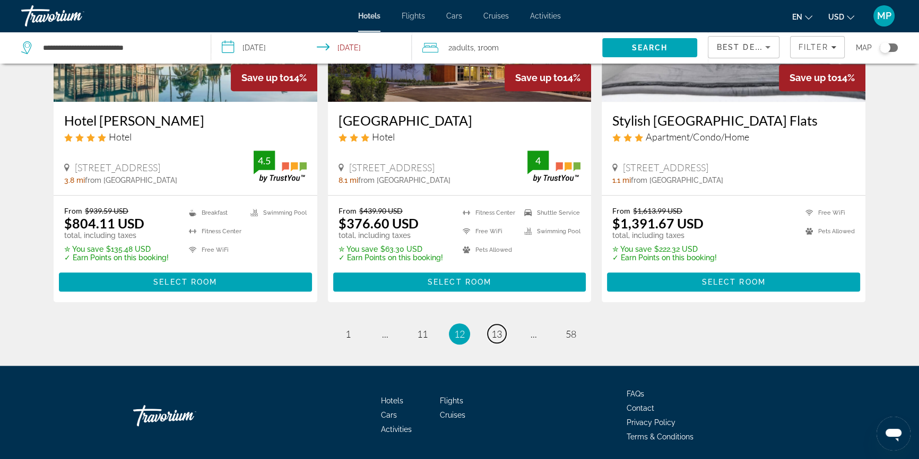
scroll to position [1394, 0]
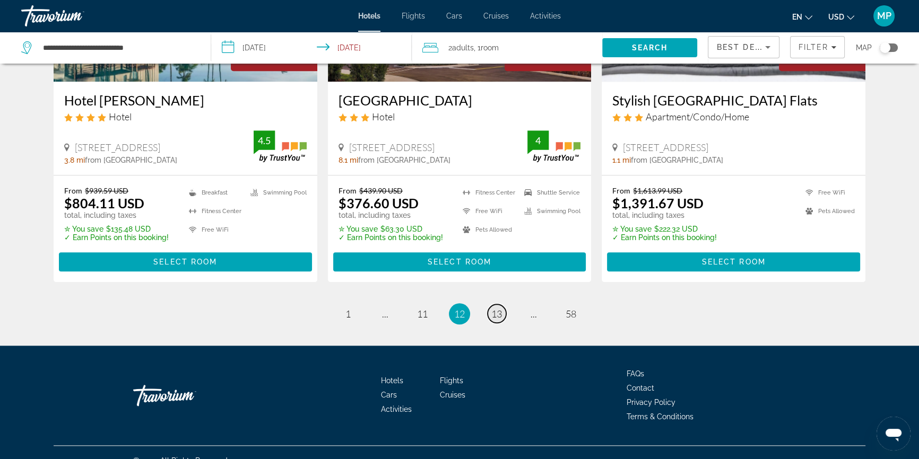
click at [501, 308] on span "13" at bounding box center [496, 314] width 11 height 12
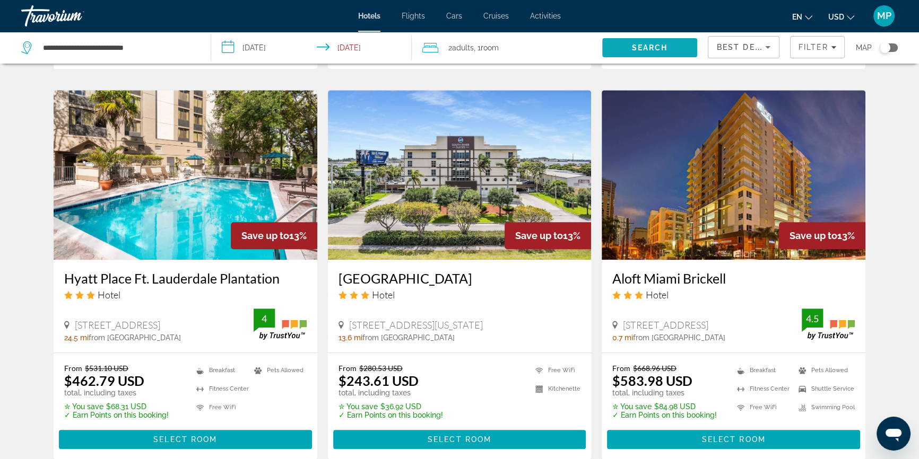
scroll to position [1074, 0]
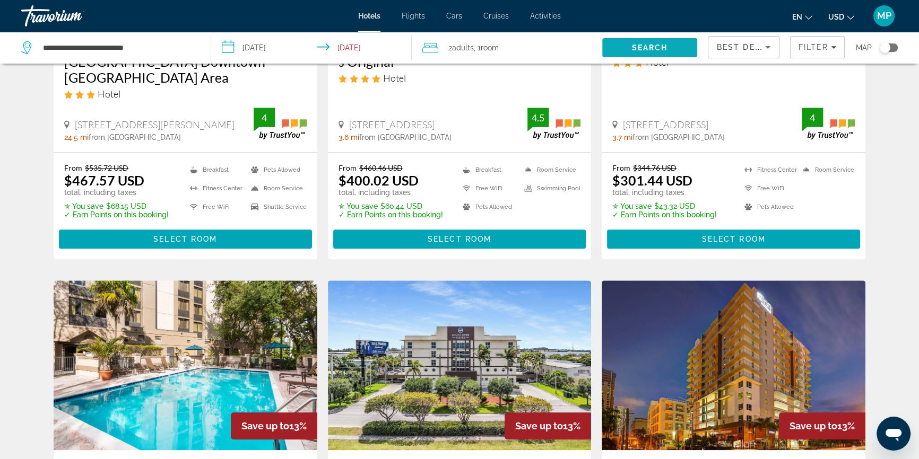
click at [653, 54] on span "Search" at bounding box center [649, 47] width 95 height 25
click at [650, 45] on span "Search" at bounding box center [649, 47] width 36 height 8
click at [815, 48] on span "Filter" at bounding box center [813, 47] width 30 height 8
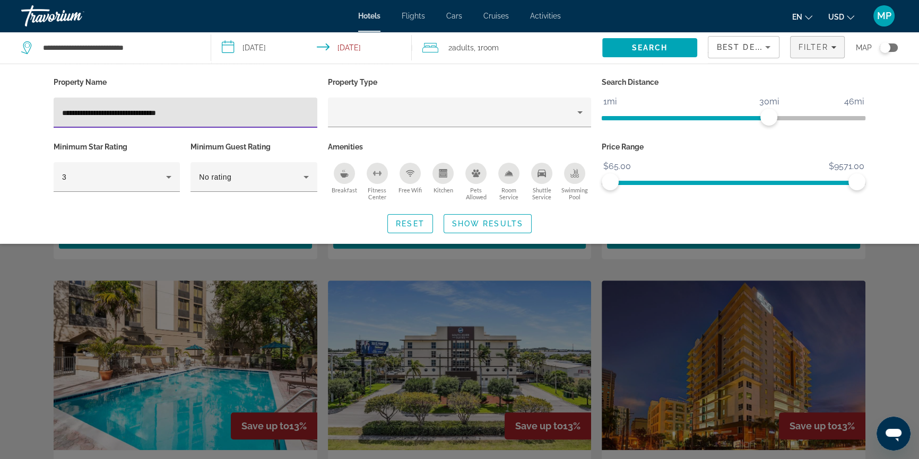
click at [212, 107] on input "**********" at bounding box center [185, 113] width 247 height 13
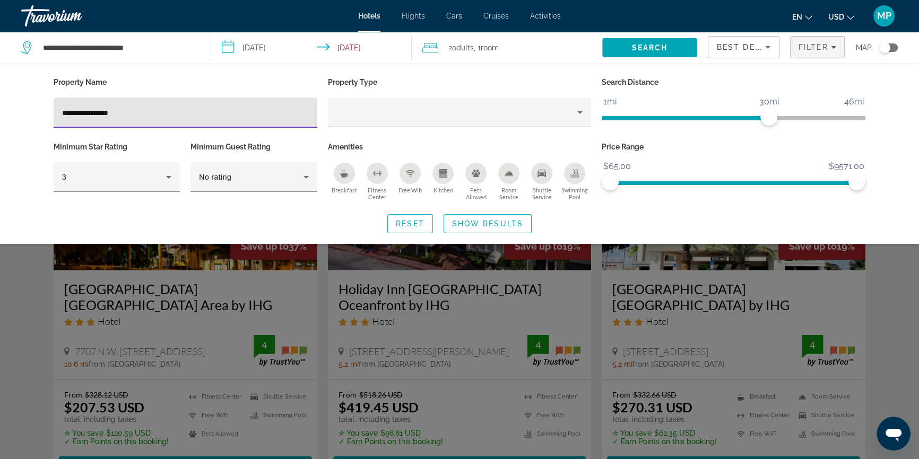
type input "**********"
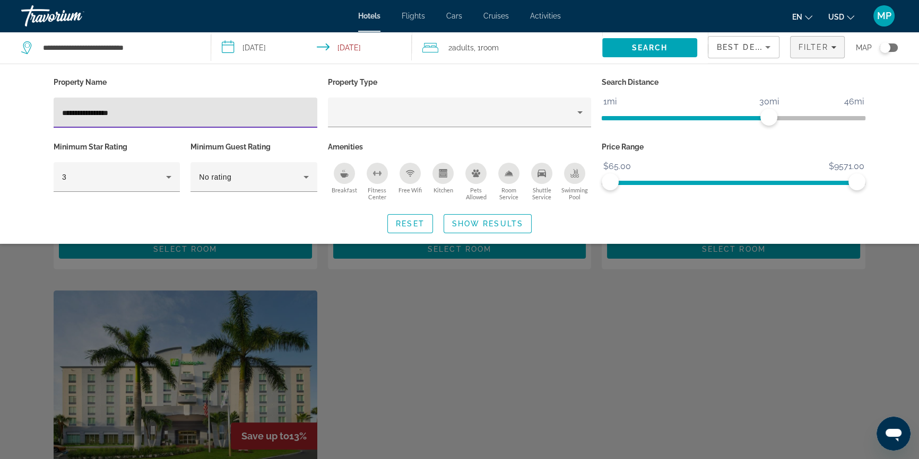
scroll to position [337, 0]
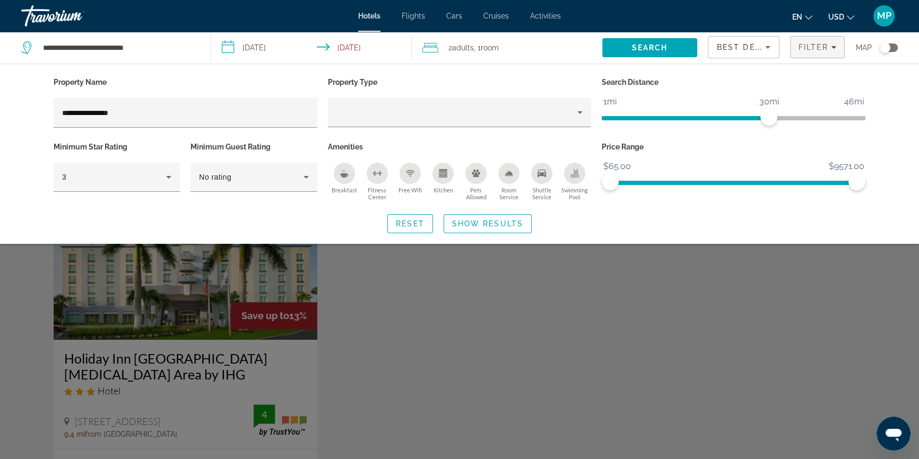
click at [192, 383] on div "Search widget" at bounding box center [459, 309] width 919 height 300
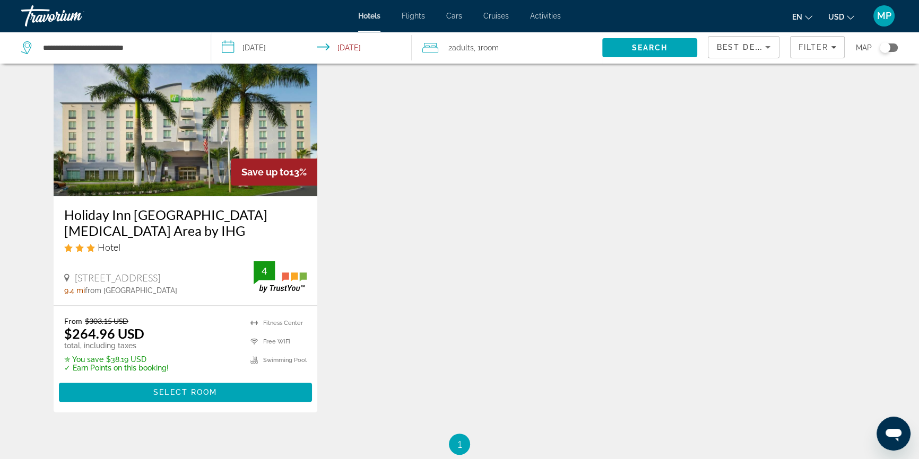
scroll to position [482, 0]
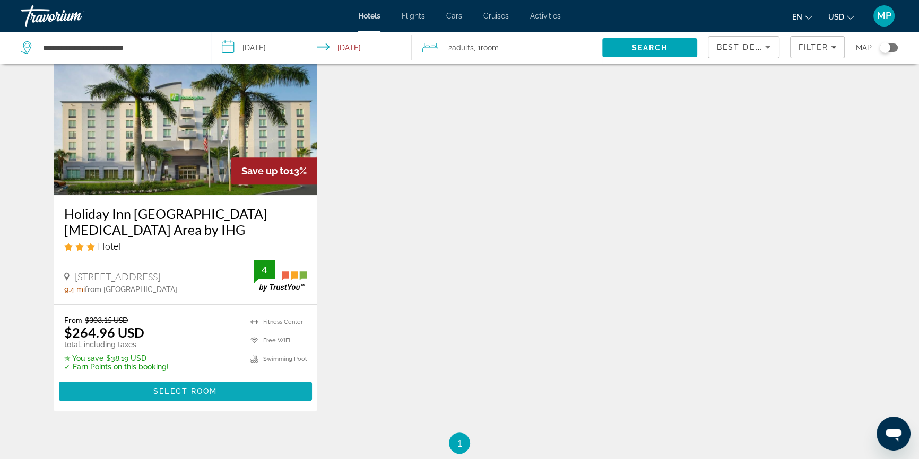
click at [182, 387] on span "Select Room" at bounding box center [185, 391] width 64 height 8
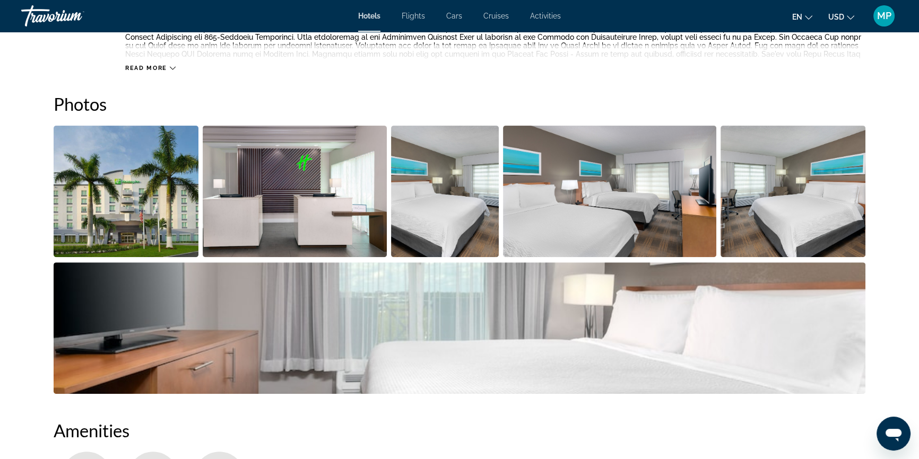
scroll to position [530, 0]
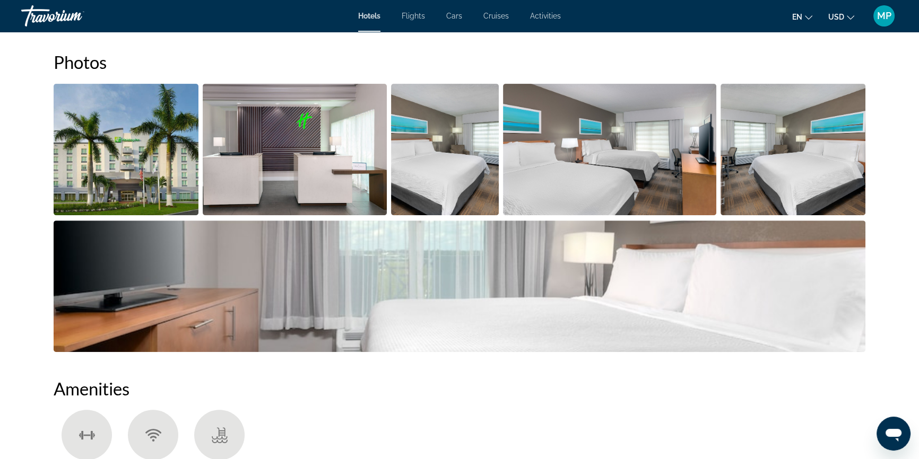
click at [154, 153] on img "Open full-screen image slider" at bounding box center [126, 150] width 145 height 132
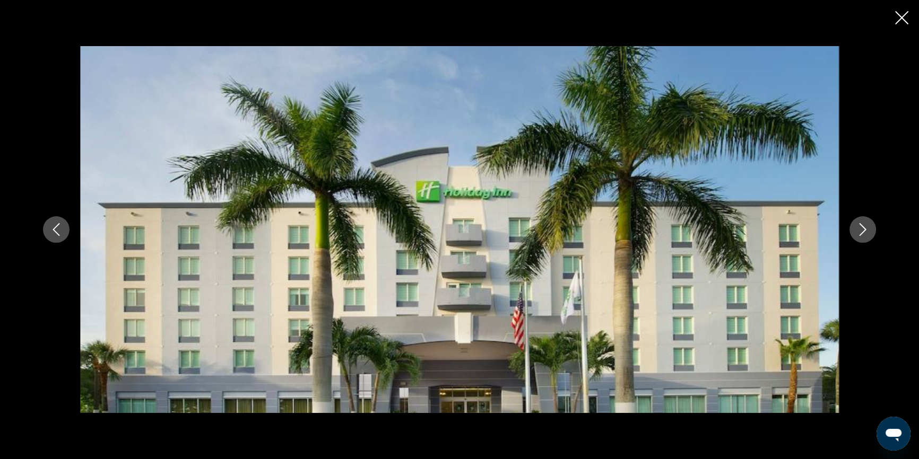
scroll to position [723, 0]
click at [860, 233] on icon "Next image" at bounding box center [862, 229] width 7 height 13
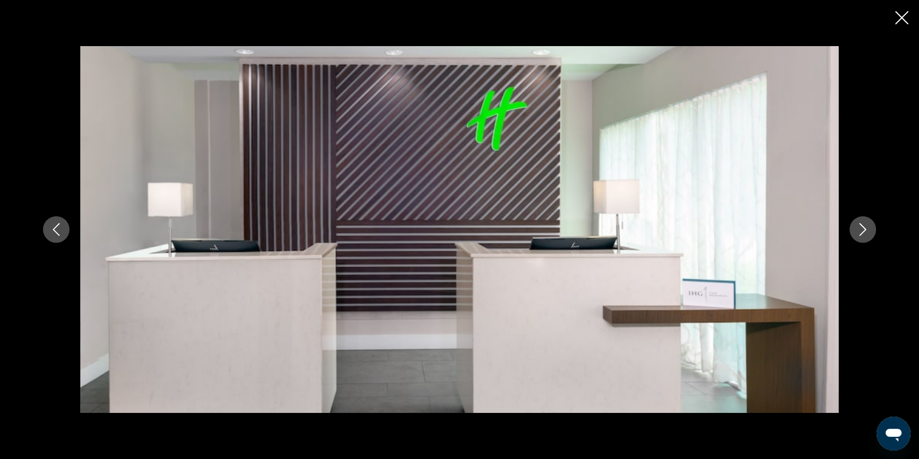
click at [860, 233] on icon "Next image" at bounding box center [862, 229] width 7 height 13
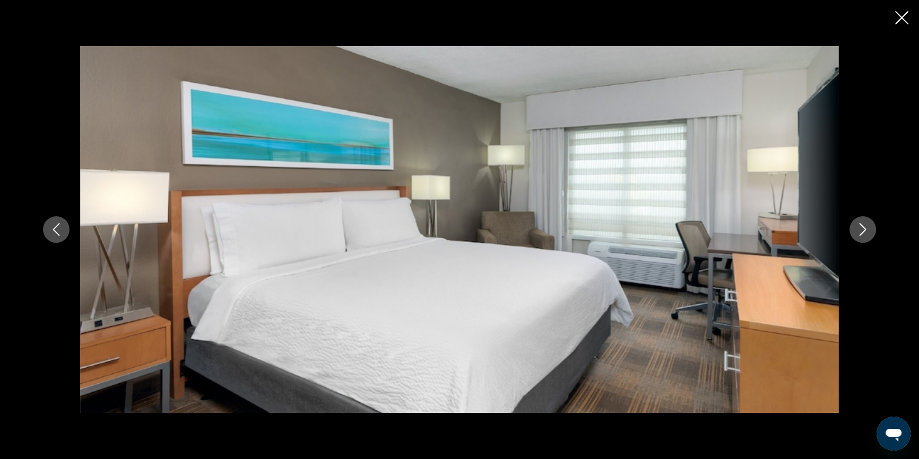
click at [860, 233] on icon "Next image" at bounding box center [862, 229] width 7 height 13
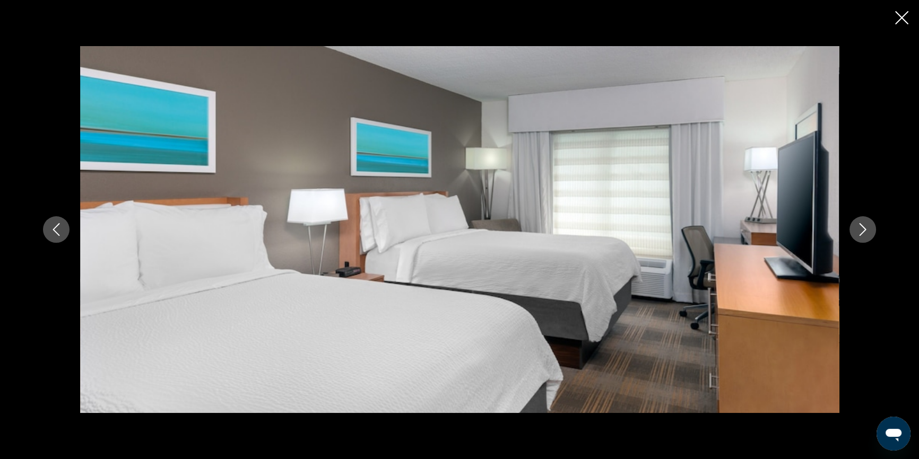
click at [861, 233] on icon "Next image" at bounding box center [862, 229] width 13 height 13
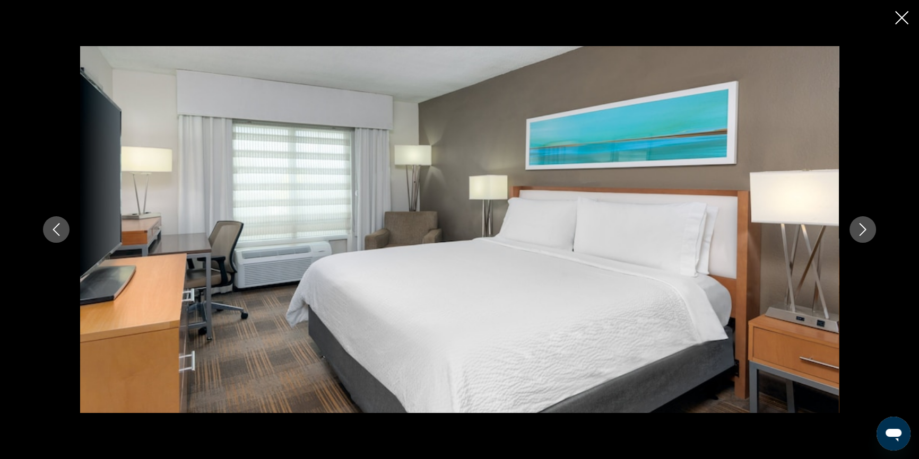
click at [862, 233] on icon "Next image" at bounding box center [862, 229] width 7 height 13
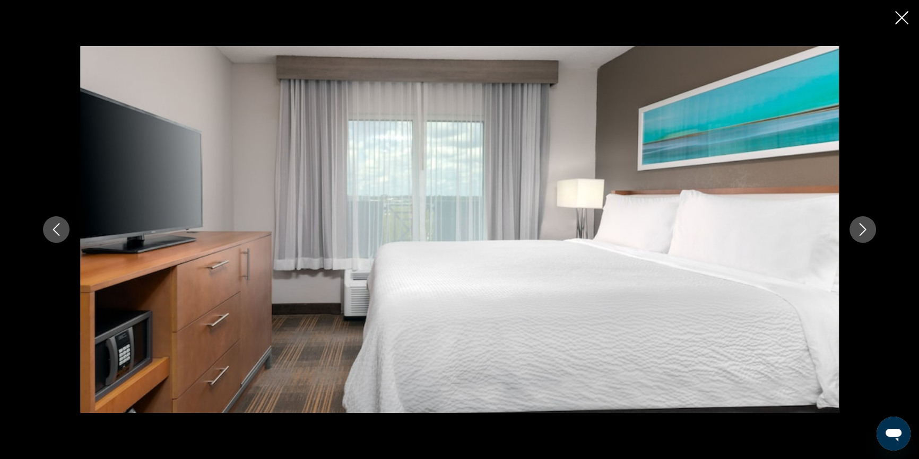
click at [904, 22] on icon "Close slideshow" at bounding box center [901, 17] width 13 height 13
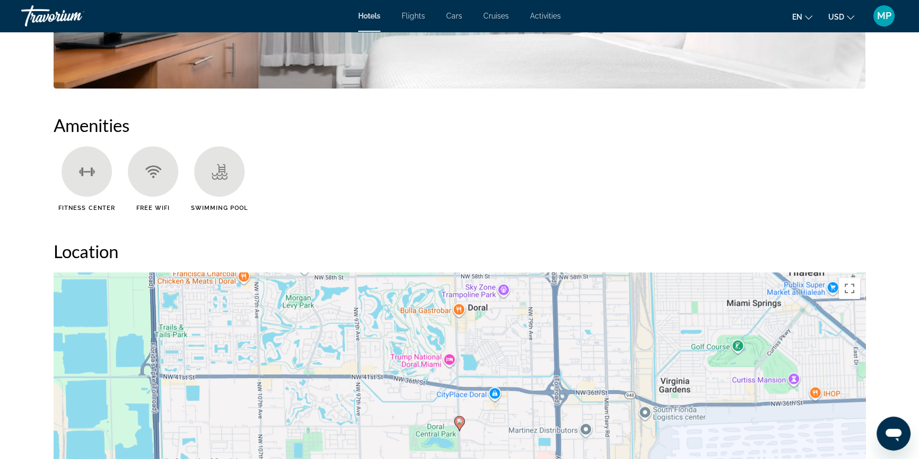
scroll to position [1013, 0]
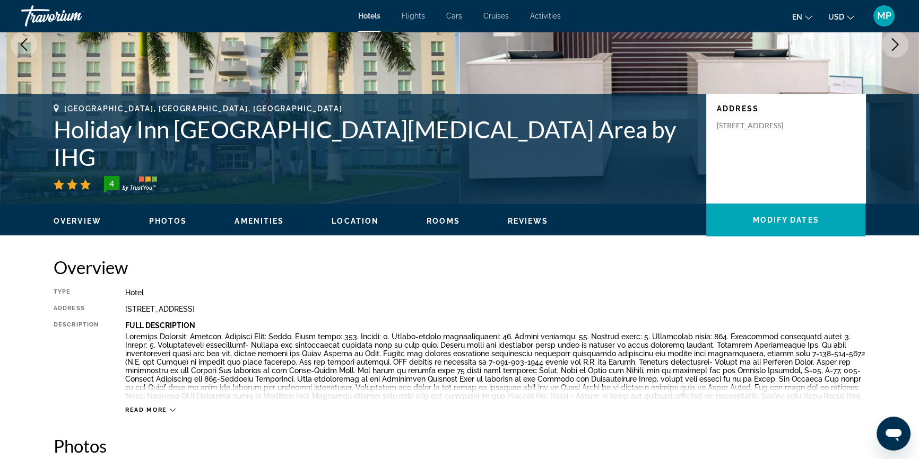
scroll to position [48, 0]
